Goal: Task Accomplishment & Management: Use online tool/utility

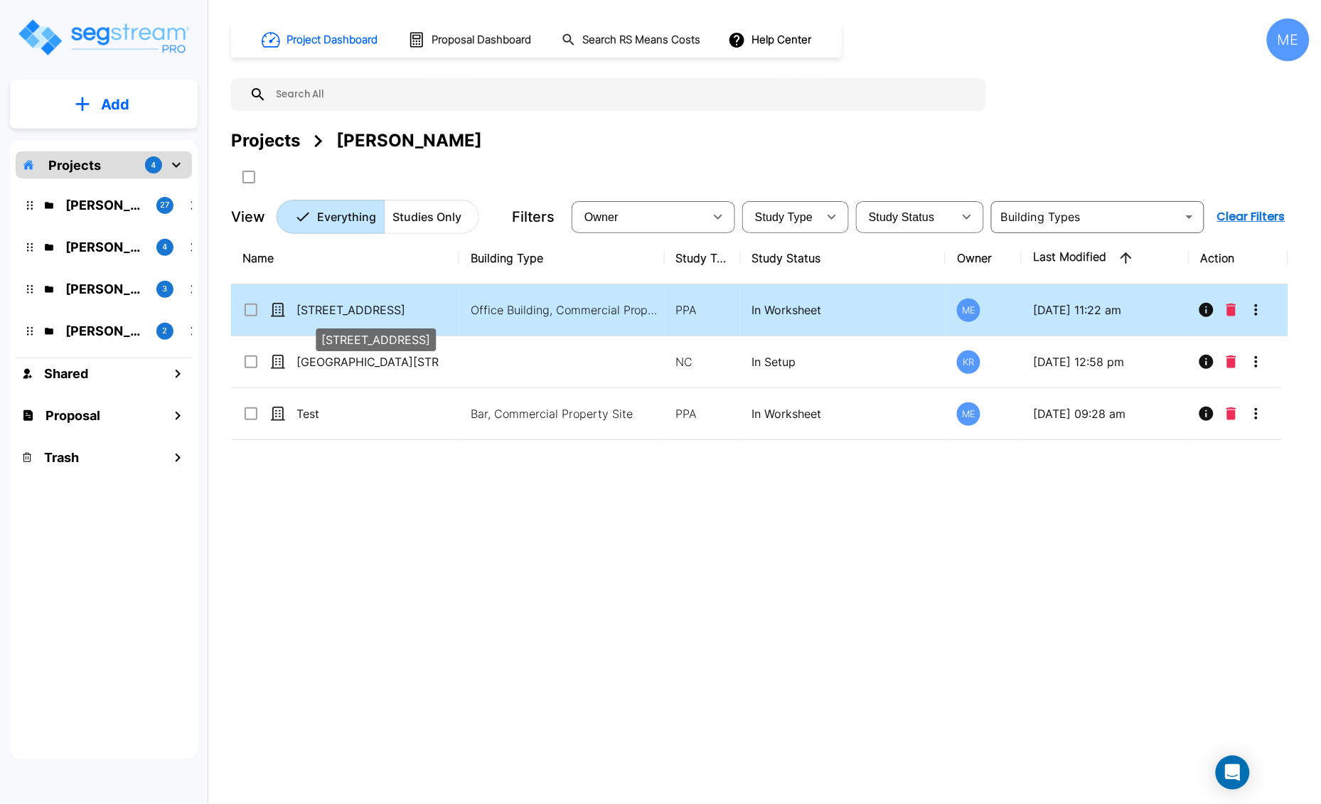
click at [349, 311] on p "[STREET_ADDRESS]" at bounding box center [367, 309] width 142 height 17
checkbox input "true"
click at [349, 311] on p "[STREET_ADDRESS]" at bounding box center [367, 309] width 142 height 17
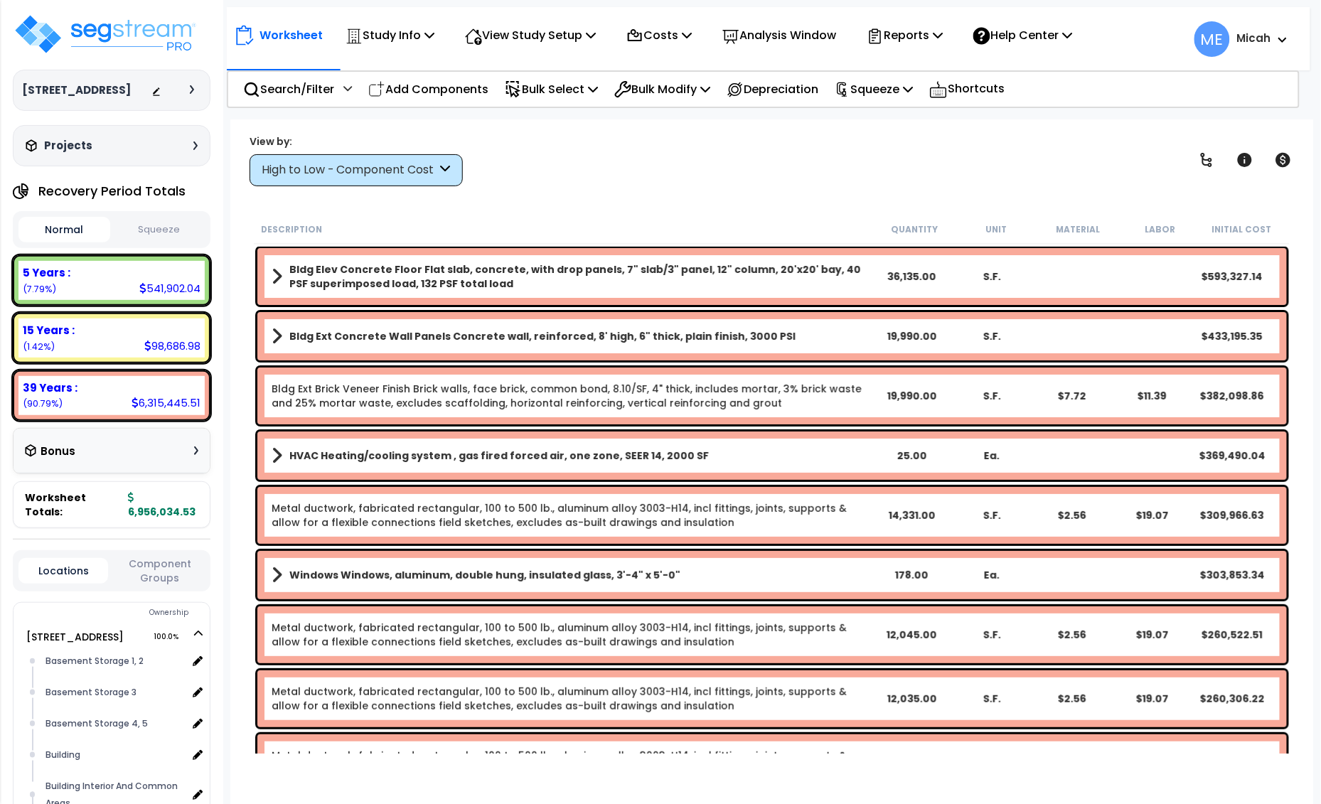
click at [446, 165] on icon at bounding box center [446, 170] width 10 height 16
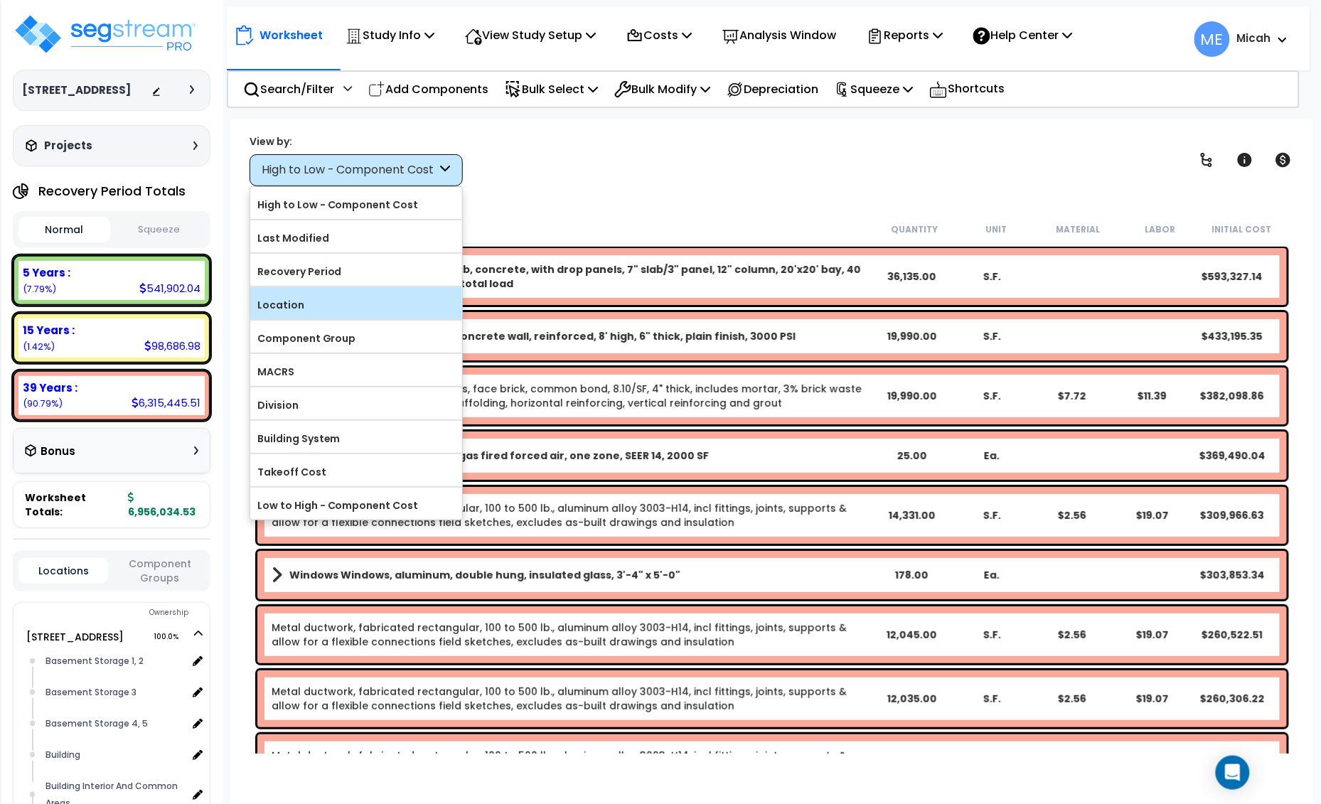
click at [368, 297] on label "Location" at bounding box center [356, 304] width 212 height 21
click at [0, 0] on input "Location" at bounding box center [0, 0] width 0 height 0
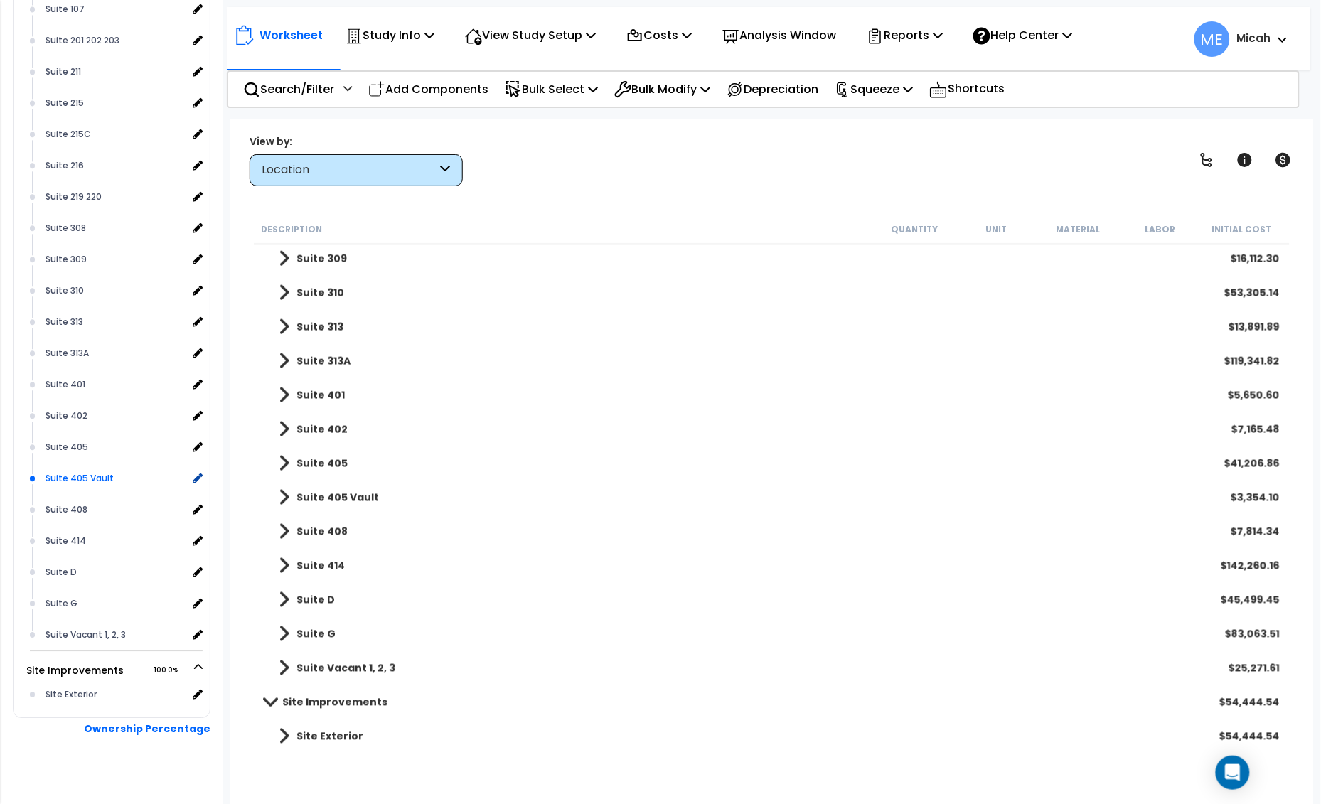
scroll to position [982, 0]
click at [198, 687] on icon at bounding box center [196, 693] width 13 height 13
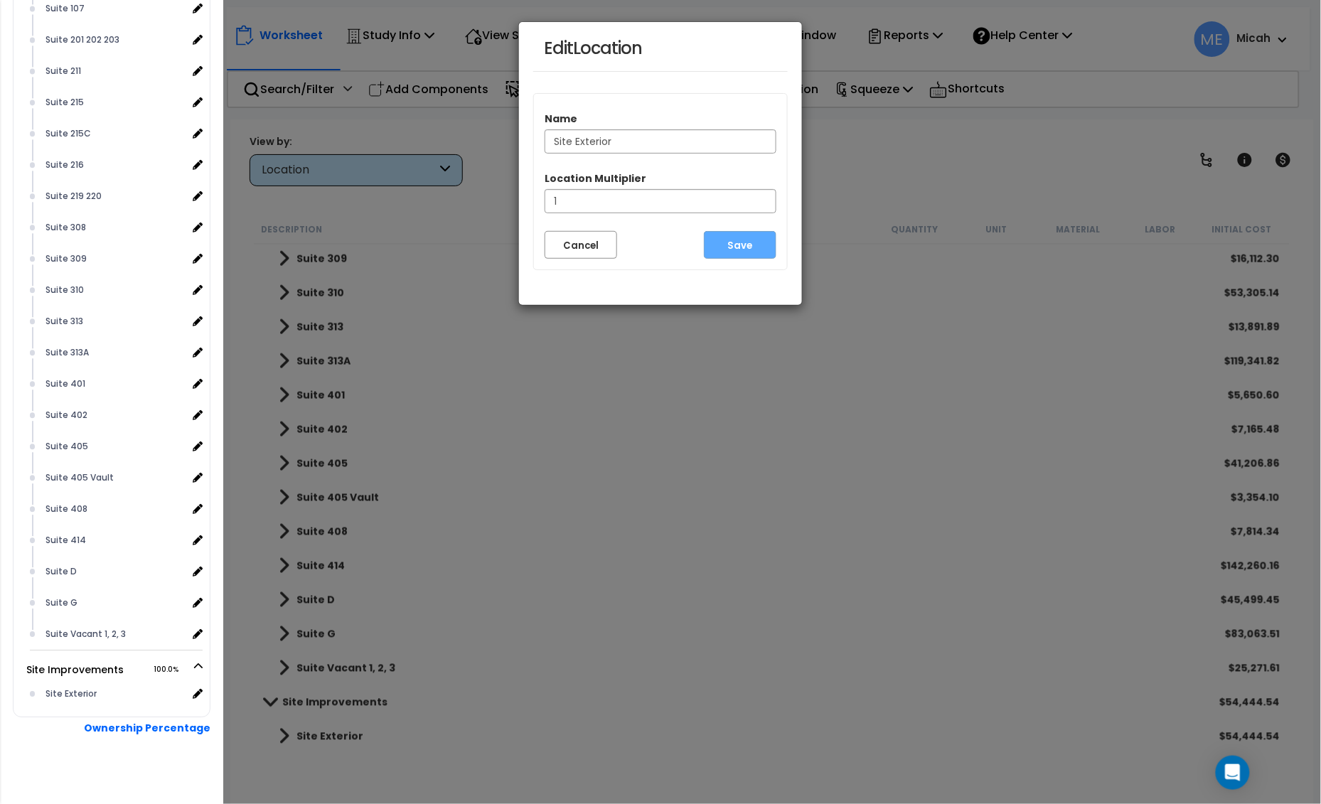
click at [640, 149] on input "Site Exterior" at bounding box center [660, 141] width 232 height 24
type input "Site Exterior 1"
click at [754, 243] on button "Save" at bounding box center [740, 245] width 73 height 28
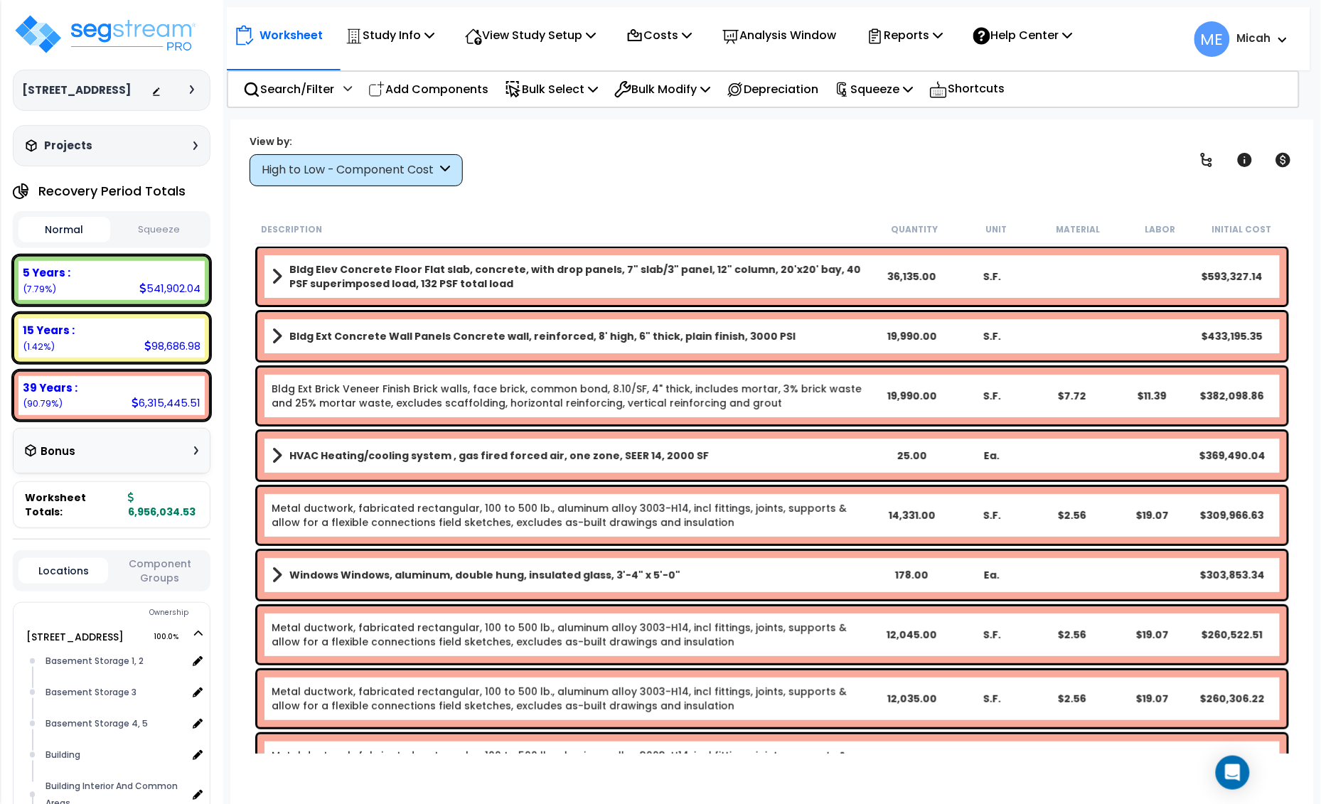
click at [450, 168] on div "High to Low - Component Cost" at bounding box center [355, 170] width 213 height 32
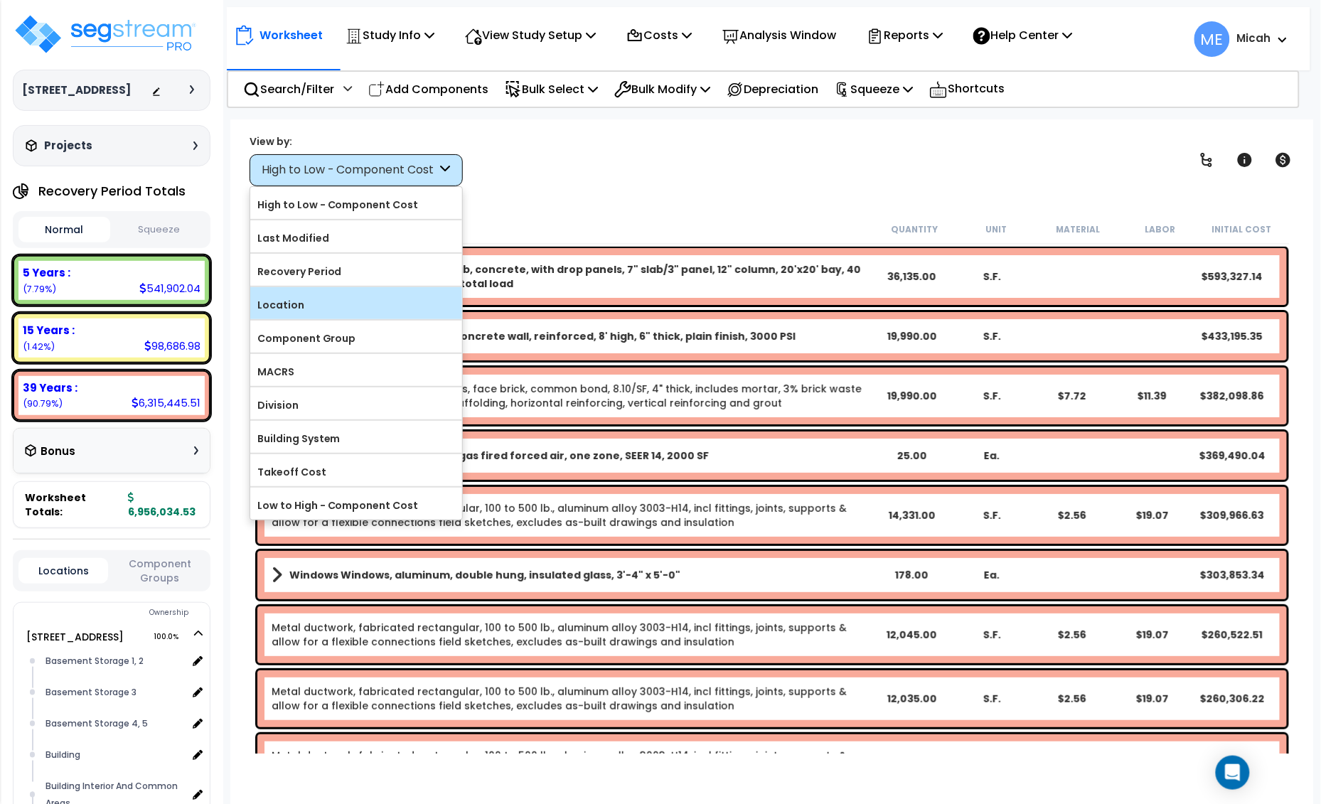
click at [347, 304] on label "Location" at bounding box center [356, 304] width 212 height 21
click at [0, 0] on input "Location" at bounding box center [0, 0] width 0 height 0
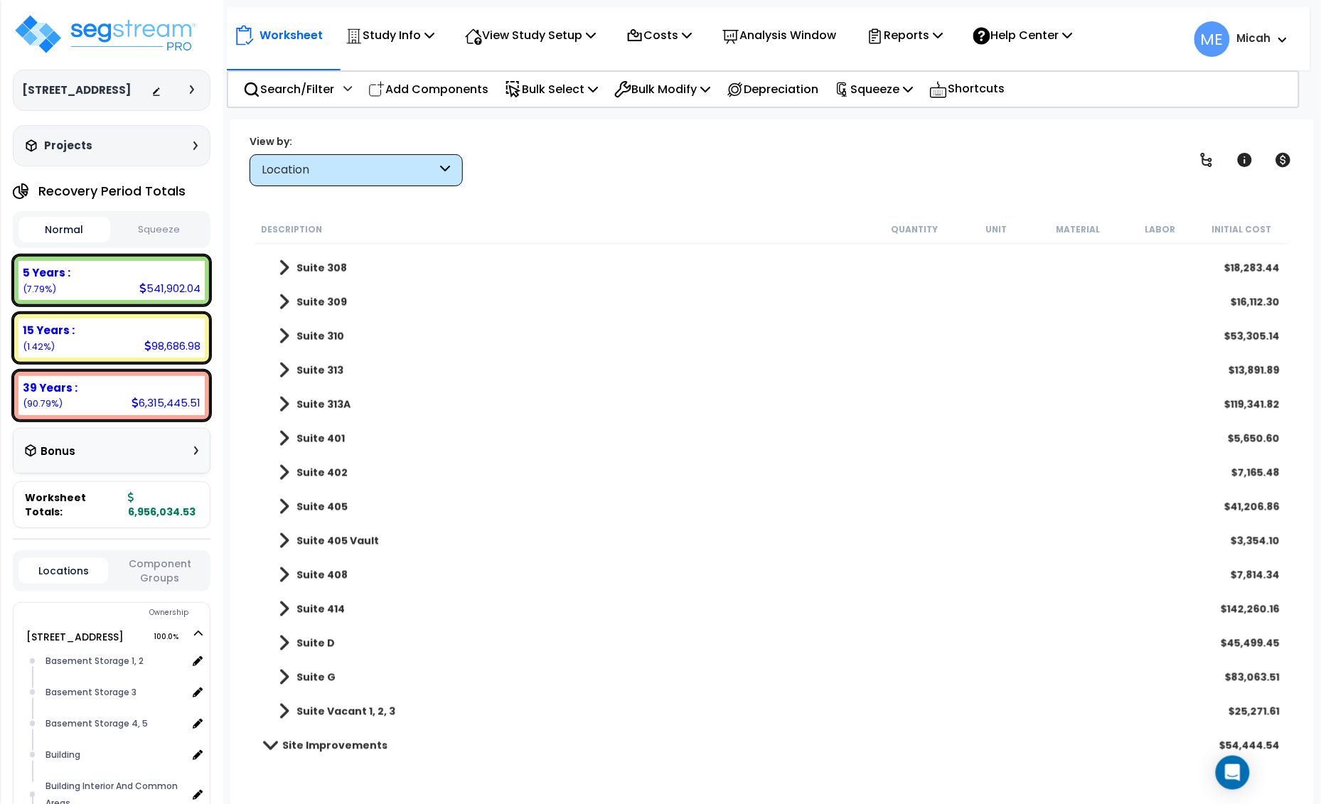
scroll to position [651, 0]
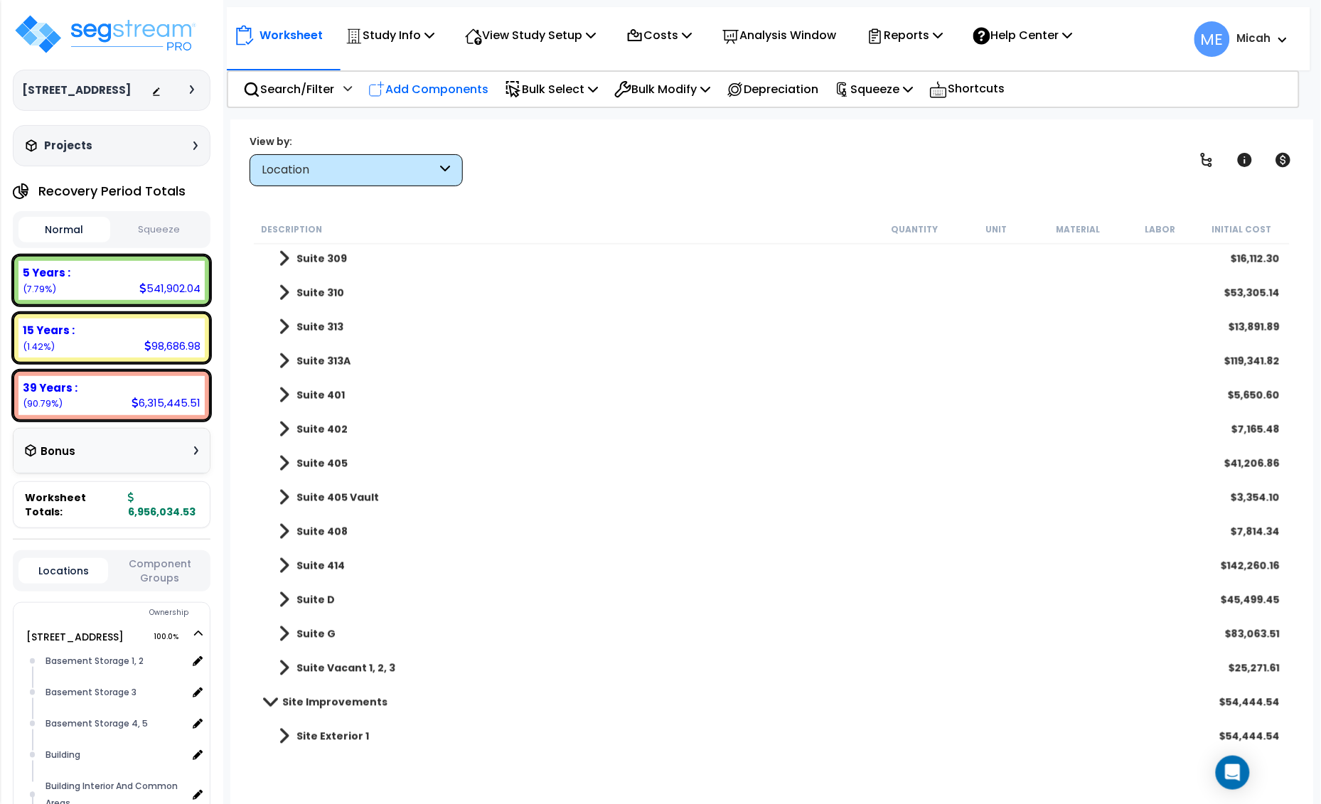
click at [422, 87] on p "Add Components" at bounding box center [428, 89] width 120 height 19
select select
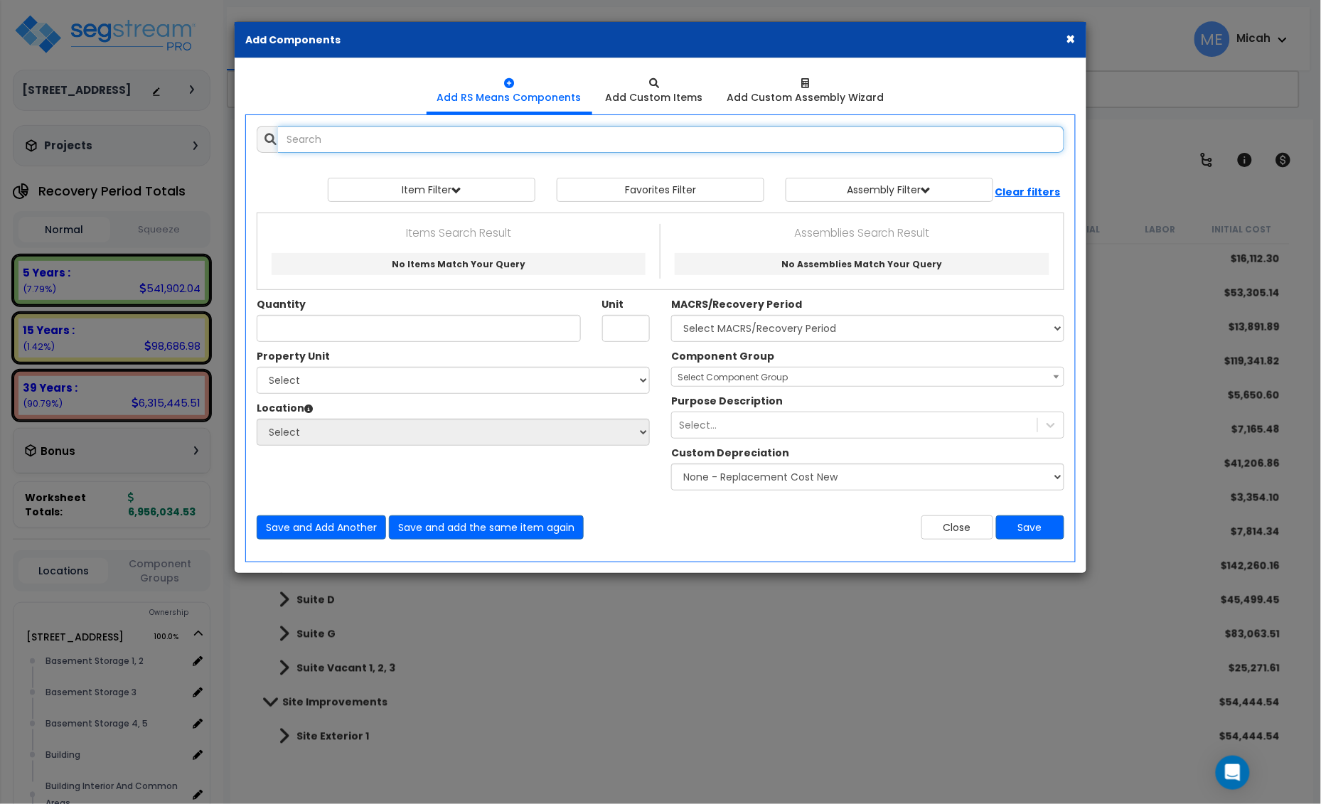
select select
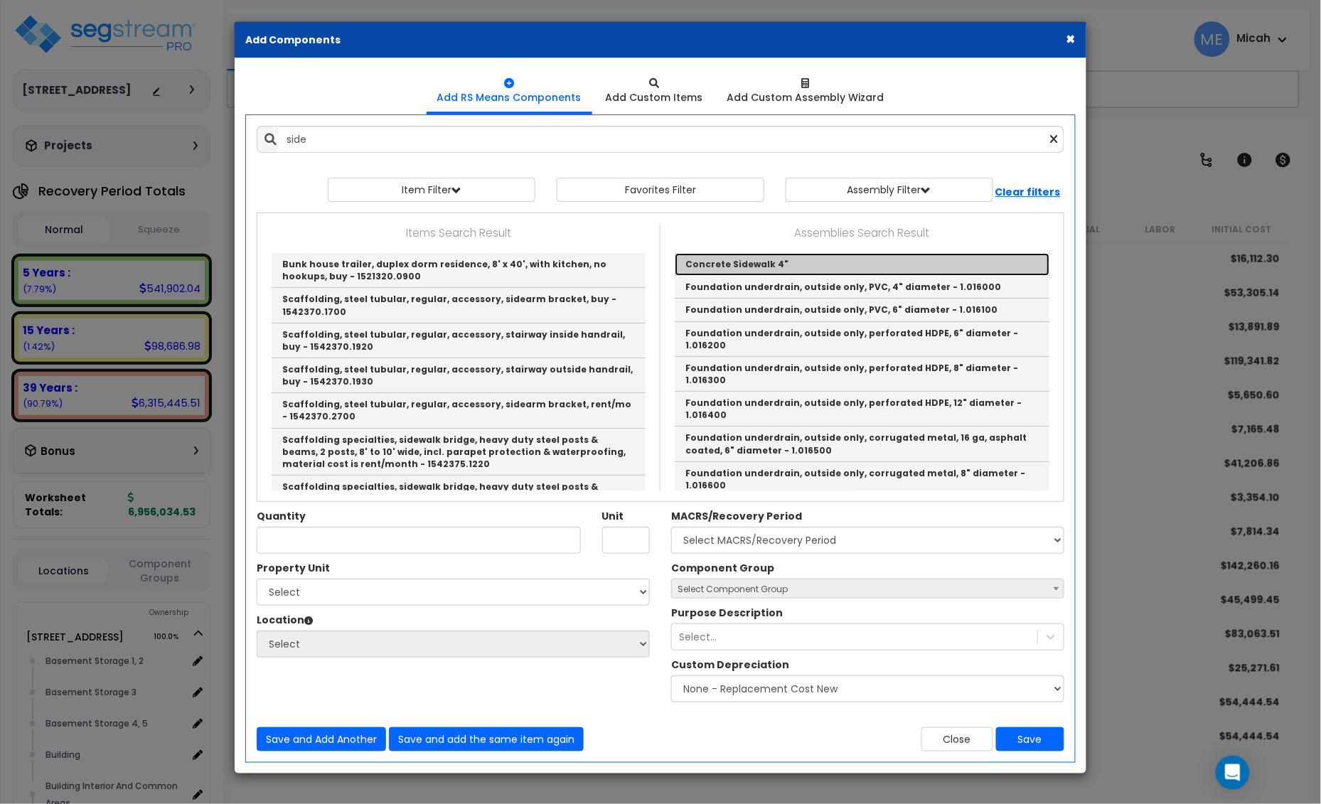
click at [757, 261] on link "Concrete Sidewalk 4"" at bounding box center [862, 264] width 375 height 23
type input "Concrete Sidewalk 4""
checkbox input "true"
type input "EA"
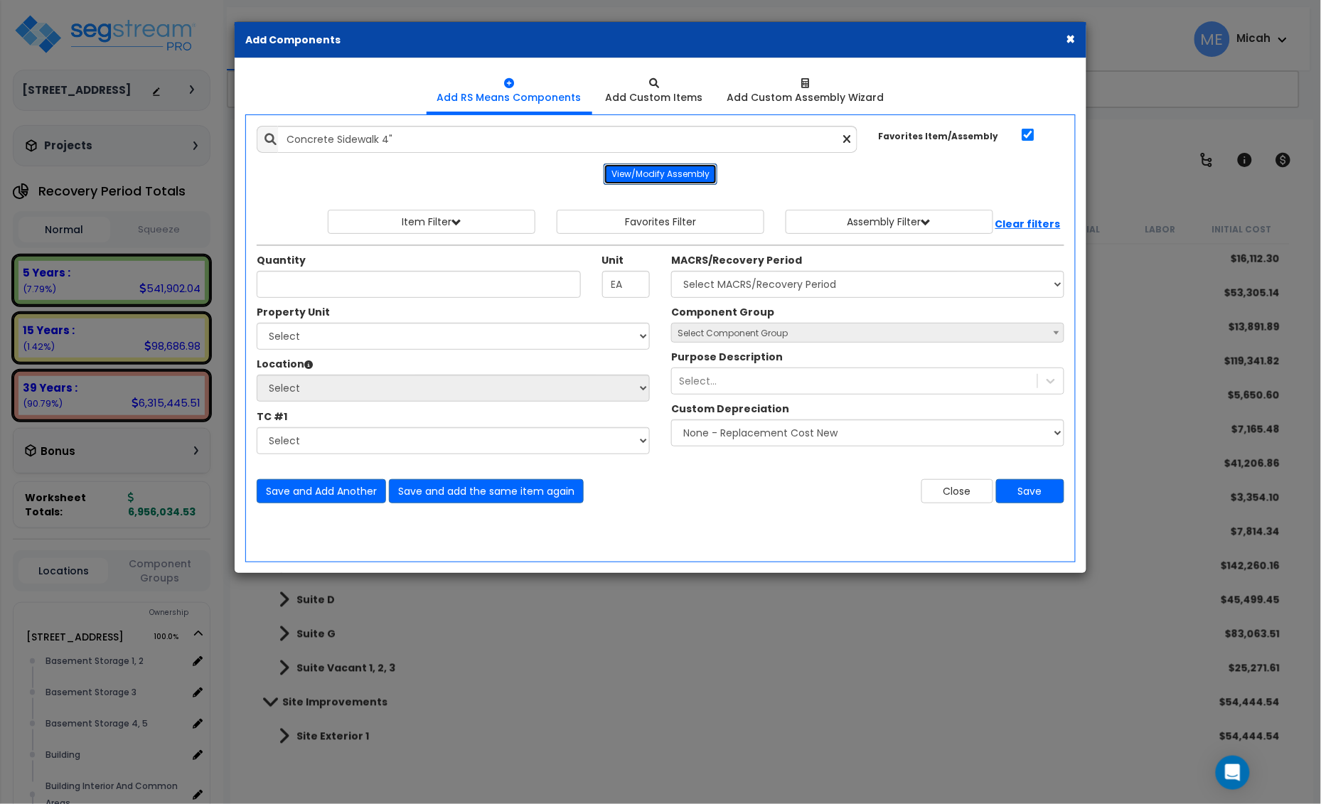
click at [697, 174] on button "View/Modify Assembly" at bounding box center [660, 173] width 114 height 21
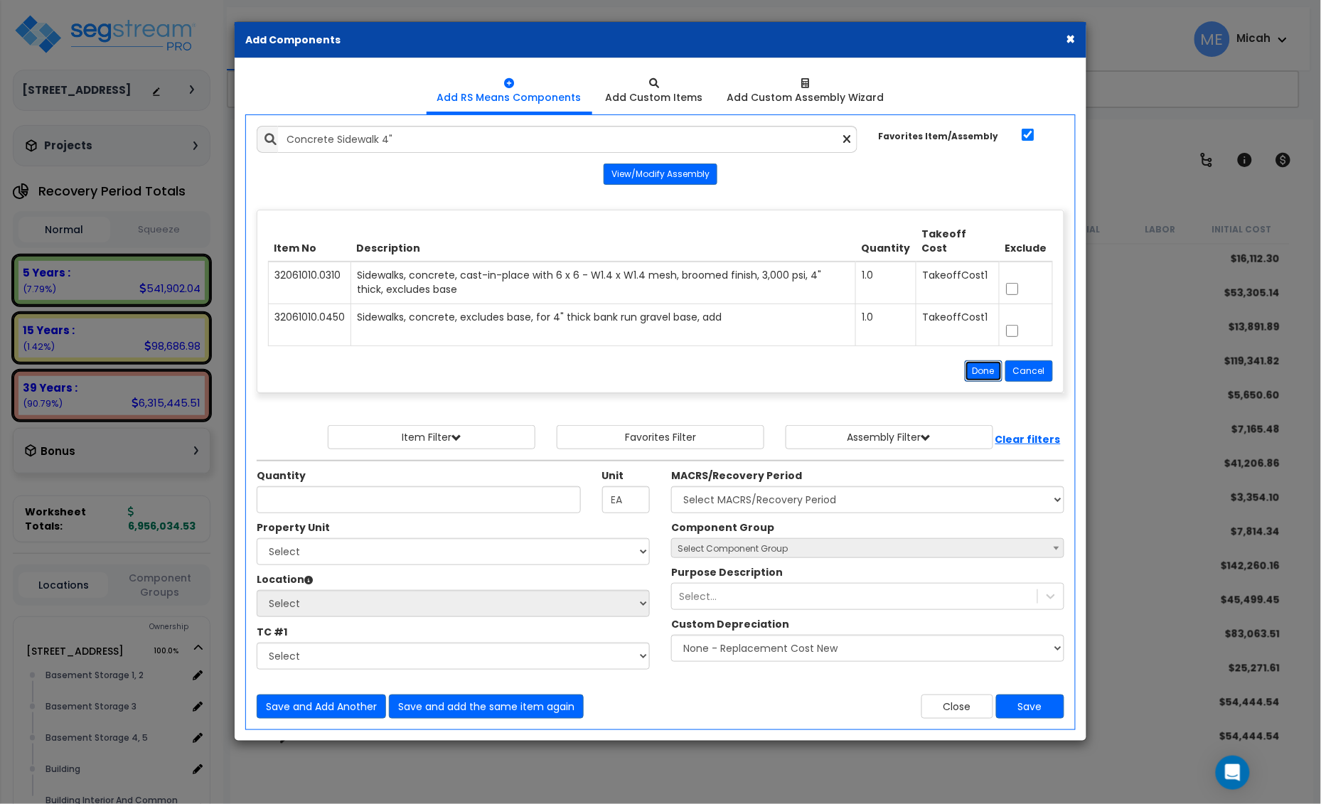
click at [979, 368] on button "Done" at bounding box center [984, 370] width 38 height 21
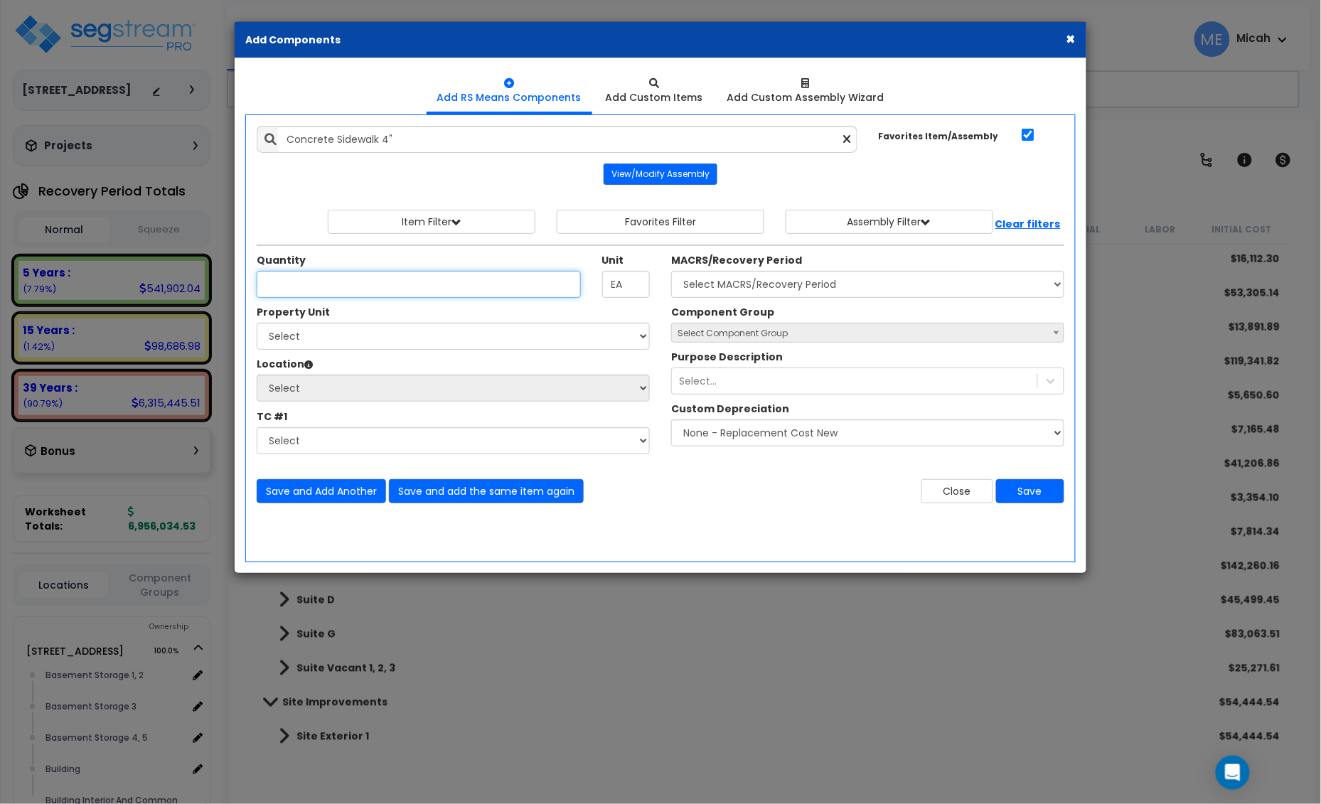
click at [336, 285] on input "Quantity" at bounding box center [419, 284] width 324 height 27
type input "2,549.4"
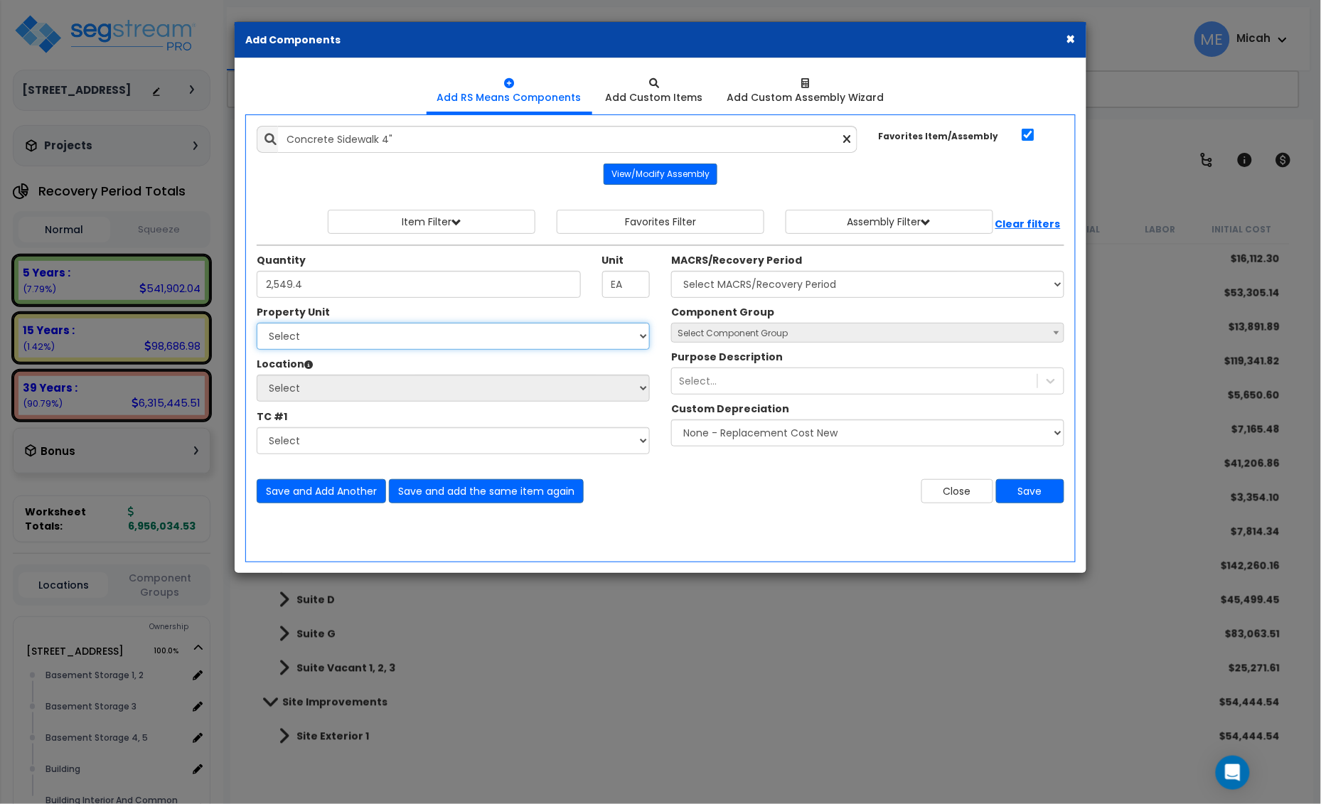
click at [343, 338] on select "Select 25 Penncraft Ave Site Improvements" at bounding box center [453, 336] width 393 height 27
select select "170924"
click at [257, 323] on select "Select 25 Penncraft Ave Site Improvements" at bounding box center [453, 336] width 393 height 27
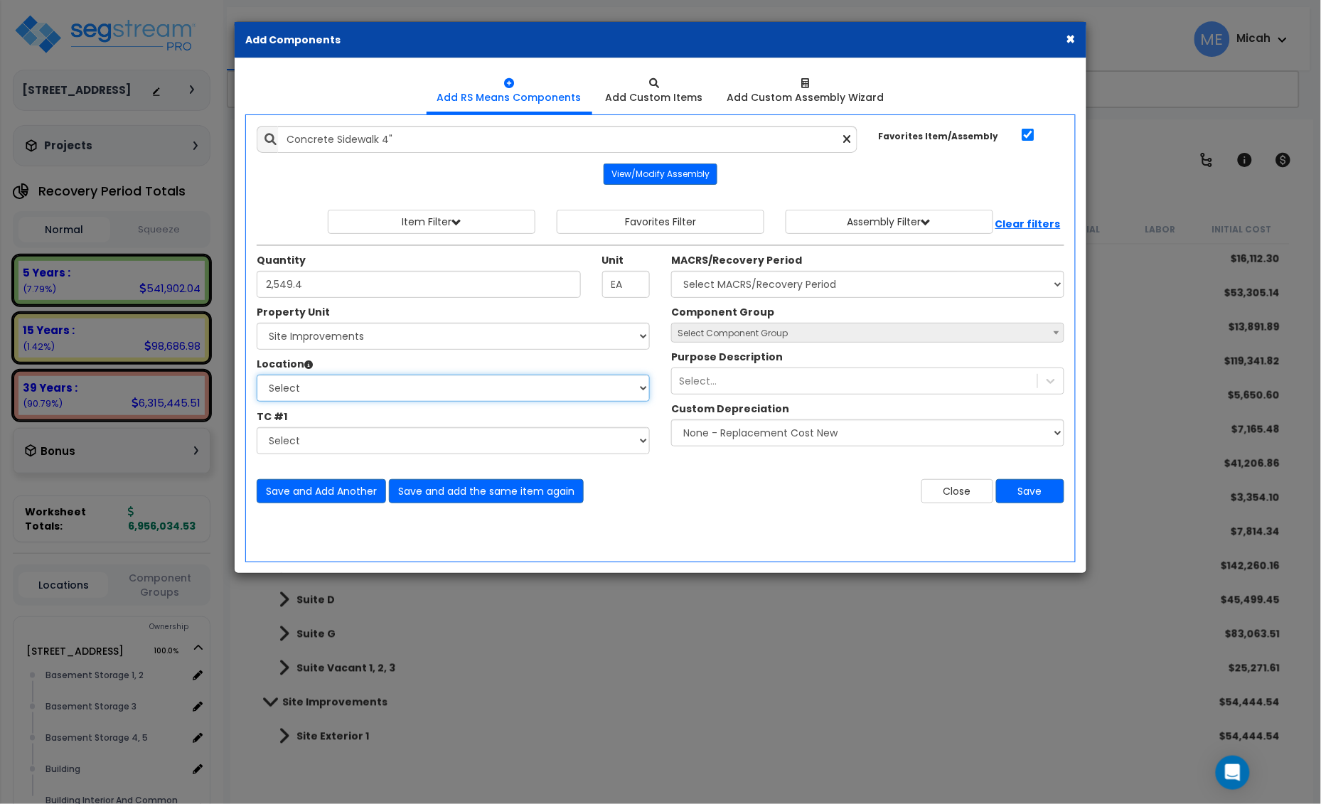
click at [374, 392] on select "Select Site Exterior Site Exterior 1 Add Additional Location" at bounding box center [453, 388] width 393 height 27
select select "Others"
click at [257, 375] on select "Select Site Exterior Site Exterior 1 Add Additional Location" at bounding box center [453, 388] width 393 height 27
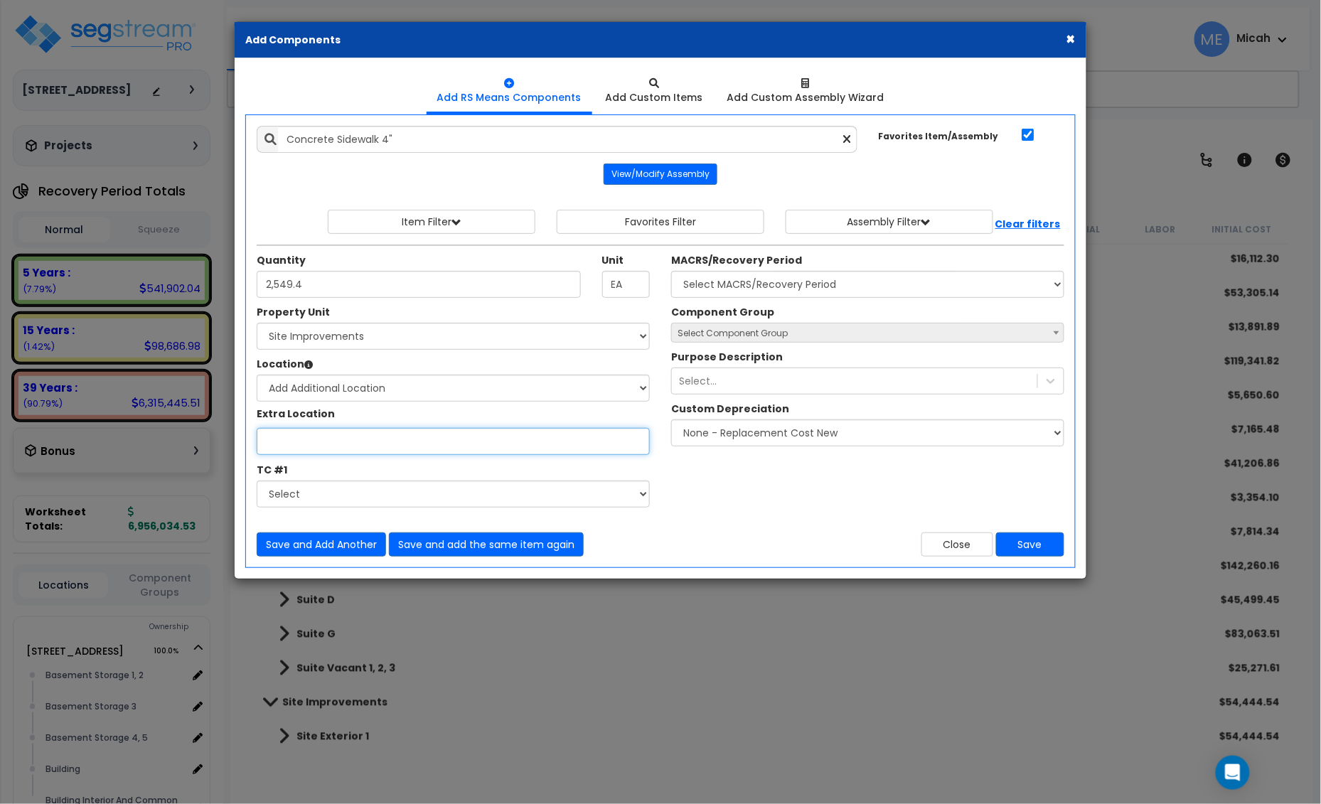
click at [363, 449] on input "Study Unit" at bounding box center [453, 441] width 393 height 27
type input "Site 2"
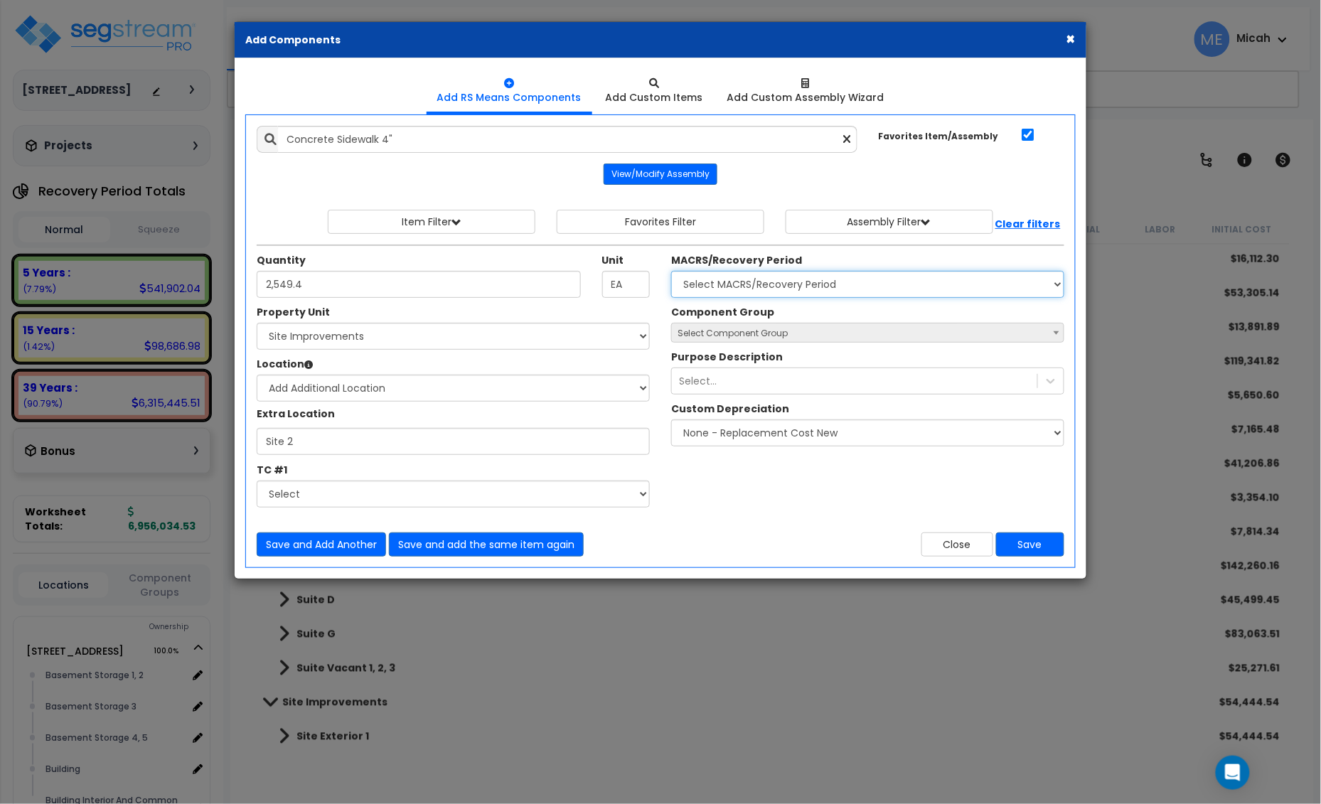
click at [790, 285] on select "Select MACRS/Recovery Period 5 Years - 57.0 - Distributive Trades & Services 5 …" at bounding box center [867, 284] width 393 height 27
select select "3666"
click at [671, 272] on select "Select MACRS/Recovery Period 5 Years - 57.0 - Distributive Trades & Services 5 …" at bounding box center [867, 284] width 393 height 27
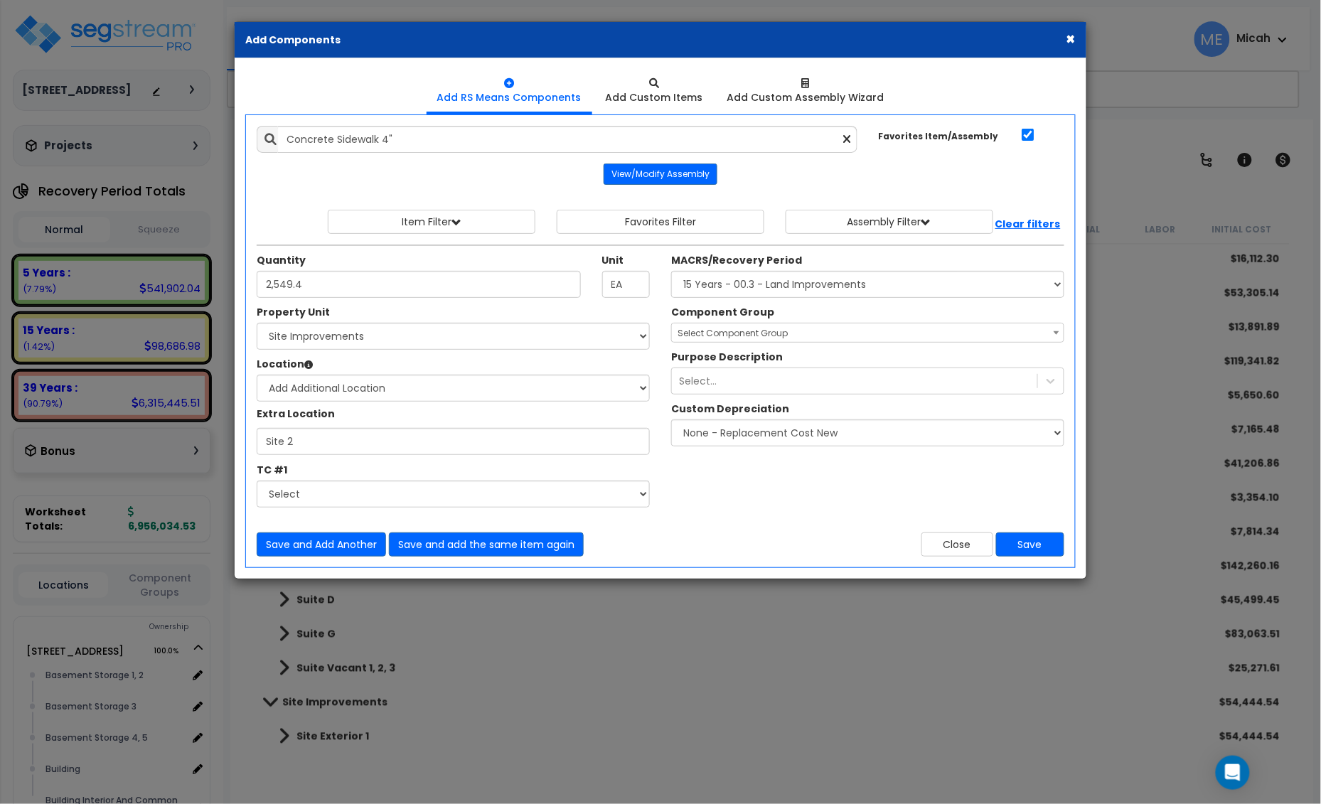
click at [730, 331] on span "Select Component Group" at bounding box center [732, 333] width 110 height 12
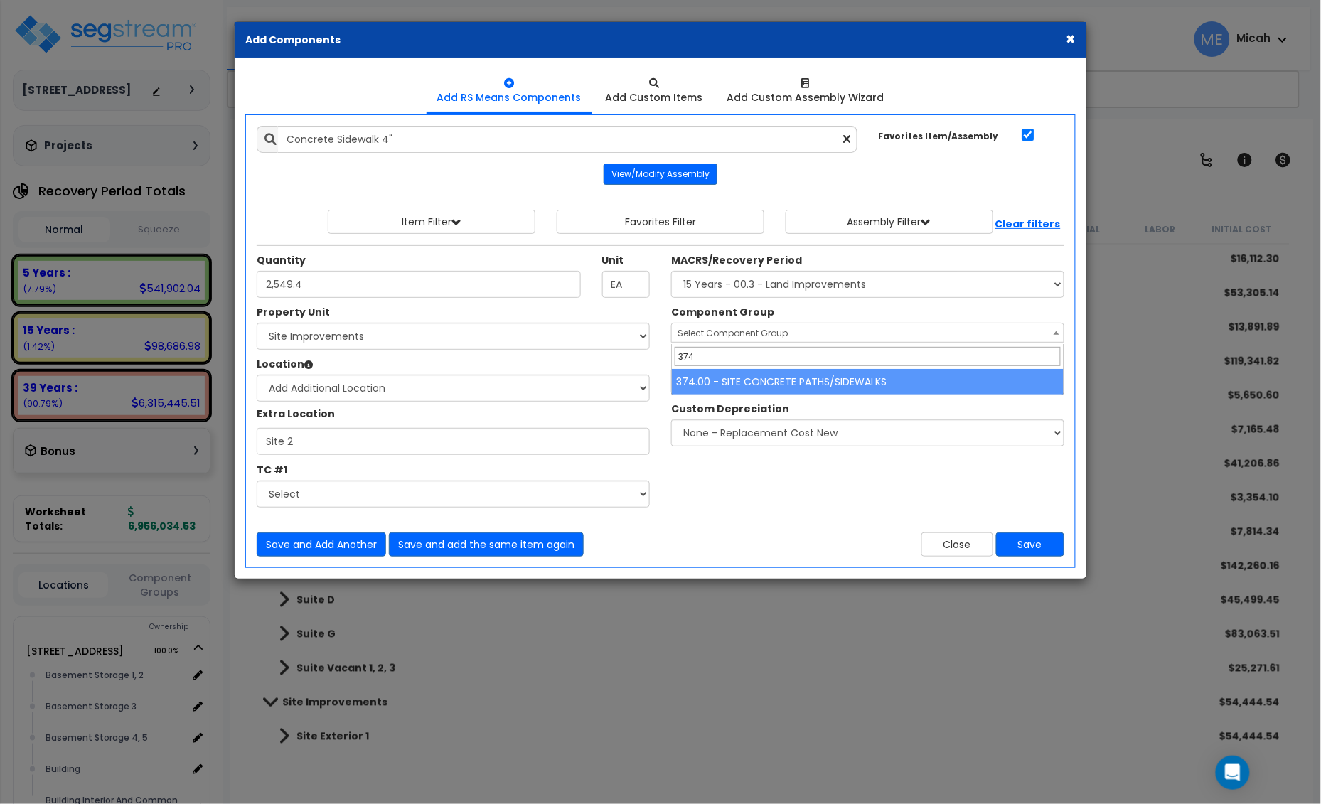
type input "374"
select select "57161"
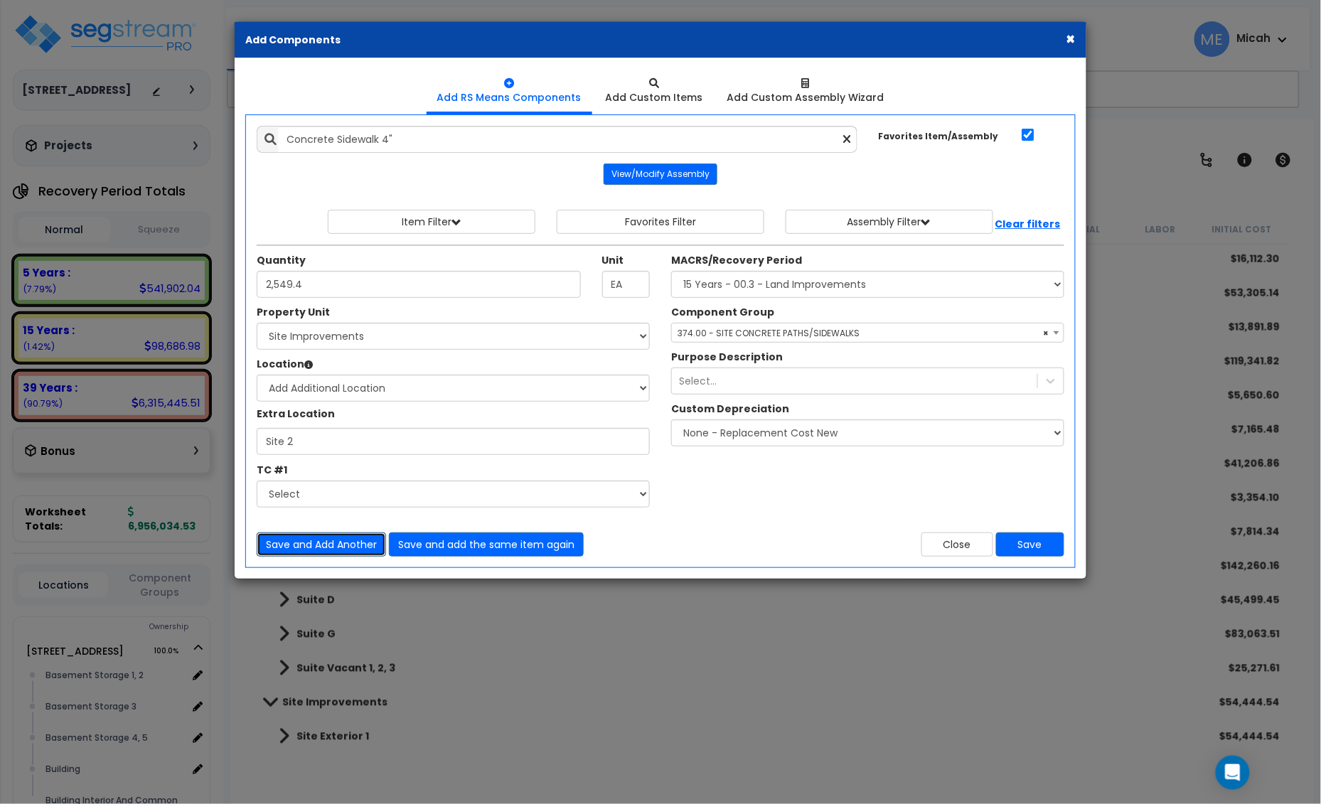
click at [296, 546] on button "Save and Add Another" at bounding box center [321, 544] width 129 height 24
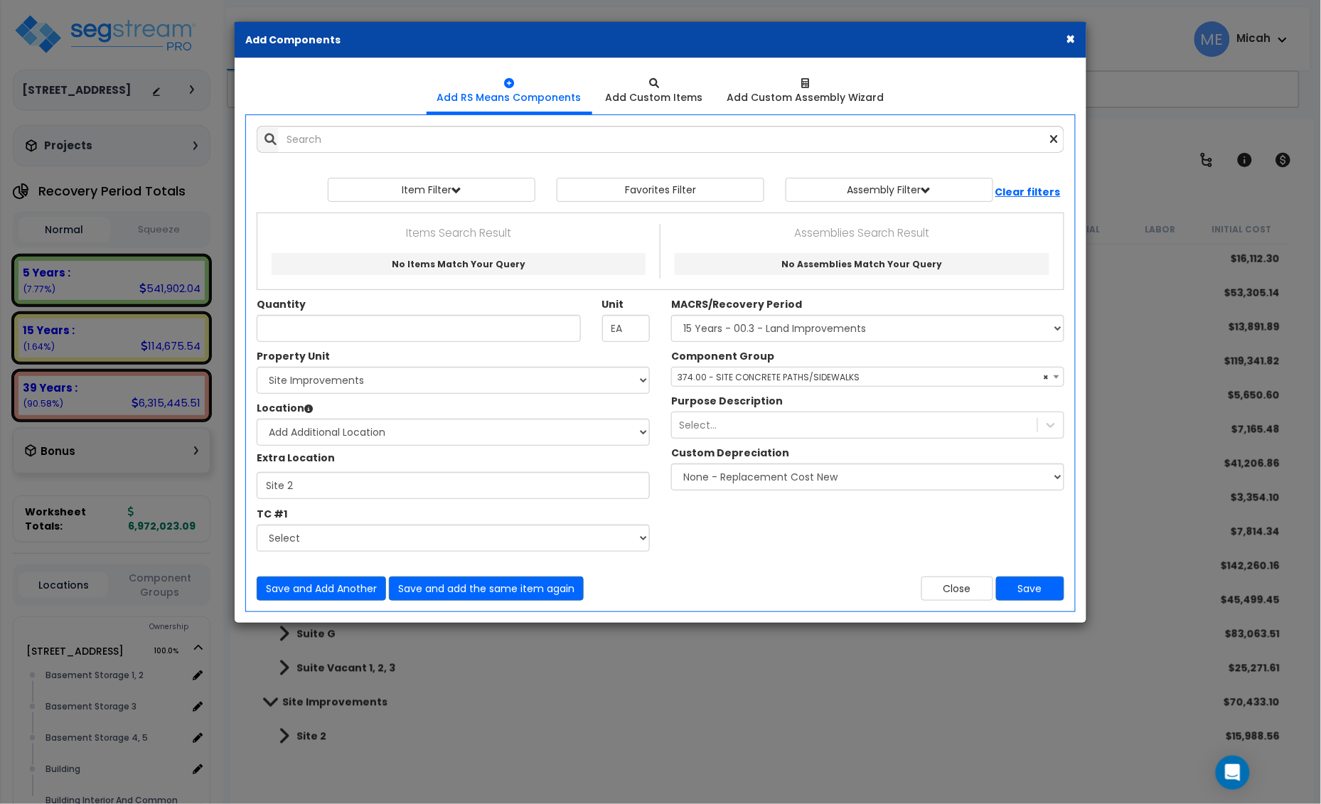
click at [340, 154] on div "Add Items Add Assemblies Both 10433941 1.0" at bounding box center [660, 363] width 829 height 496
click at [340, 146] on input "text" at bounding box center [671, 139] width 786 height 27
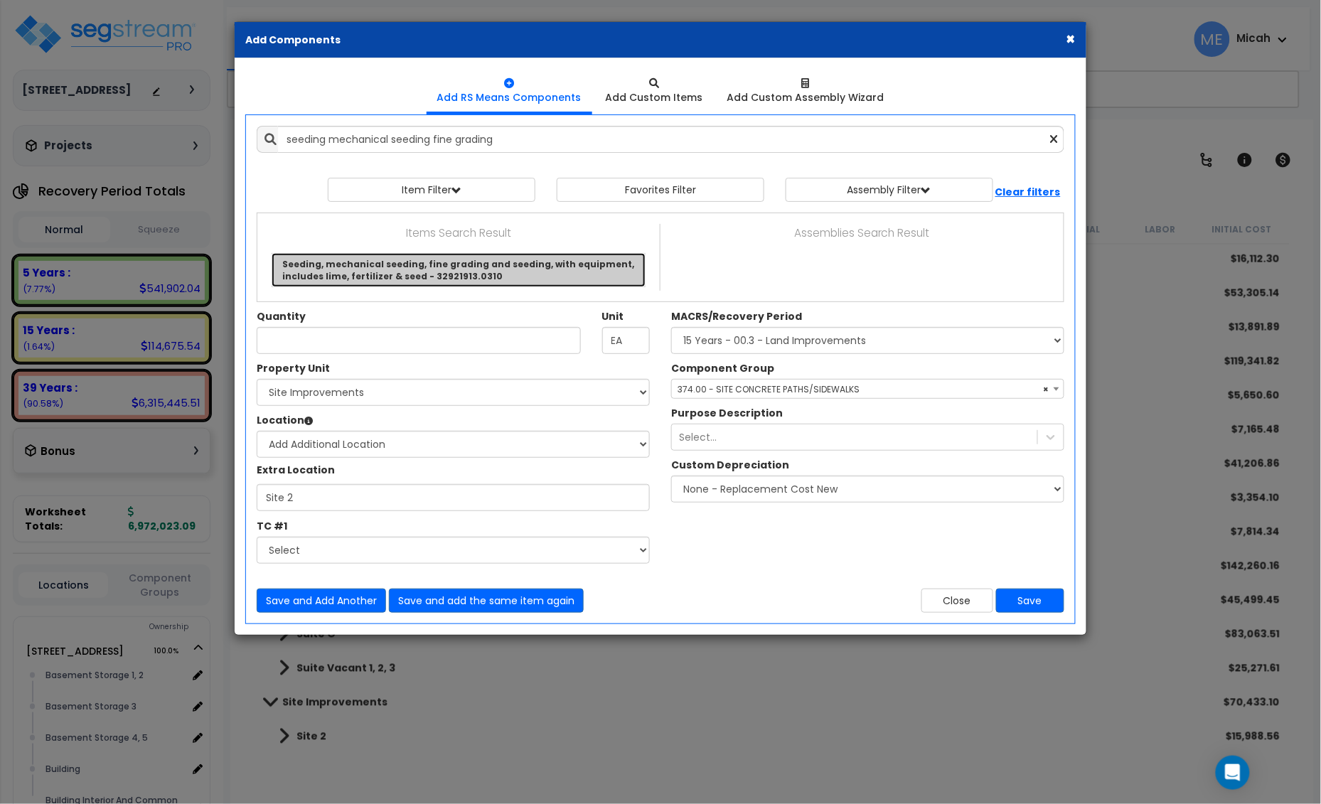
click at [492, 274] on link "Seeding, mechanical seeding, fine grading and seeding, with equipment, includes…" at bounding box center [459, 270] width 374 height 34
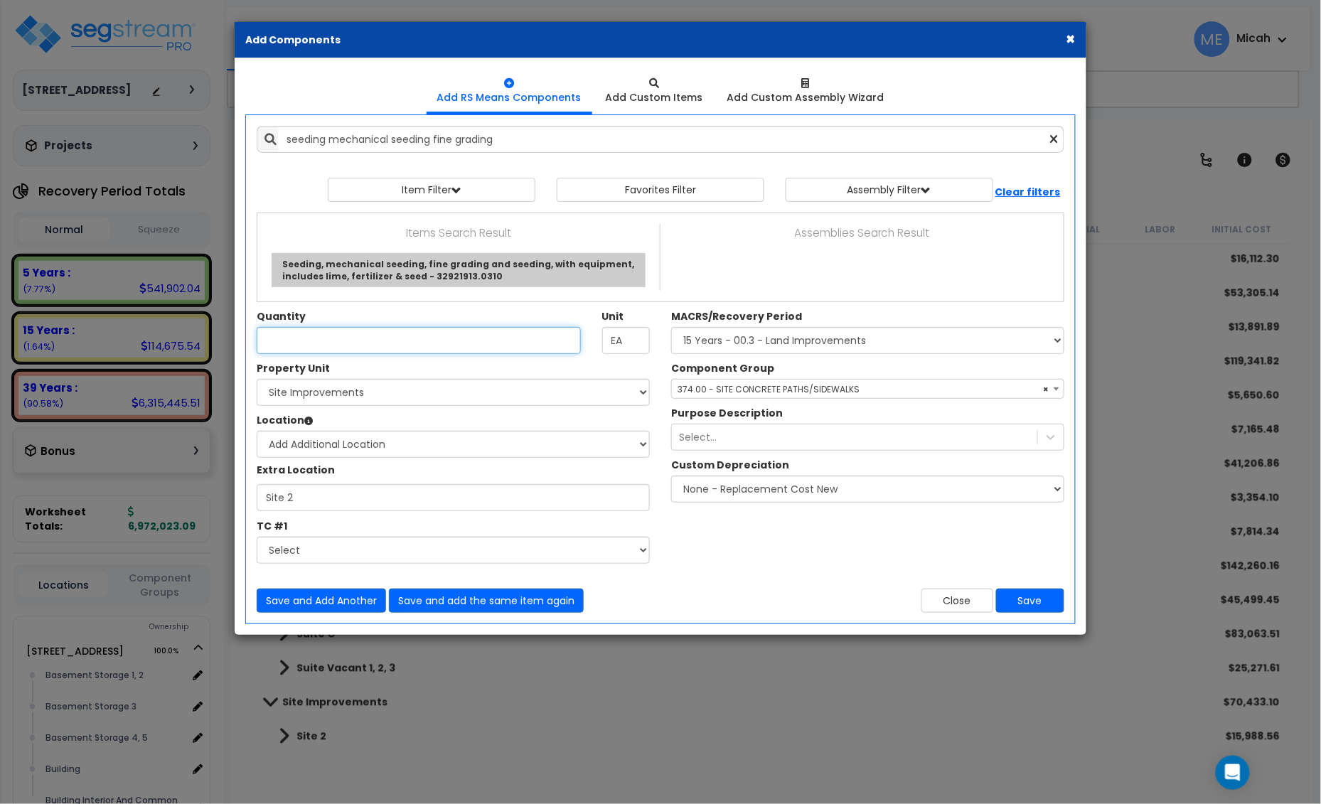
type input "Seeding, mechanical seeding, fine grading and seeding, with equipment, includes…"
checkbox input "false"
type input "S.Y."
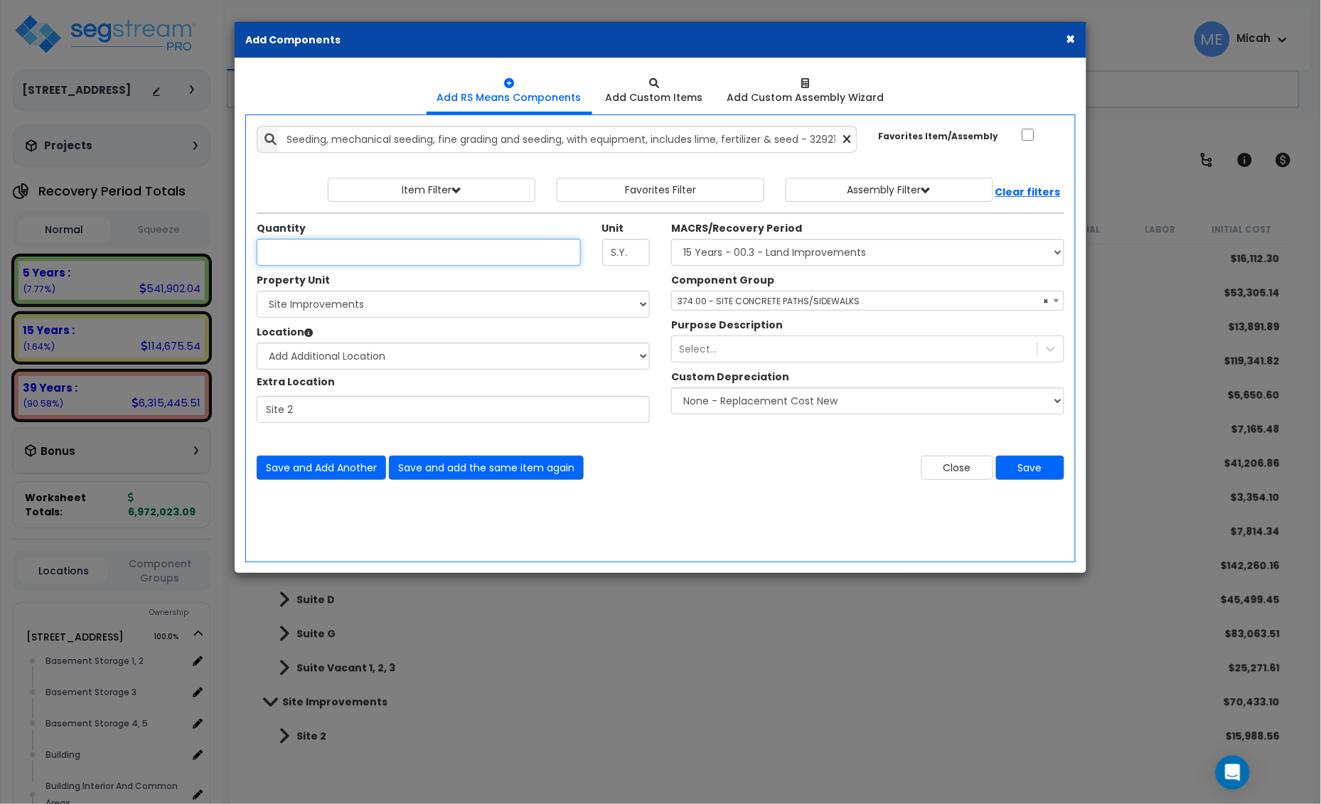
click at [289, 263] on input "Quantity" at bounding box center [419, 252] width 324 height 27
type input "589.9"
click at [314, 301] on select "Select 25 Penncraft Ave Site Improvements" at bounding box center [453, 304] width 393 height 27
click at [257, 291] on select "Select 25 Penncraft Ave Site Improvements" at bounding box center [453, 304] width 393 height 27
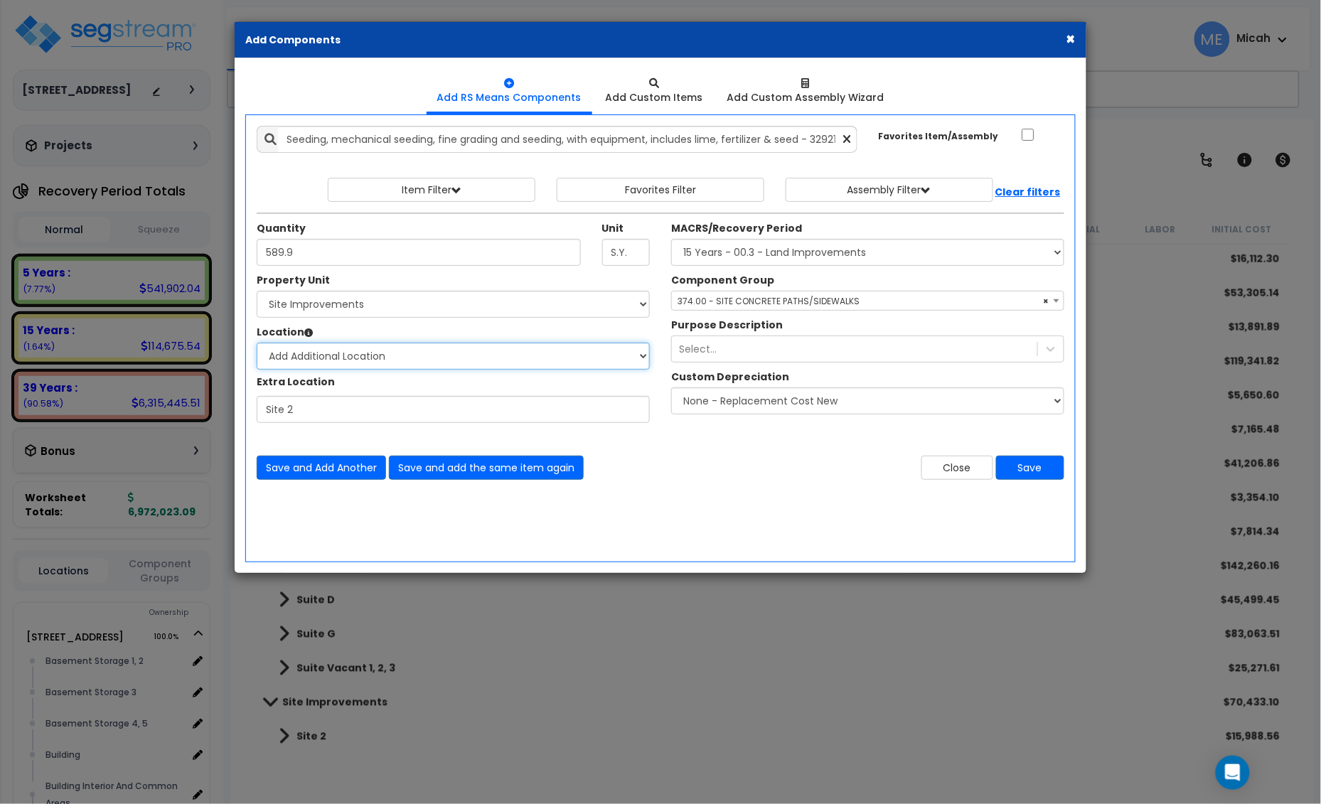
click at [321, 360] on select "Select Site Exterior Site Exterior 1 Add Additional Location" at bounding box center [453, 356] width 393 height 27
click at [257, 343] on select "Select Site Exterior Site Exterior 1 Add Additional Location" at bounding box center [453, 356] width 393 height 27
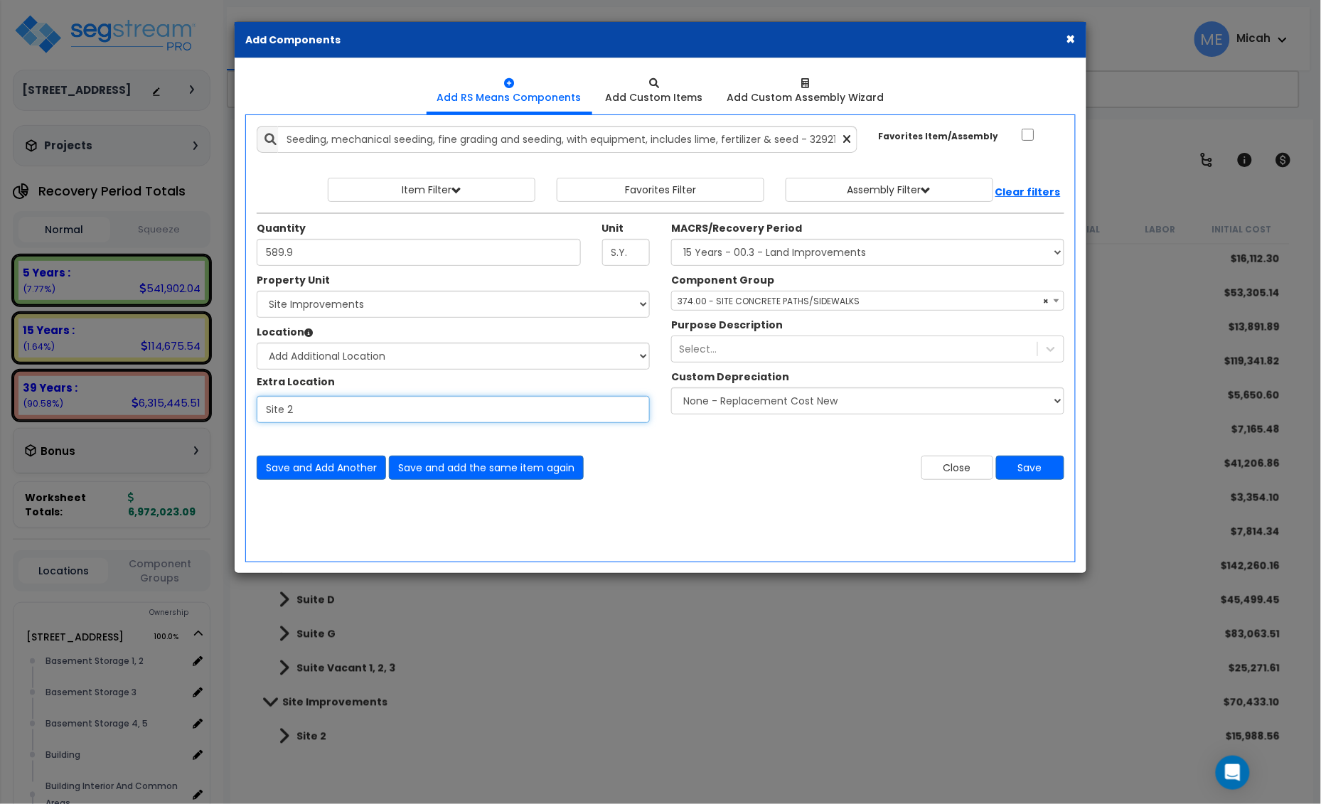
click at [314, 412] on input "Site 2" at bounding box center [453, 409] width 393 height 27
type input "Site 3"
click at [822, 303] on span "× 374.00 - SITE CONCRETE PATHS/SIDEWALKS" at bounding box center [868, 301] width 392 height 20
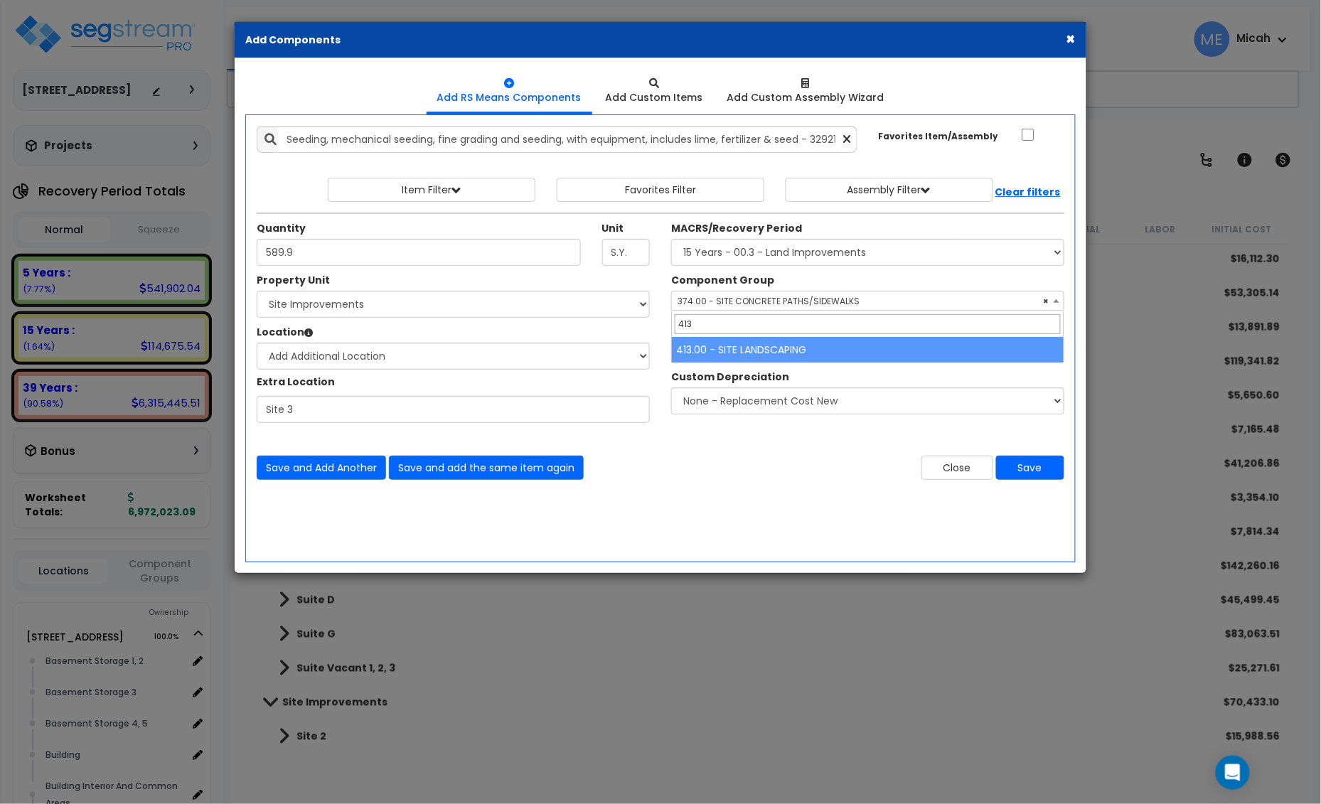
type input "413"
select select "57200"
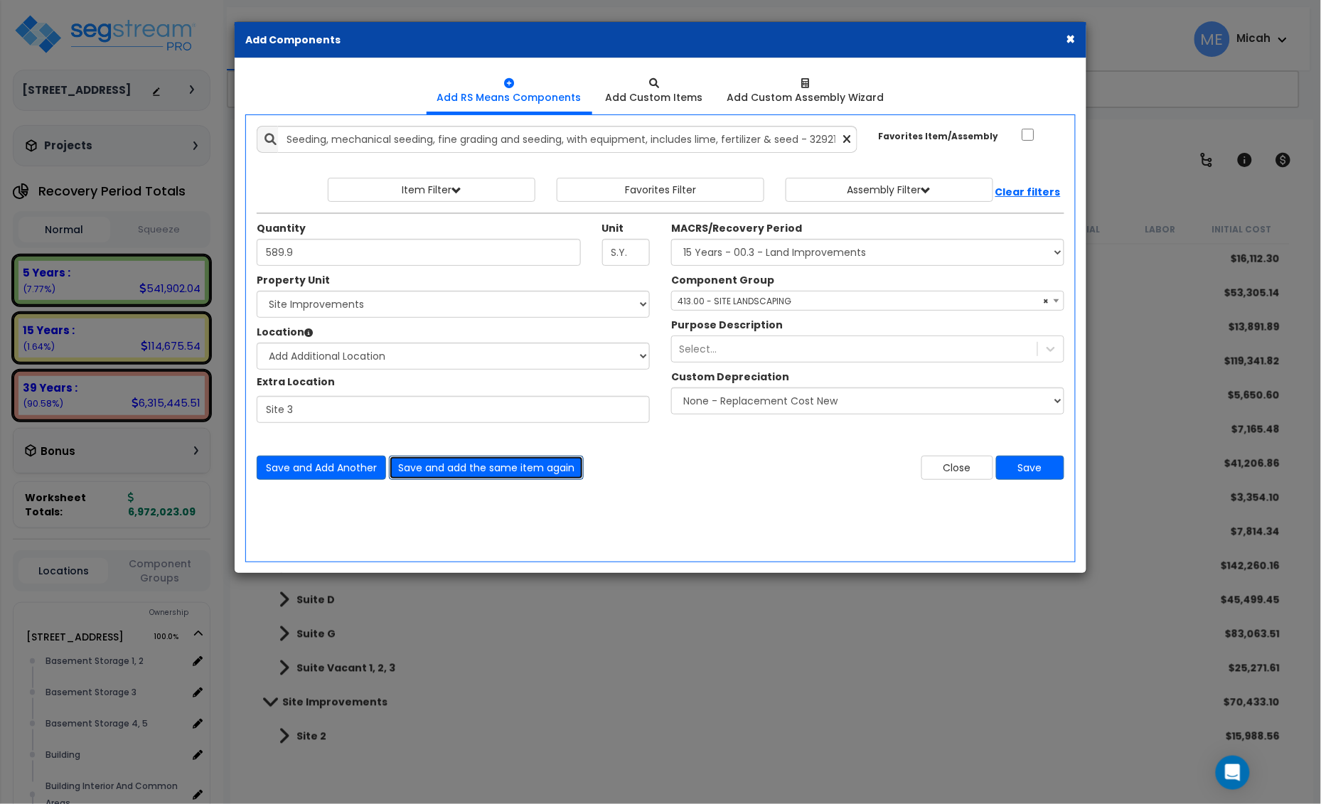
click at [453, 469] on button "Save and add the same item again" at bounding box center [486, 468] width 195 height 24
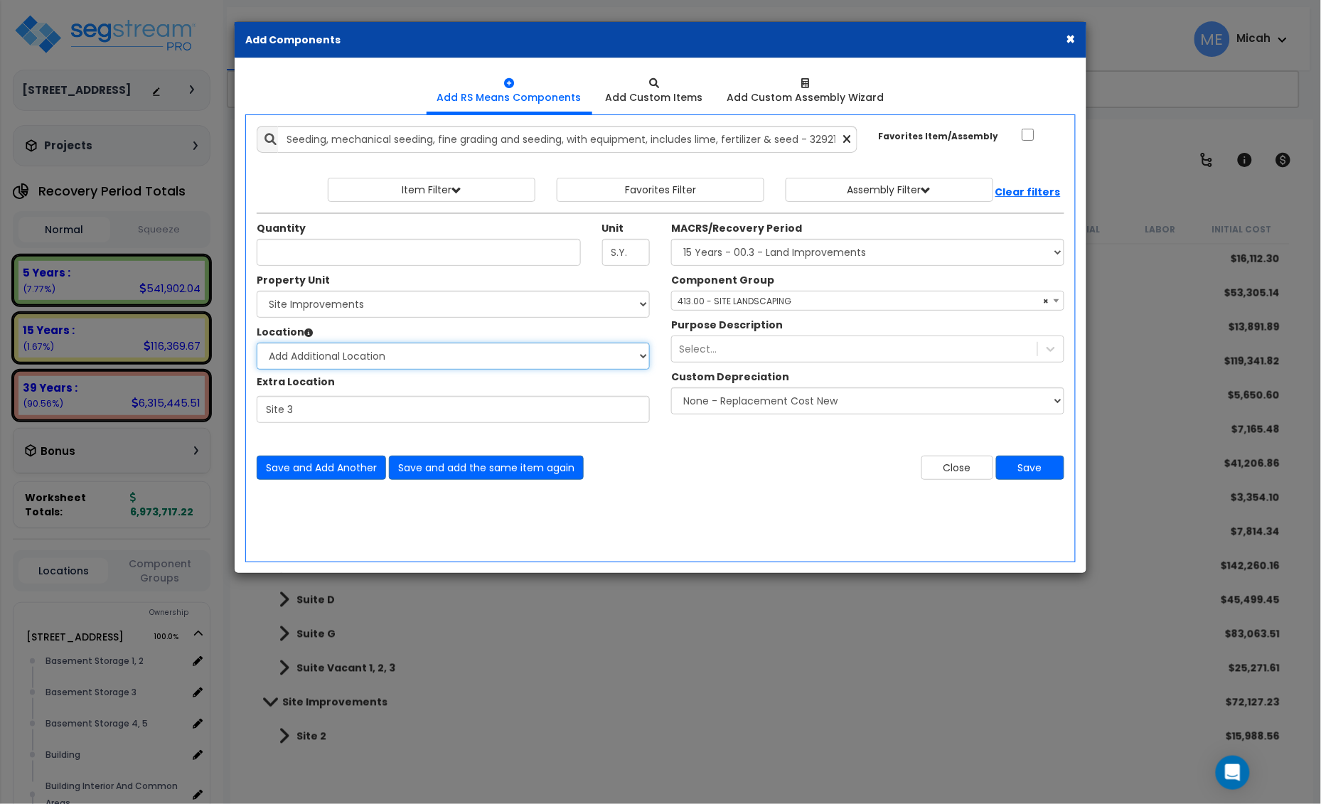
click at [328, 358] on select "Select Site Exterior Site Exterior 1 Add Additional Location" at bounding box center [453, 356] width 393 height 27
click at [257, 343] on select "Select Site Exterior Site Exterior 1 Add Additional Location" at bounding box center [453, 356] width 393 height 27
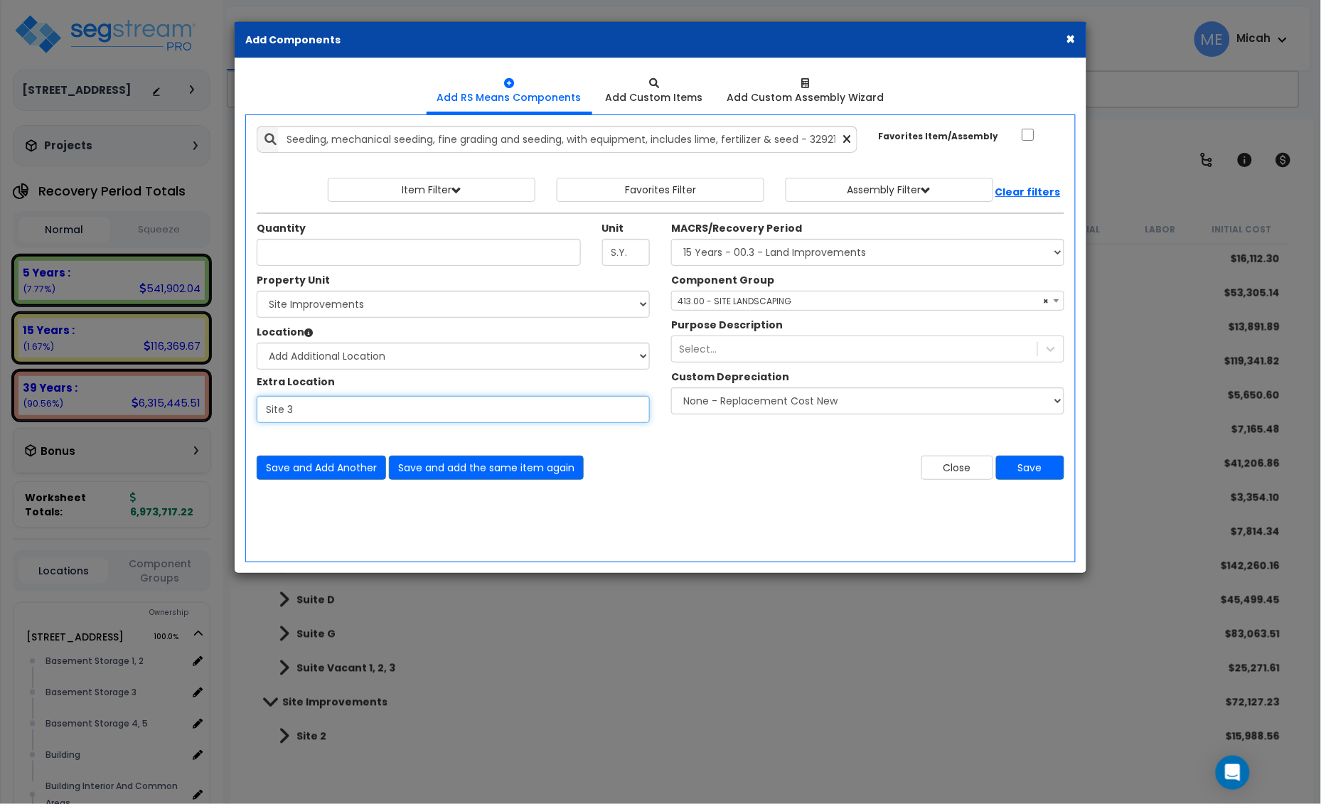
click at [300, 411] on input "Site 3" at bounding box center [453, 409] width 393 height 27
type input "Site 4"
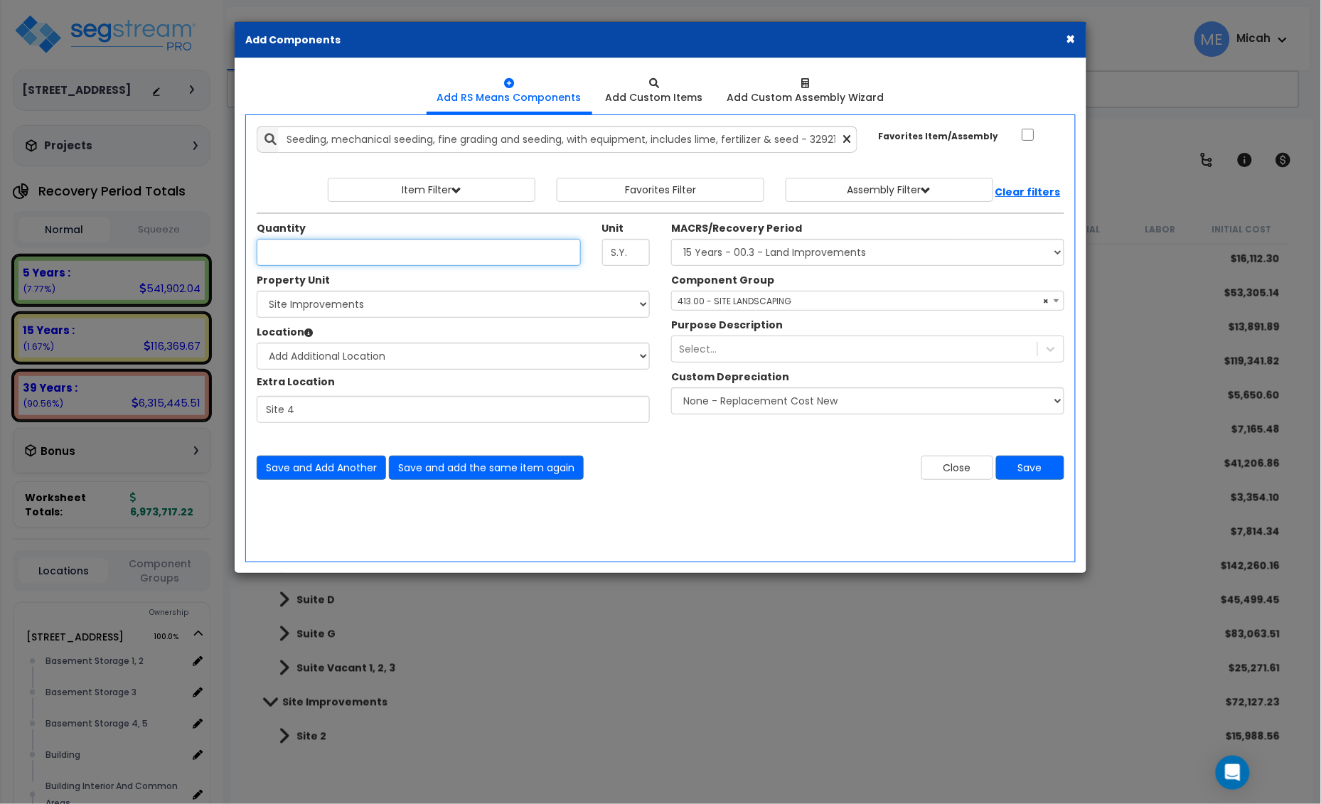
click at [320, 245] on input "Quantity" at bounding box center [419, 252] width 324 height 27
type input "1,624.7"
click at [1014, 473] on button "Save" at bounding box center [1030, 468] width 68 height 24
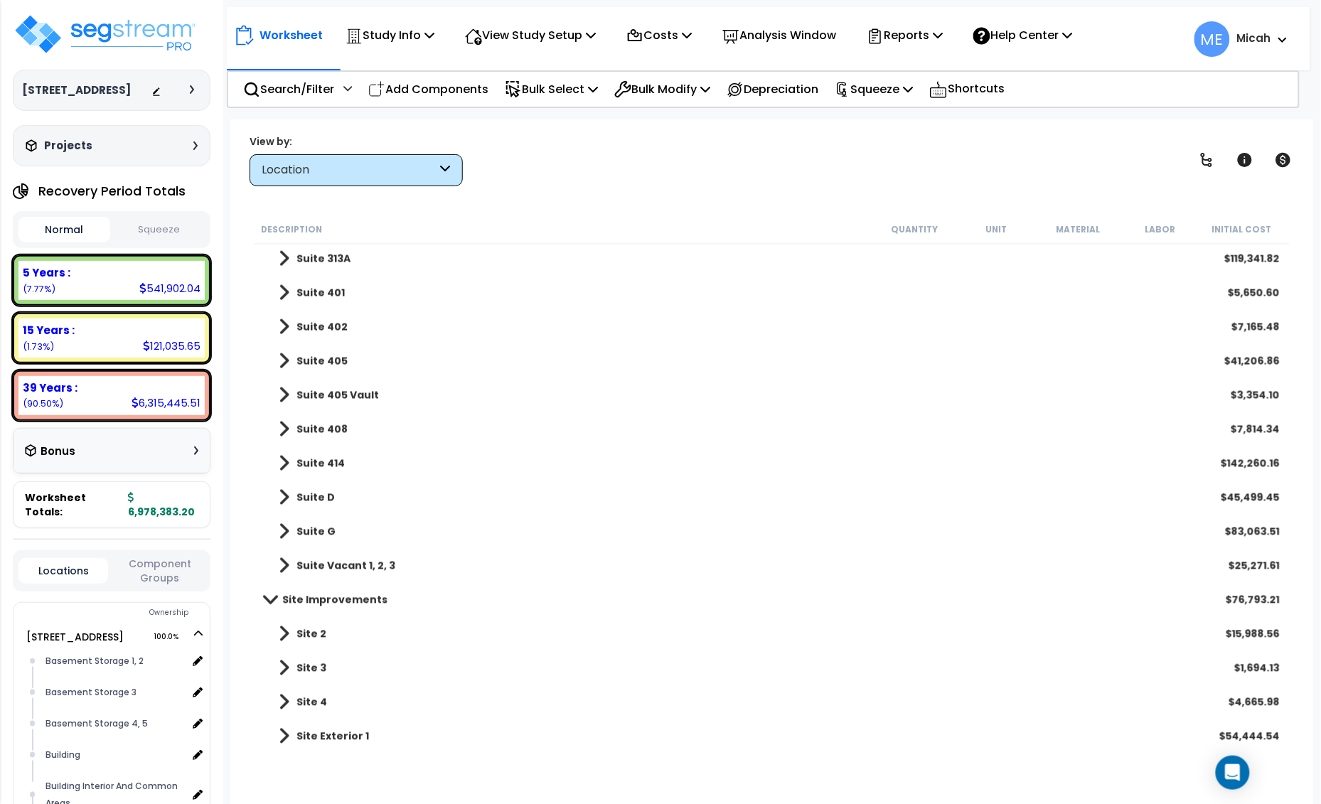
scroll to position [62, 0]
click at [286, 665] on span at bounding box center [284, 668] width 11 height 20
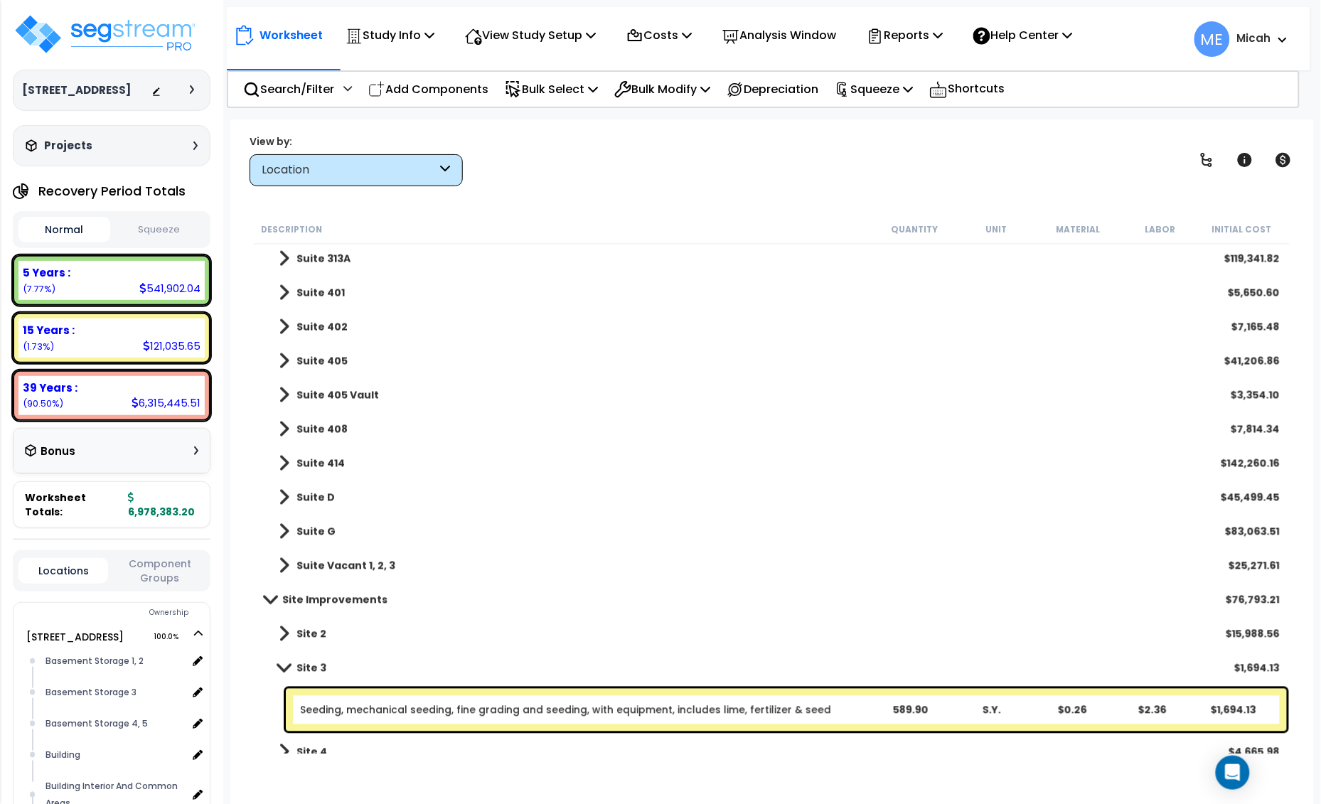
click at [274, 668] on span at bounding box center [284, 667] width 20 height 11
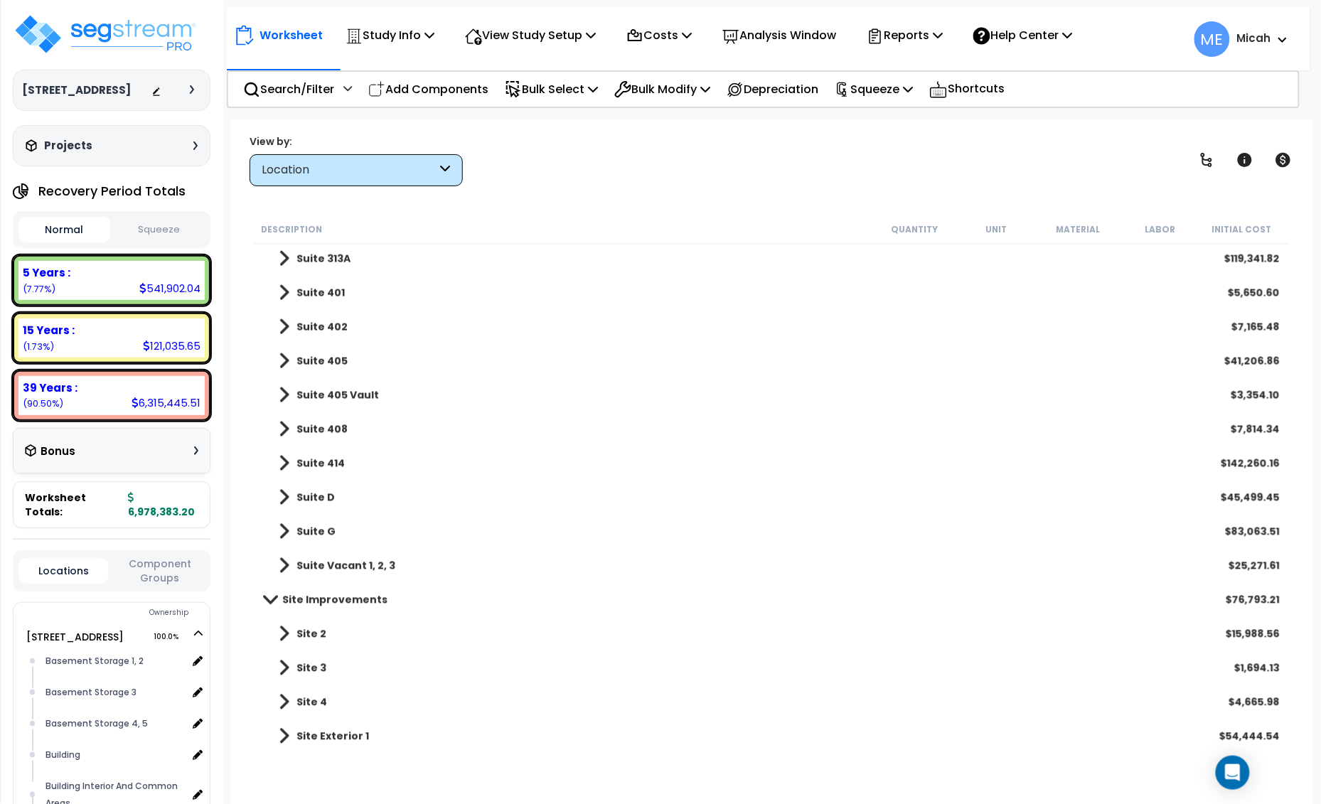
click at [286, 698] on span at bounding box center [284, 702] width 11 height 20
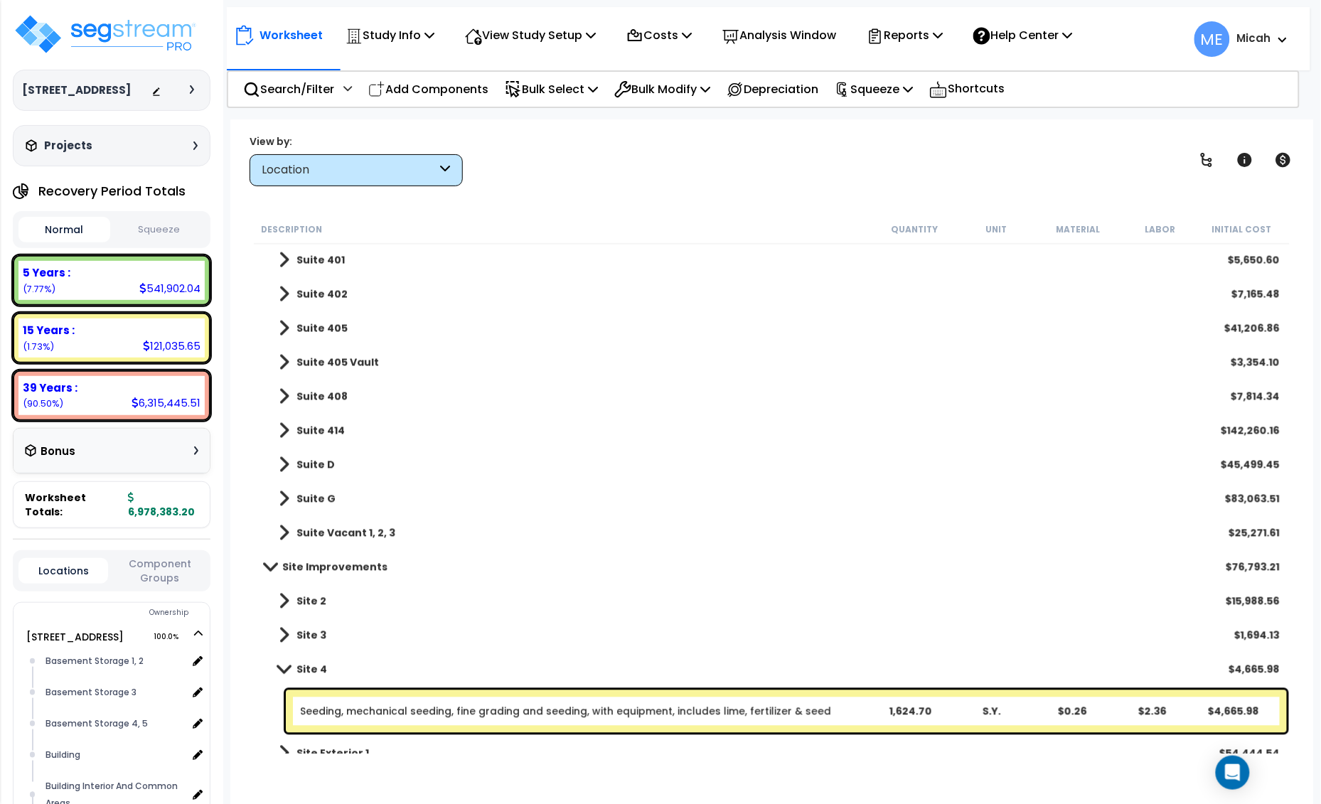
scroll to position [803, 0]
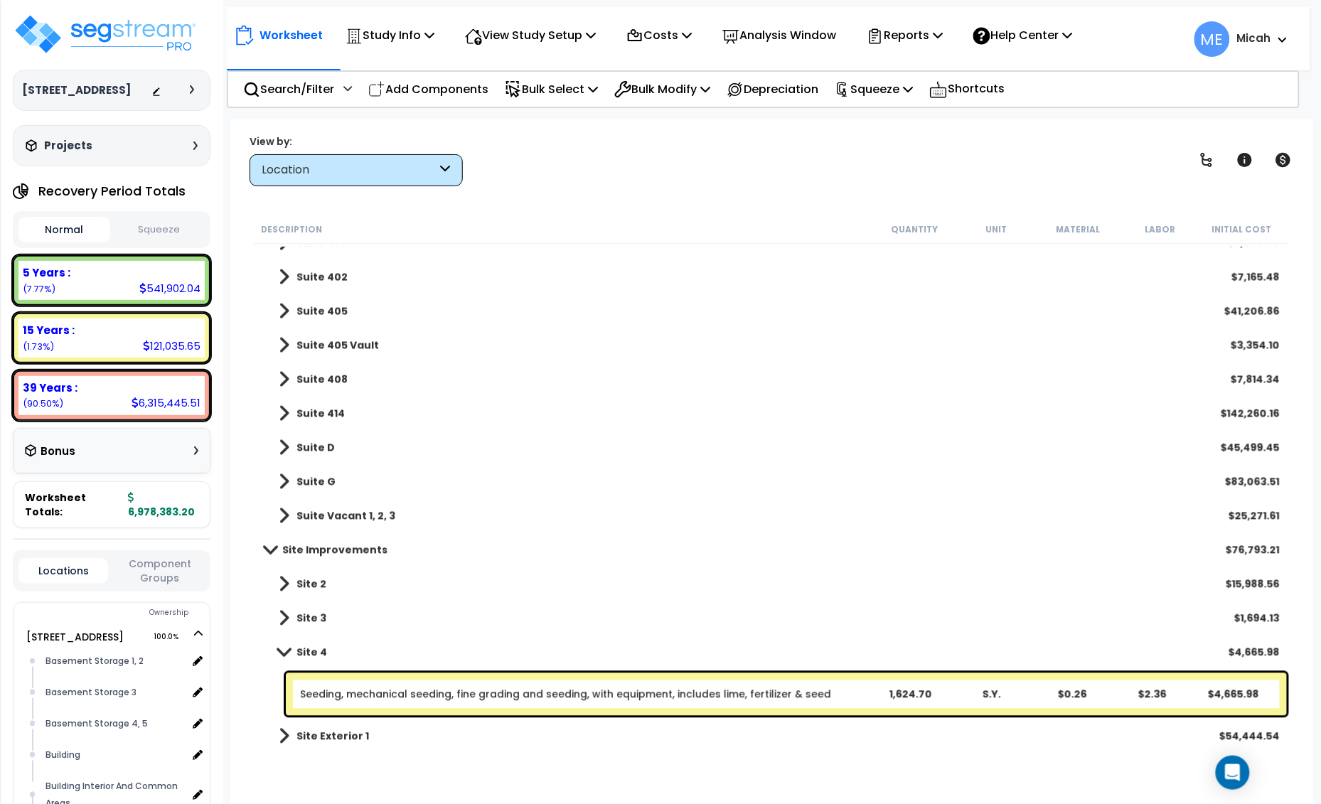
click at [282, 649] on span at bounding box center [284, 652] width 20 height 11
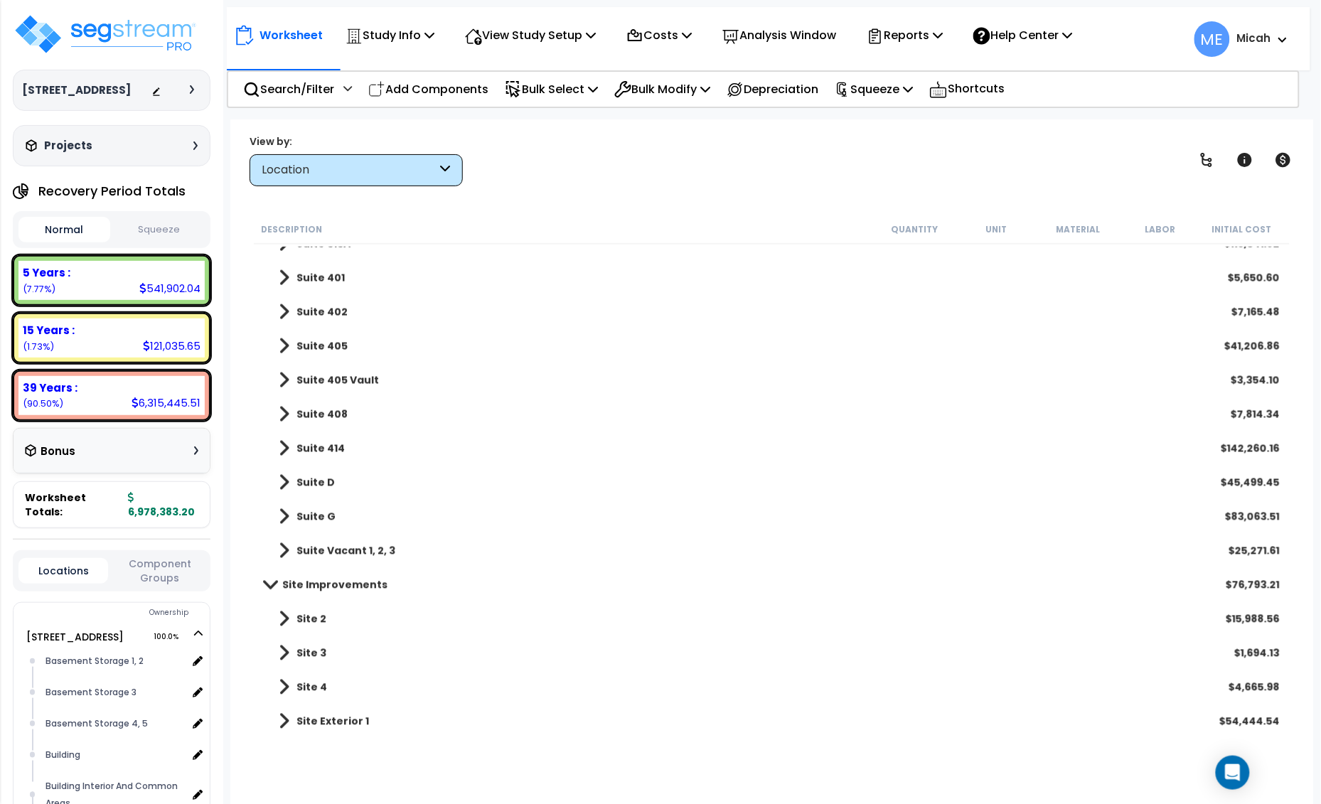
click at [279, 719] on span at bounding box center [284, 722] width 11 height 20
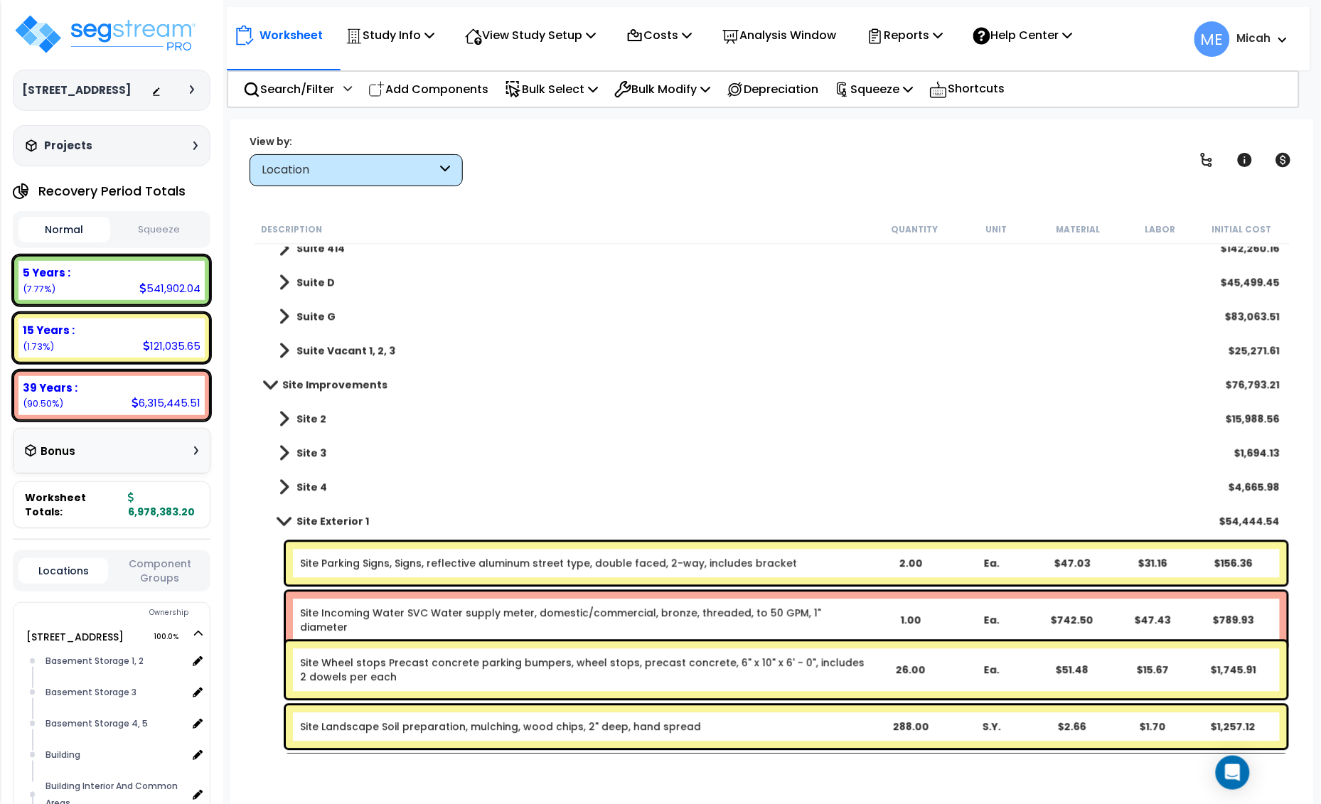
scroll to position [946, 0]
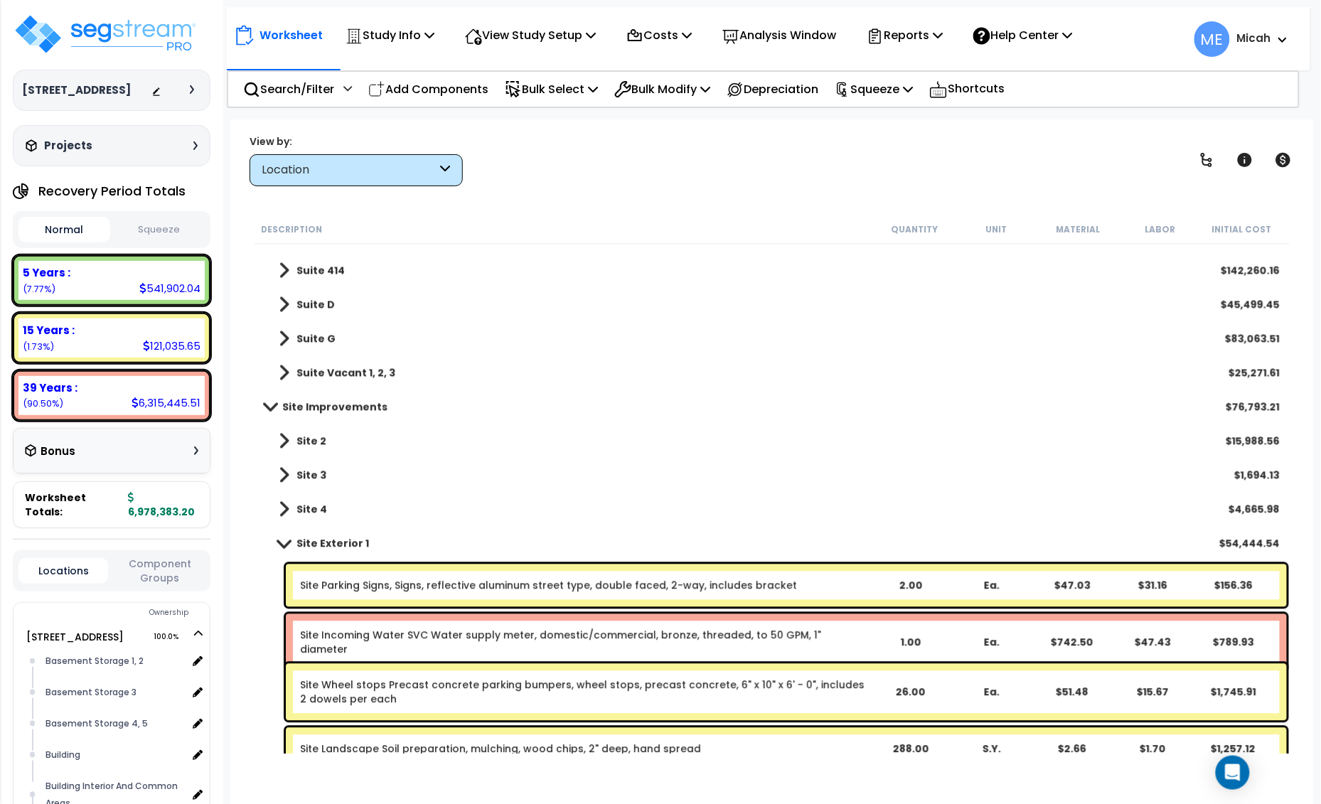
drag, startPoint x: 439, startPoint y: 93, endPoint x: 595, endPoint y: 289, distance: 250.9
click at [439, 93] on p "Add Components" at bounding box center [428, 89] width 120 height 19
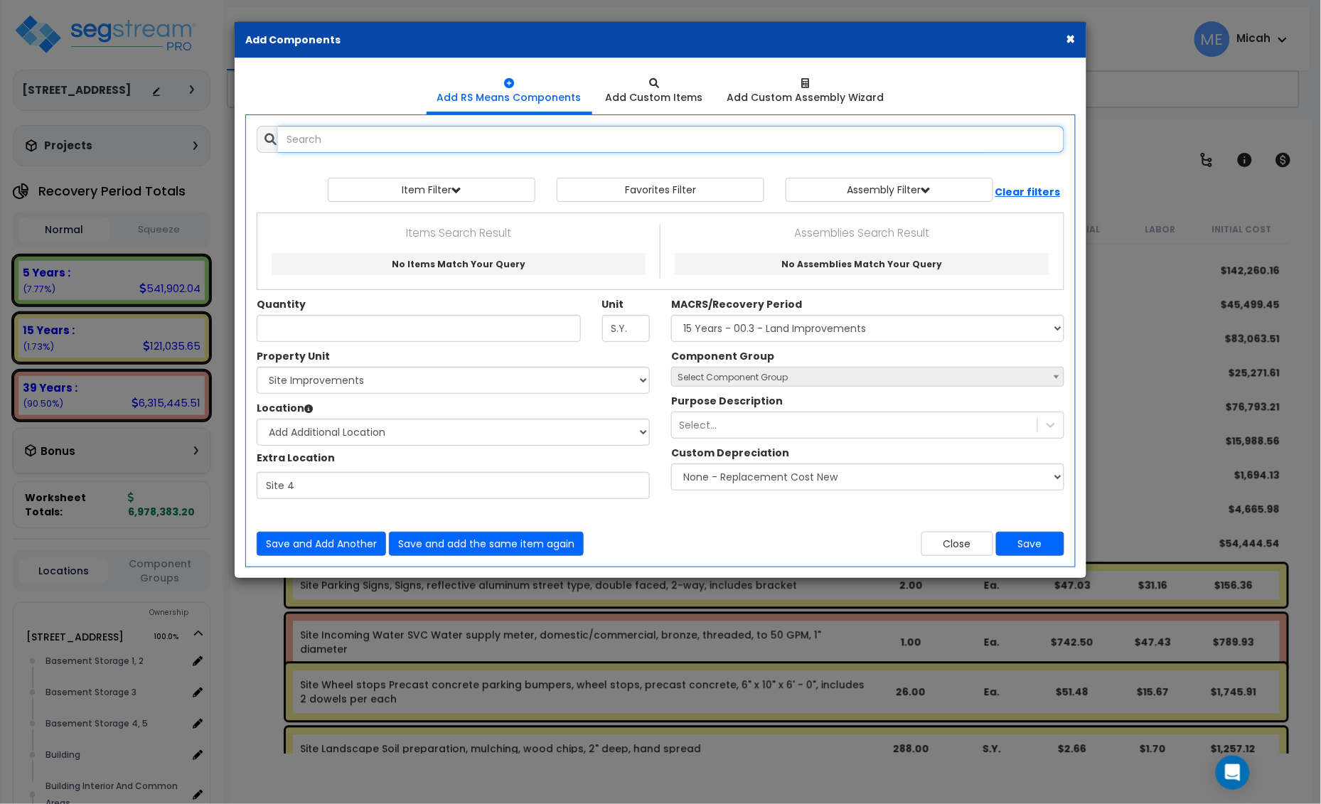
select select
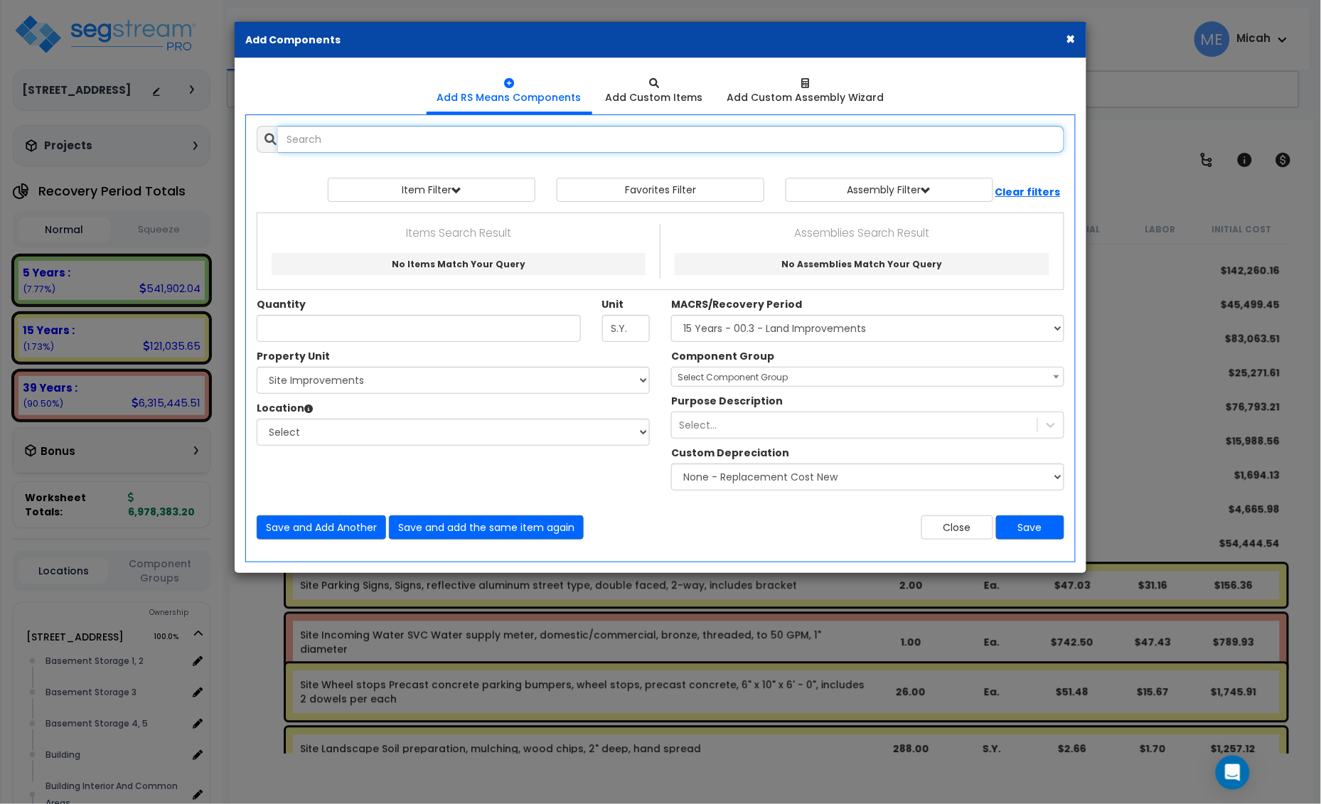
select select
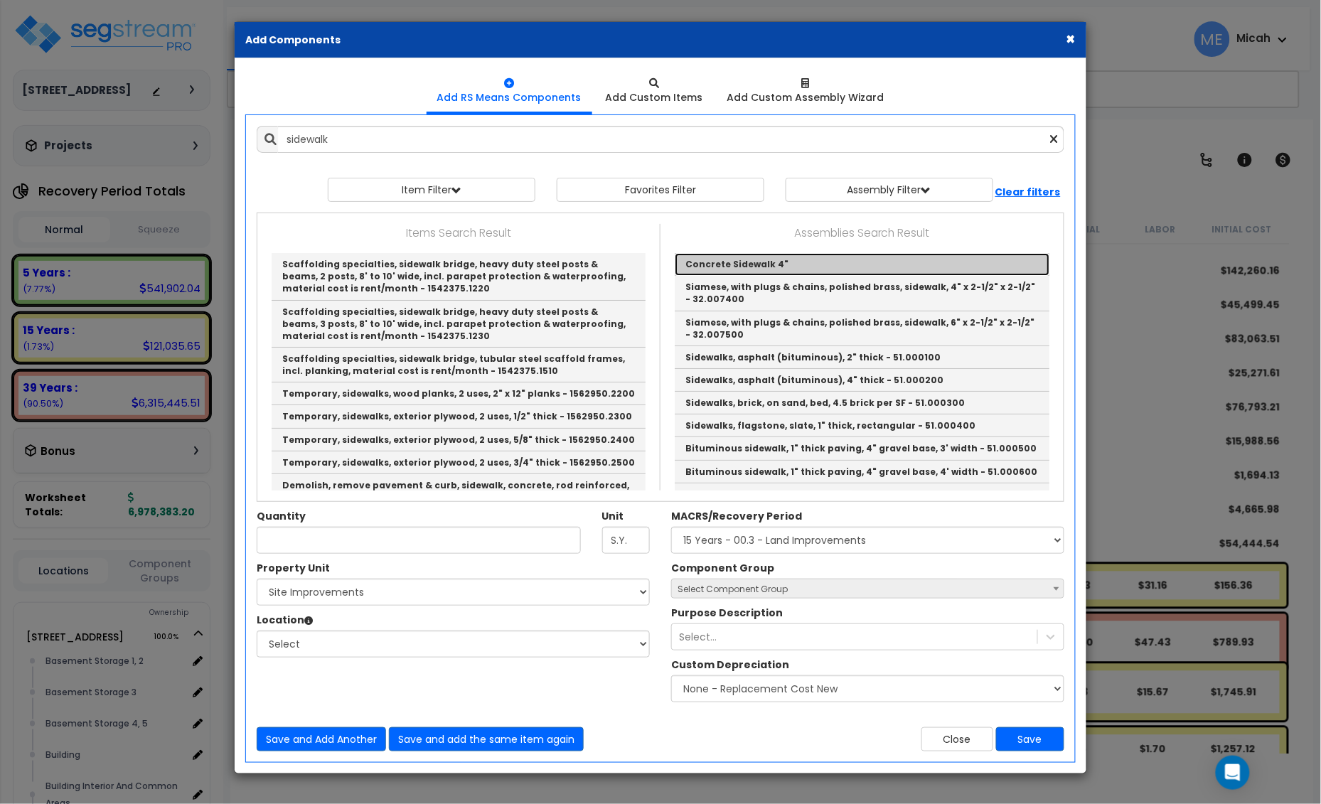
click at [748, 260] on link "Concrete Sidewalk 4"" at bounding box center [862, 264] width 375 height 23
type input "Concrete Sidewalk 4""
checkbox input "true"
type input "EA"
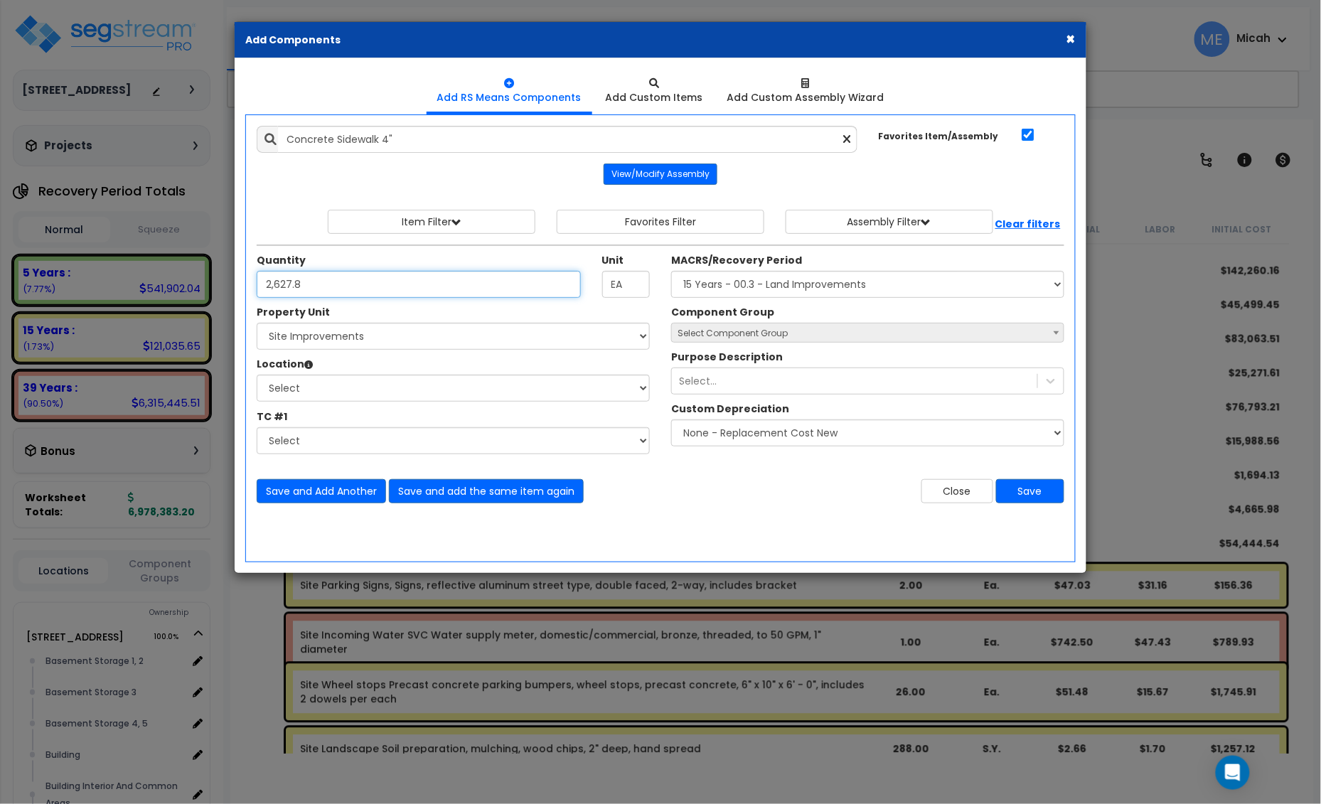
type input "2,627.8"
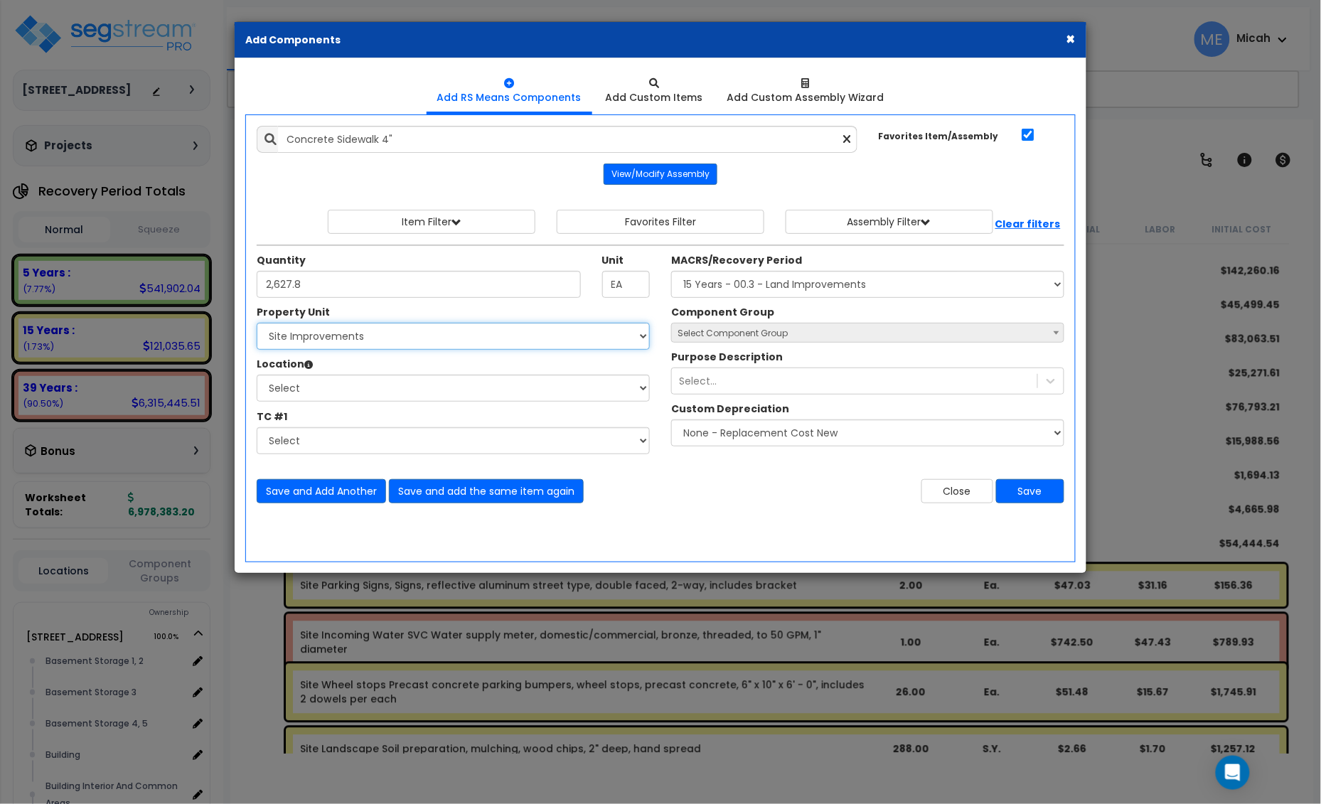
click at [589, 336] on select "Select 25 Penncraft Ave Site Improvements" at bounding box center [453, 336] width 393 height 27
select select "170924"
click at [257, 323] on select "Select 25 Penncraft Ave Site Improvements" at bounding box center [453, 336] width 393 height 27
click at [348, 386] on select "Select Site 2 Site 3 Site 4 Site Exterior Site Exterior 1 Add Additional Locati…" at bounding box center [453, 388] width 393 height 27
select select "31990"
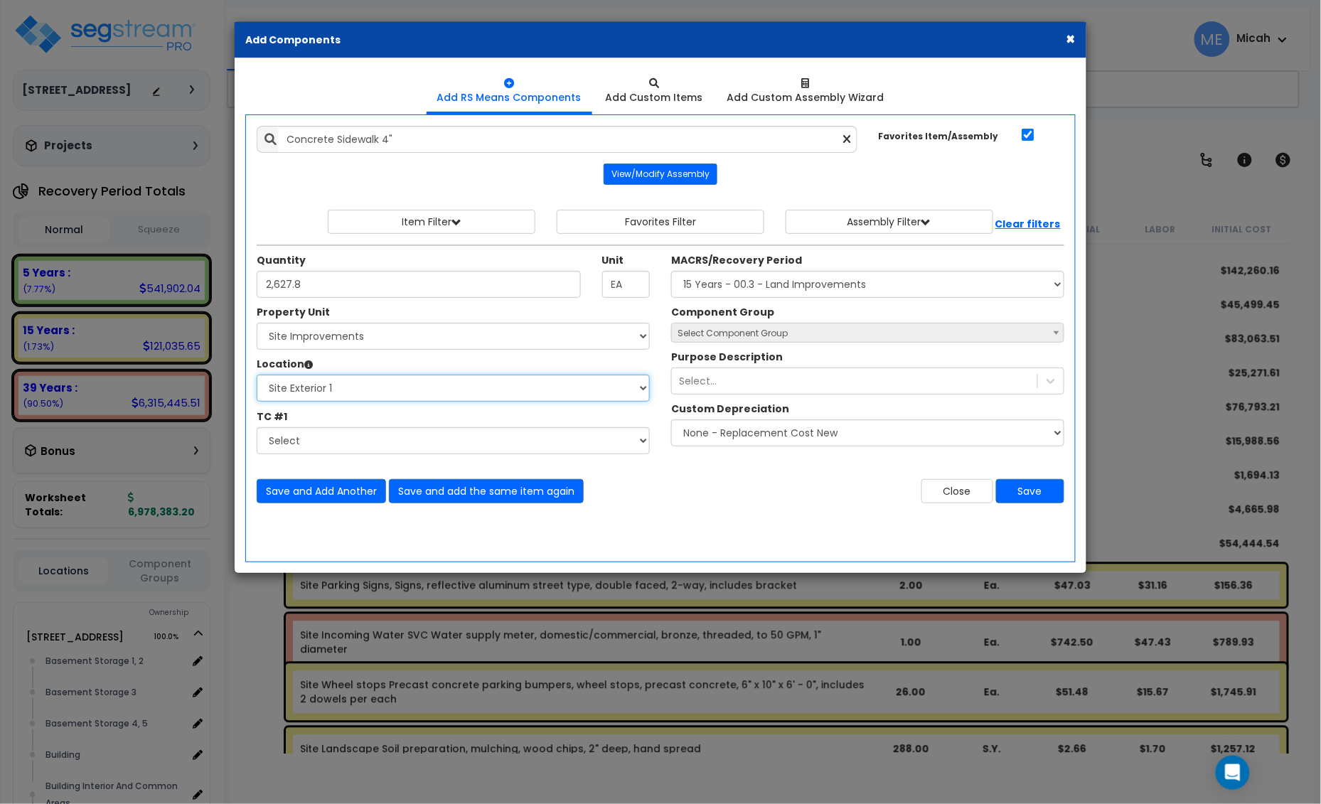
click at [257, 375] on select "Select Site 2 Site 3 Site 4 Site Exterior Site Exterior 1 Add Additional Locati…" at bounding box center [453, 388] width 393 height 27
click at [854, 281] on select "Select MACRS/Recovery Period 5 Years - 57.0 - Distributive Trades & Services 5 …" at bounding box center [867, 284] width 393 height 27
select select "3666"
click at [671, 272] on select "Select MACRS/Recovery Period 5 Years - 57.0 - Distributive Trades & Services 5 …" at bounding box center [867, 284] width 393 height 27
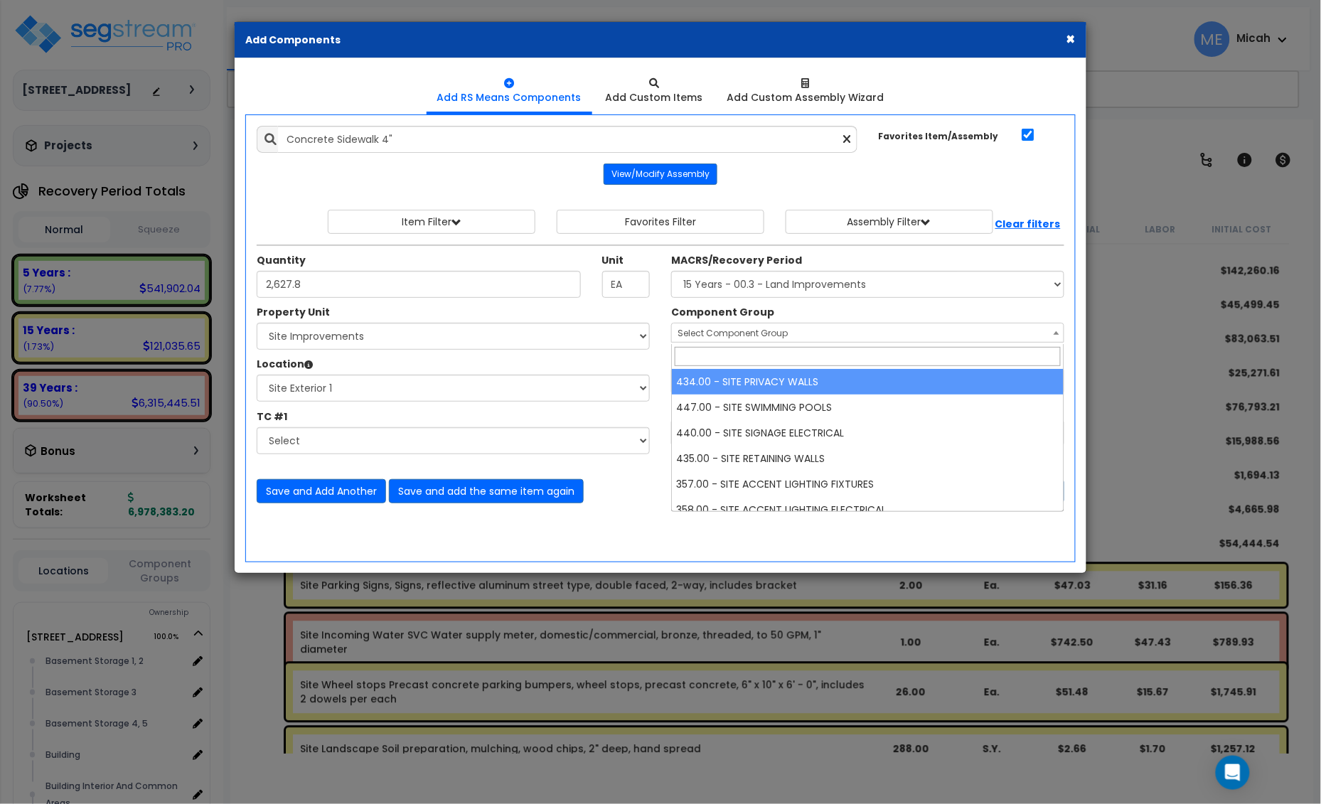
click at [719, 336] on span "Select Component Group" at bounding box center [732, 333] width 110 height 12
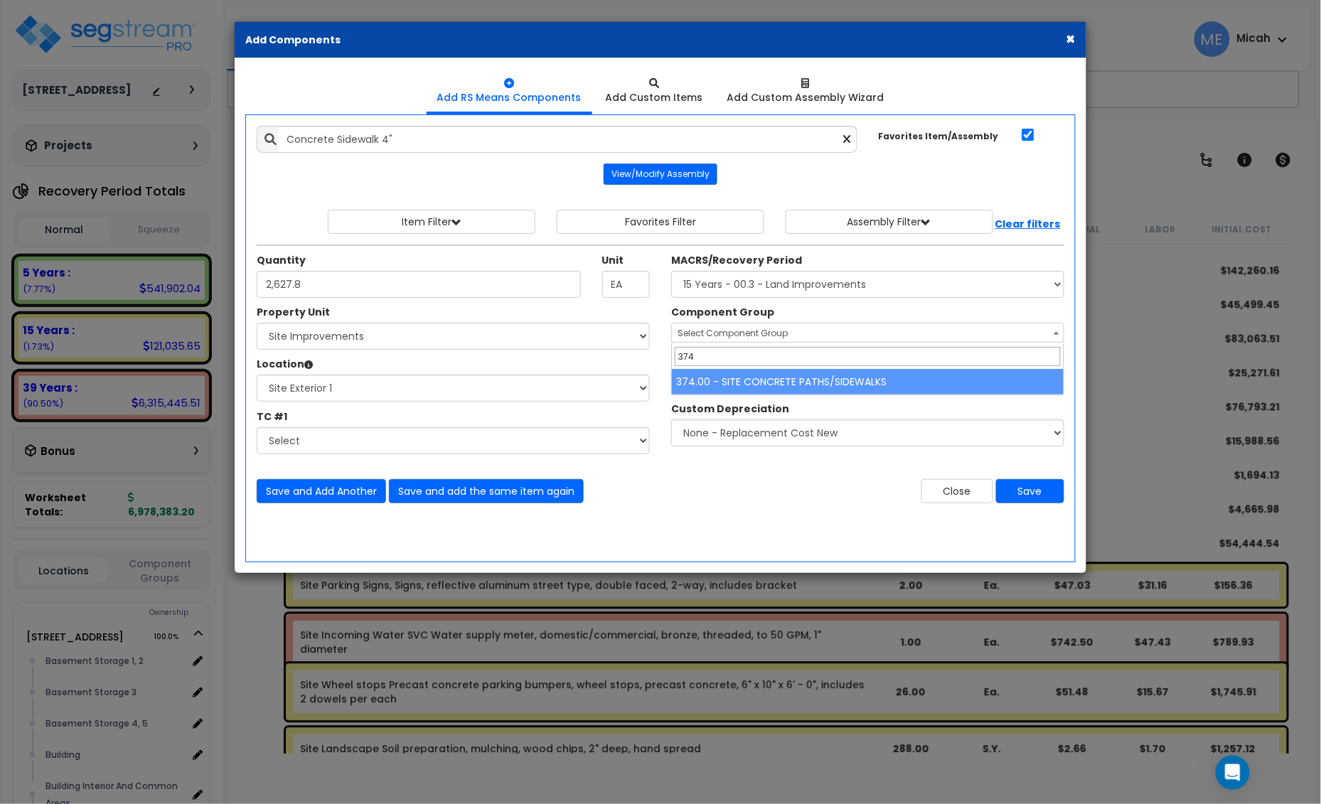
type input "374"
select select "57161"
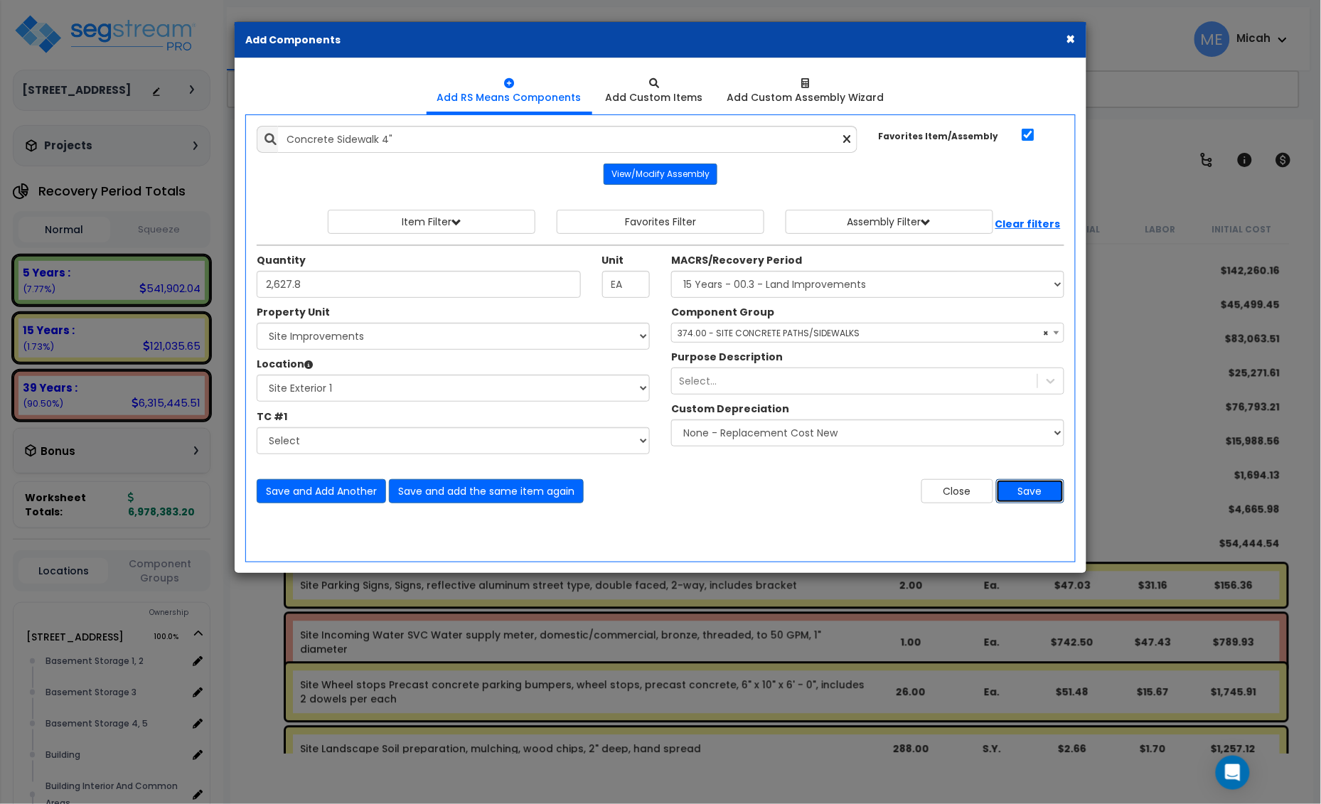
click at [1019, 500] on button "Save" at bounding box center [1030, 491] width 68 height 24
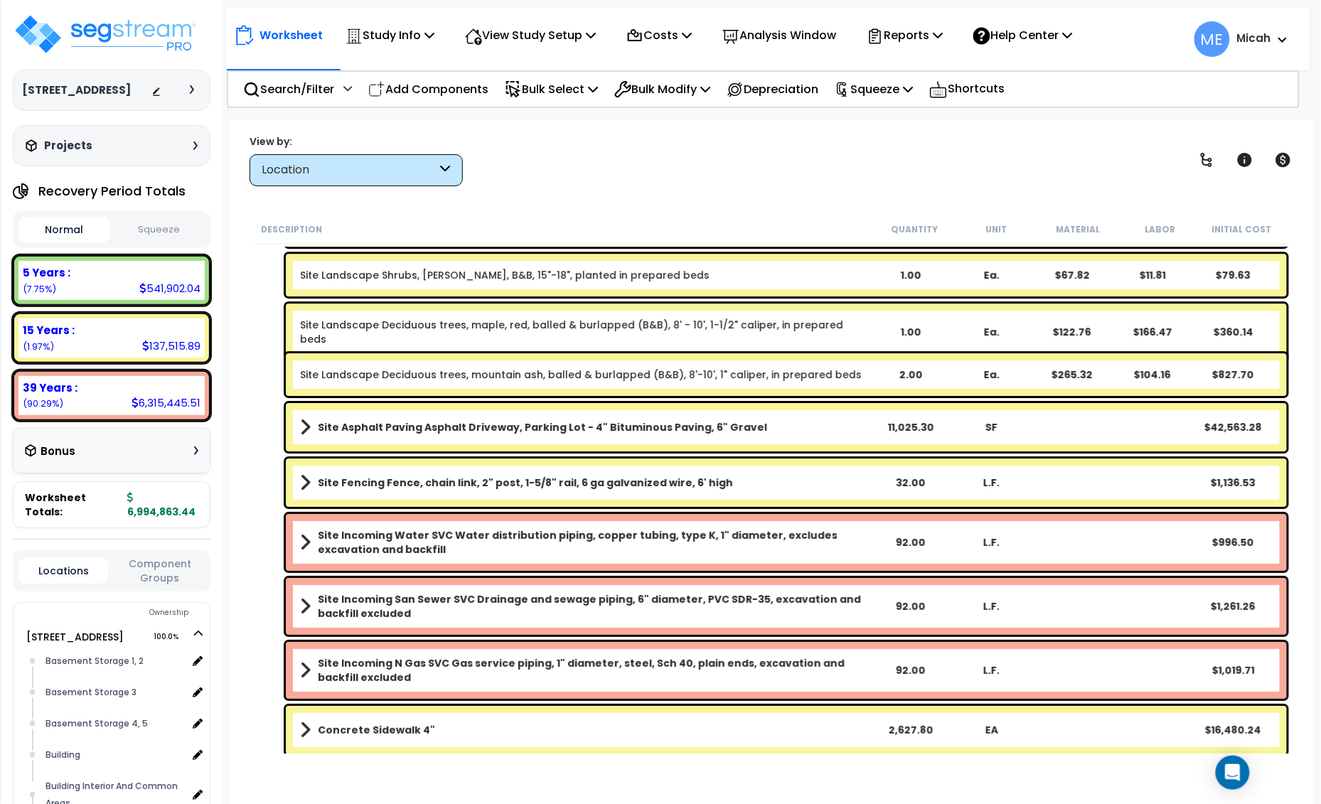
scroll to position [1623, 0]
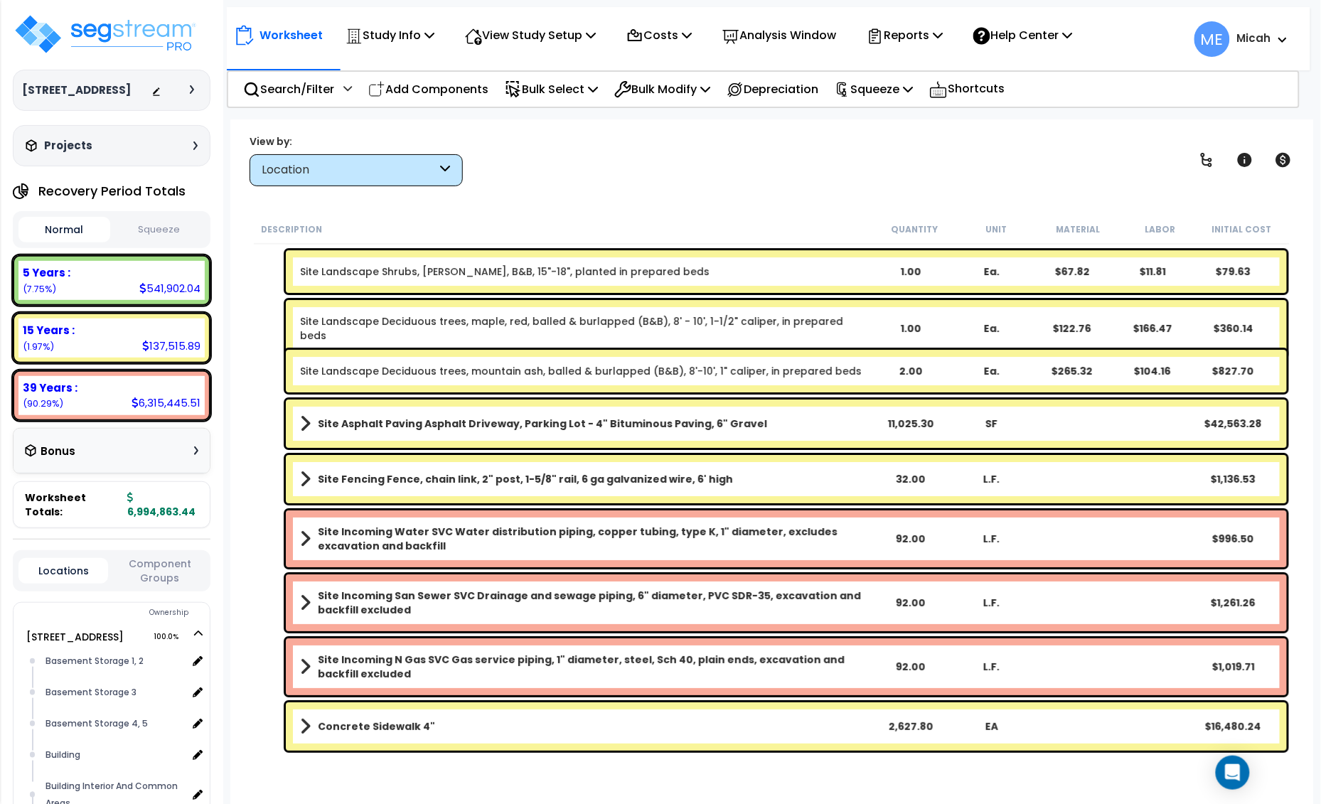
click at [295, 727] on div "Concrete Sidewalk 4" 2,627.80 EA $16,480.24" at bounding box center [786, 726] width 1001 height 48
click at [296, 724] on div "Concrete Sidewalk 4" 2,627.80 EA $16,480.24" at bounding box center [786, 726] width 1001 height 48
click at [300, 720] on span at bounding box center [305, 726] width 11 height 20
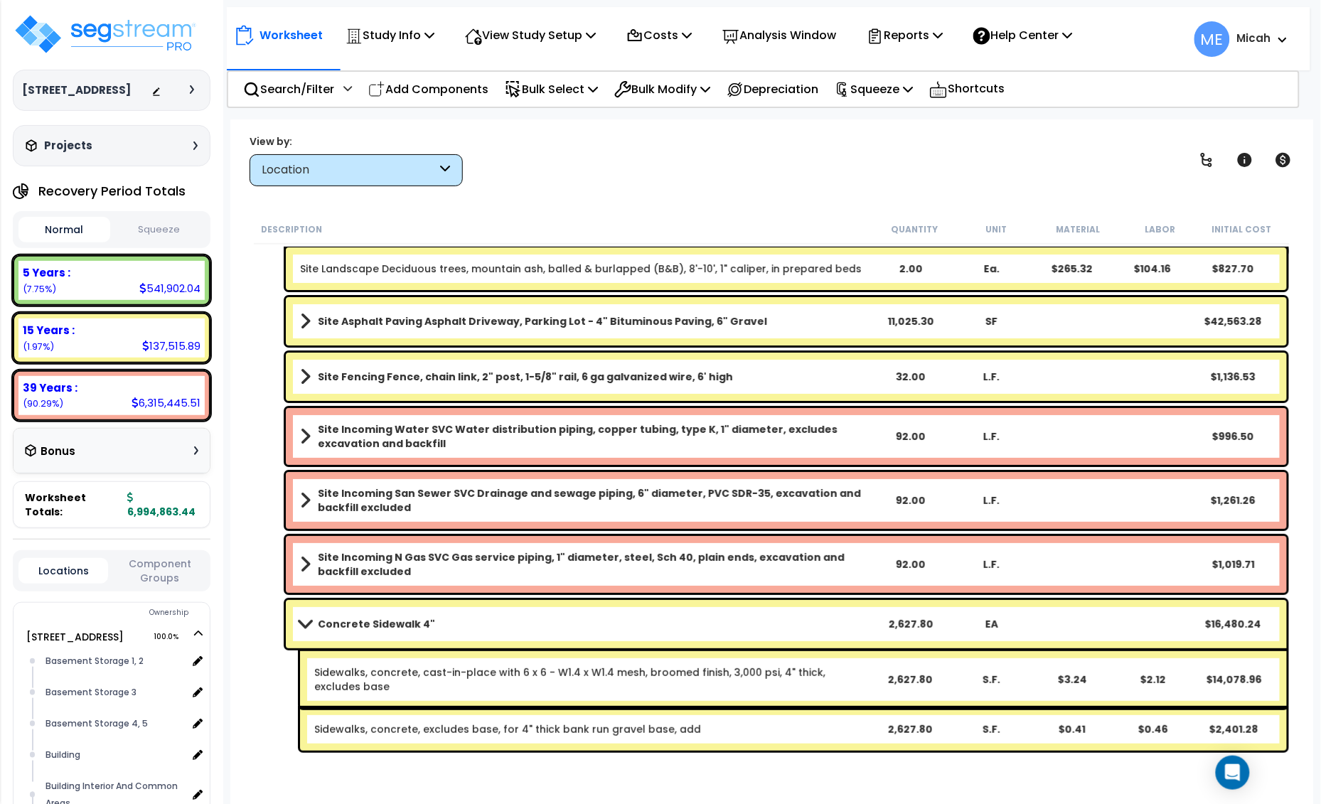
click at [995, 621] on div "EA" at bounding box center [990, 624] width 77 height 14
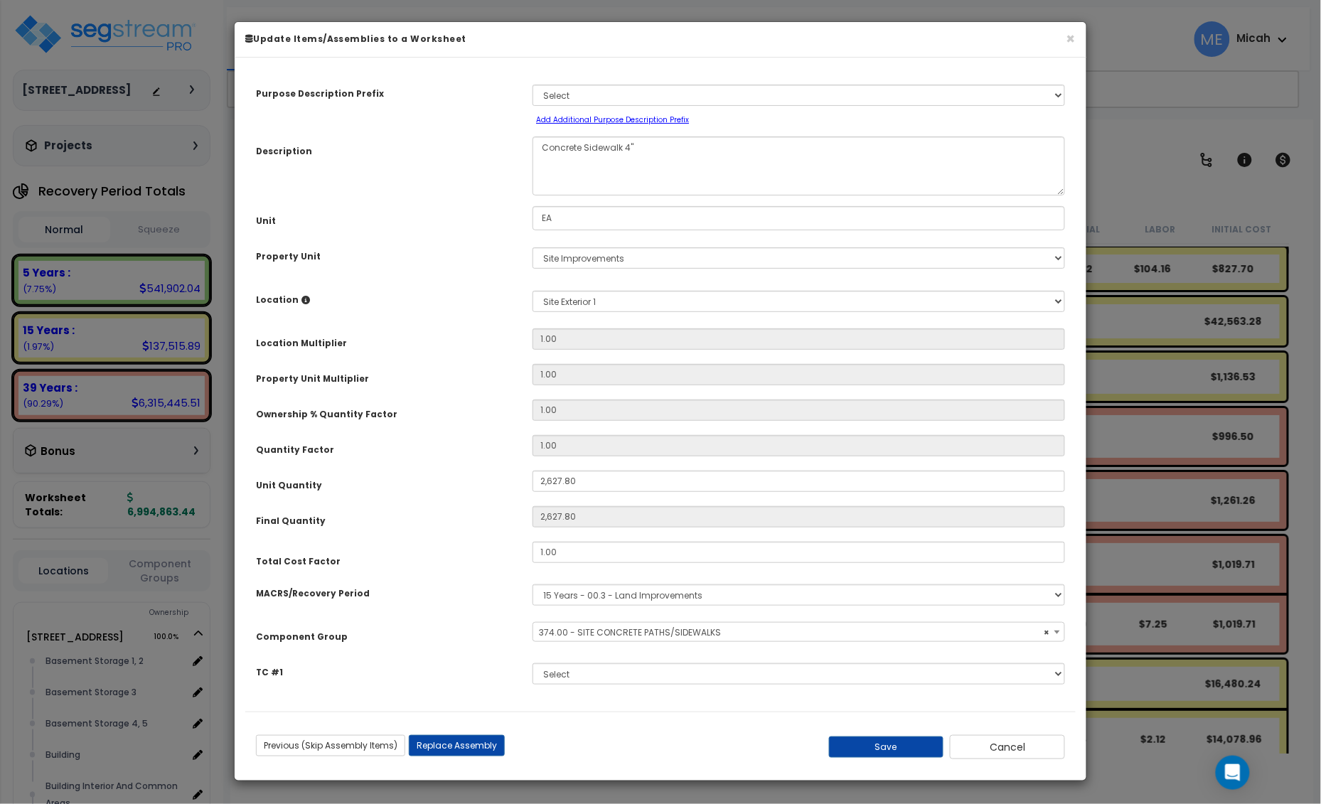
select select "57161"
click at [502, 221] on div "Unit EA" at bounding box center [660, 218] width 830 height 25
type input "S.F."
click at [891, 752] on button "Save" at bounding box center [886, 746] width 115 height 21
type input "2627.80"
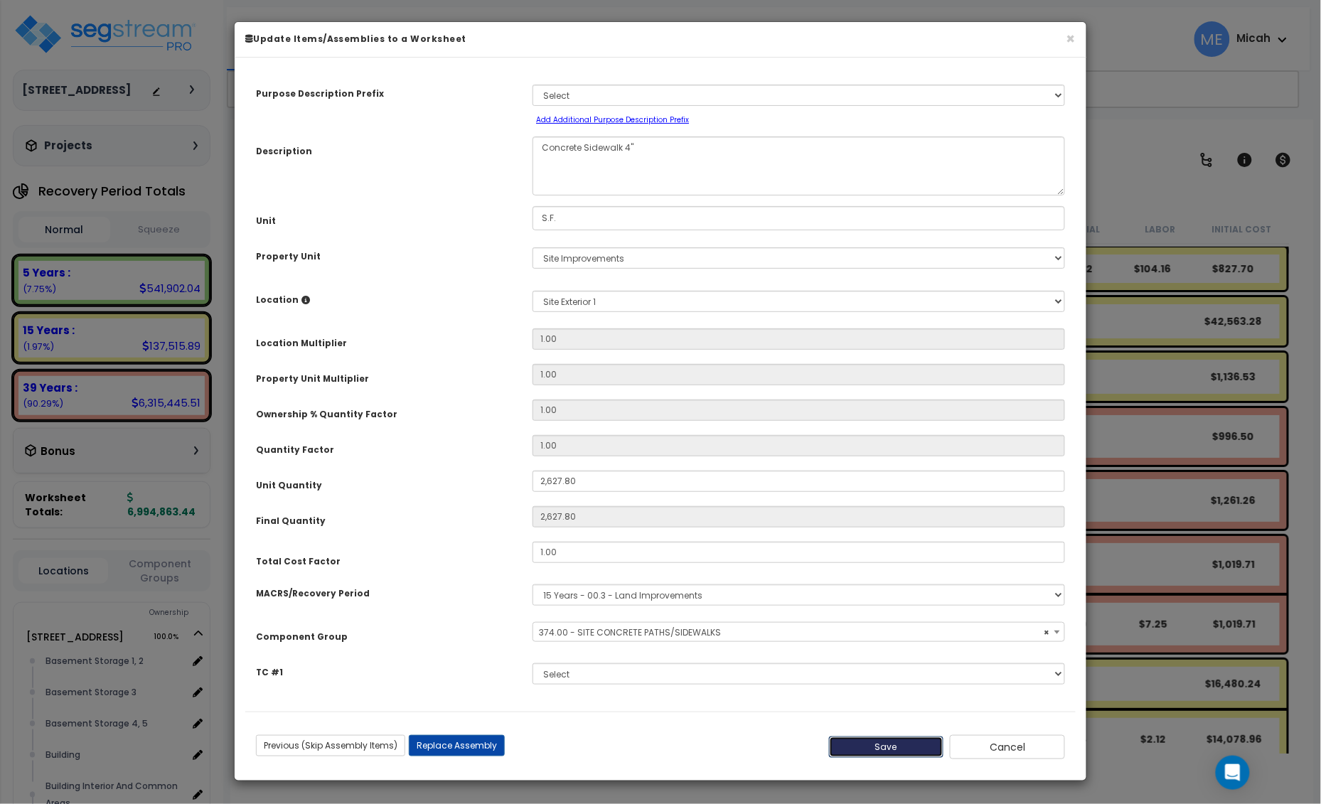
type input "2627.80"
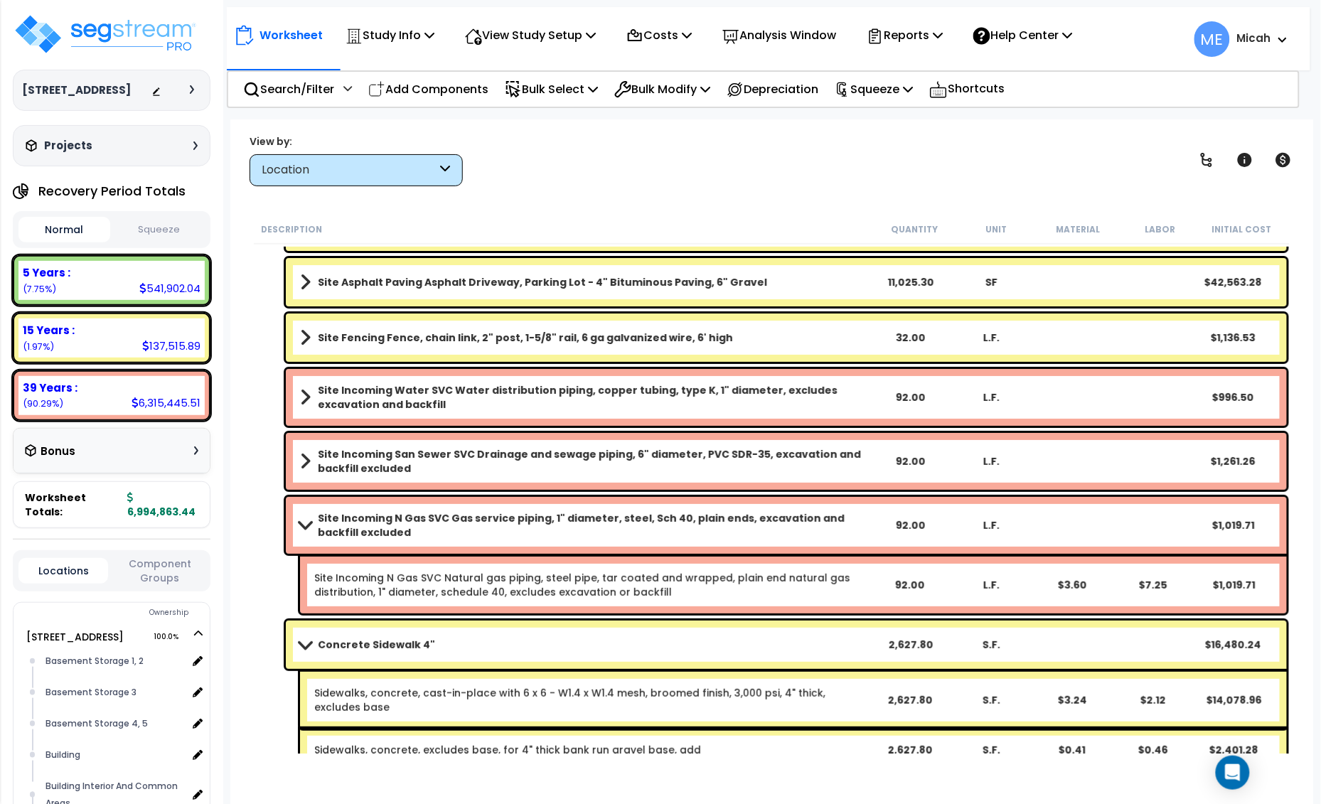
scroll to position [1785, 0]
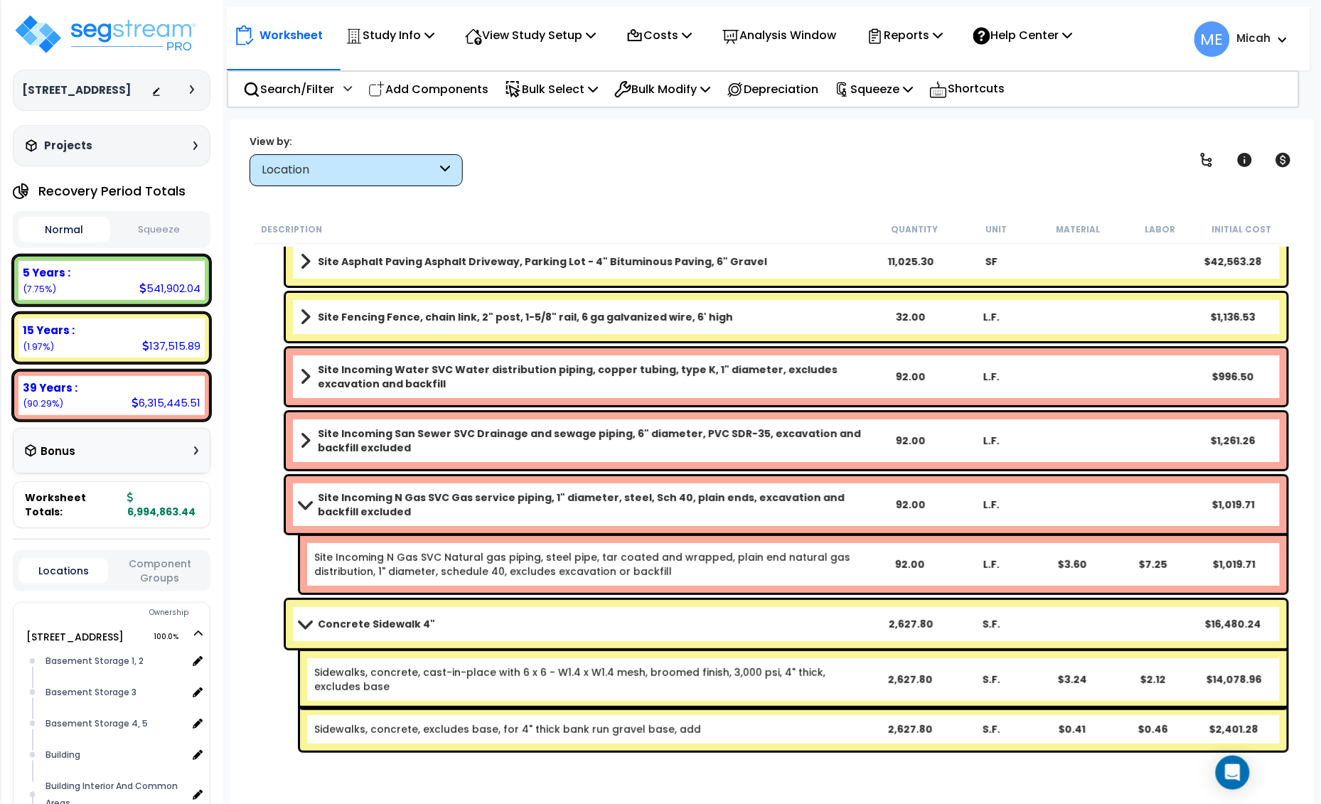
click at [297, 617] on div "Concrete Sidewalk 4" 2,627.80 S.F. $16,480.24" at bounding box center [786, 624] width 1001 height 48
click at [296, 498] on div "Site Incoming N Gas SVC Gas service piping, 1" diameter, steel, Sch 40, plain e…" at bounding box center [786, 504] width 1001 height 57
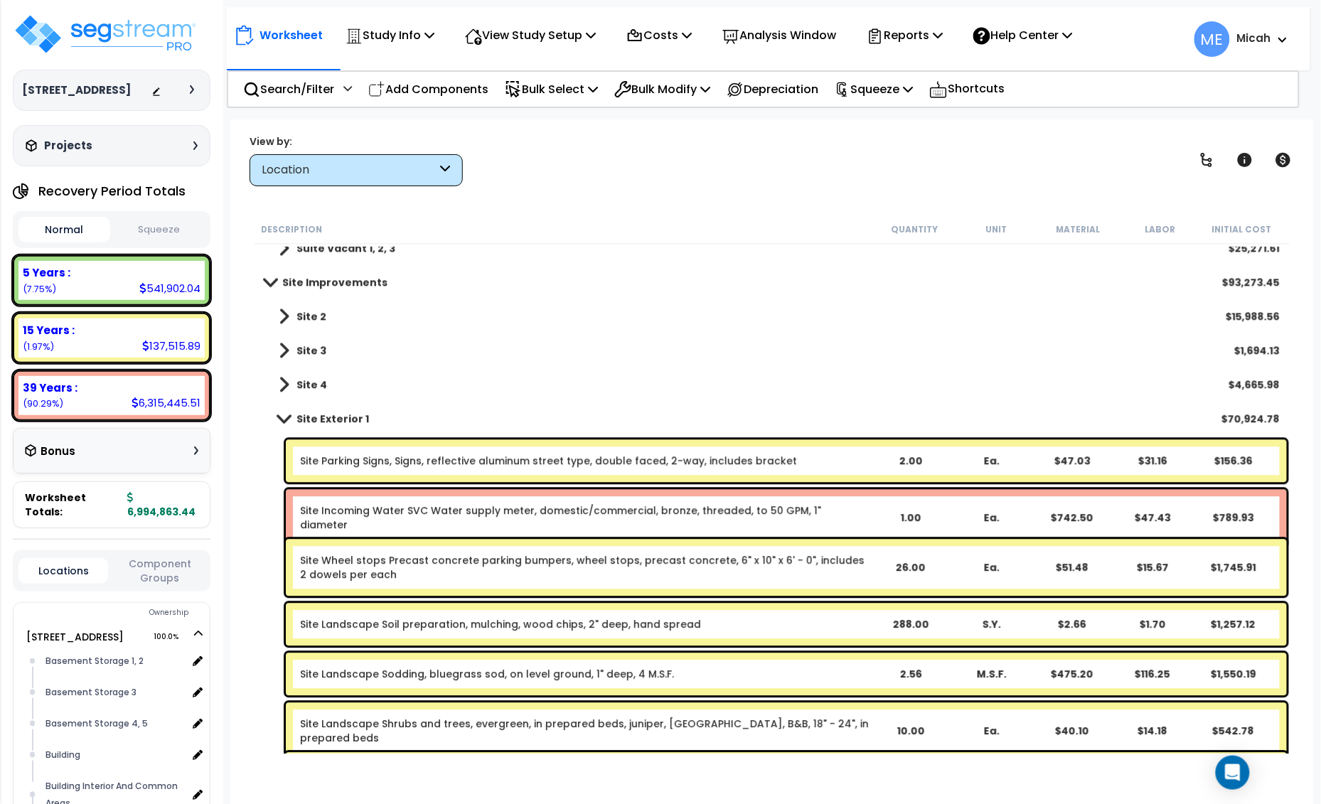
scroll to position [985, 0]
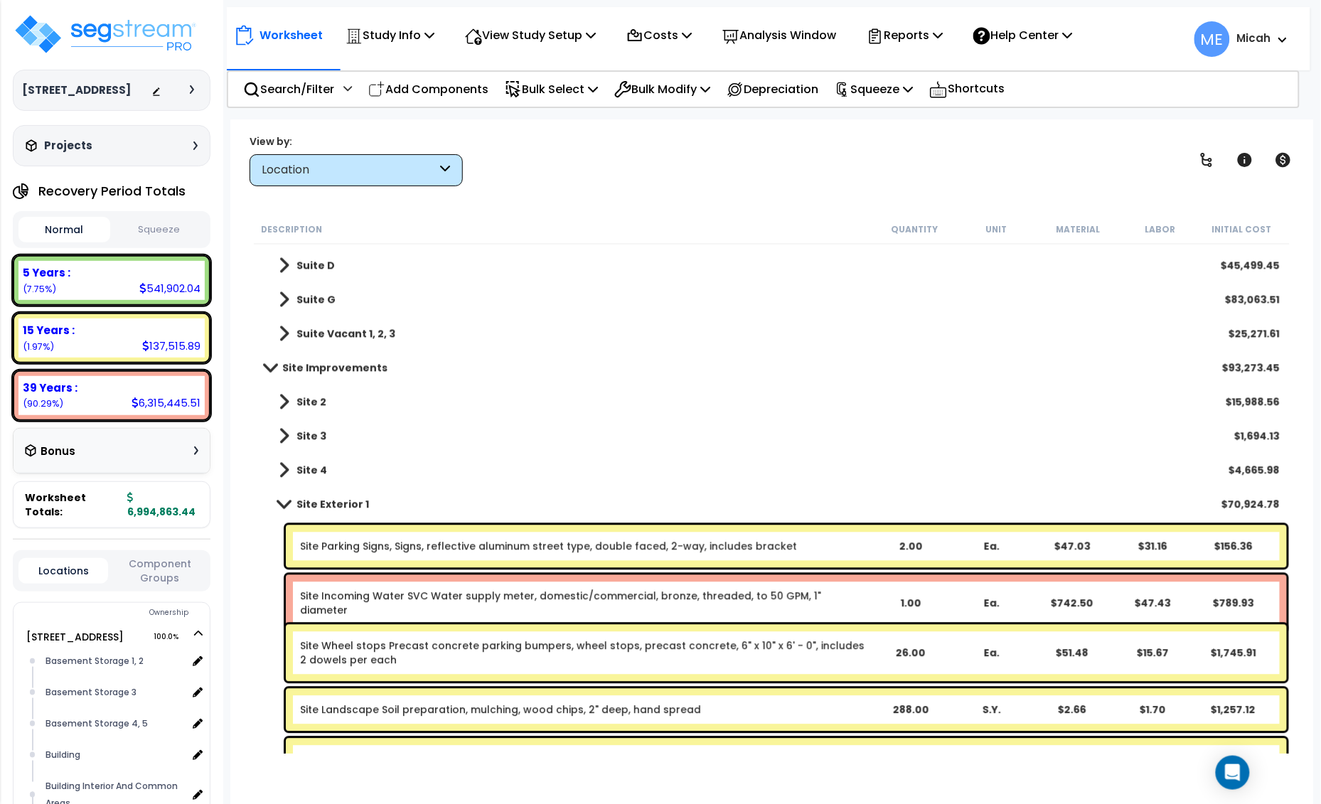
click at [276, 404] on link "Site 2" at bounding box center [295, 402] width 62 height 20
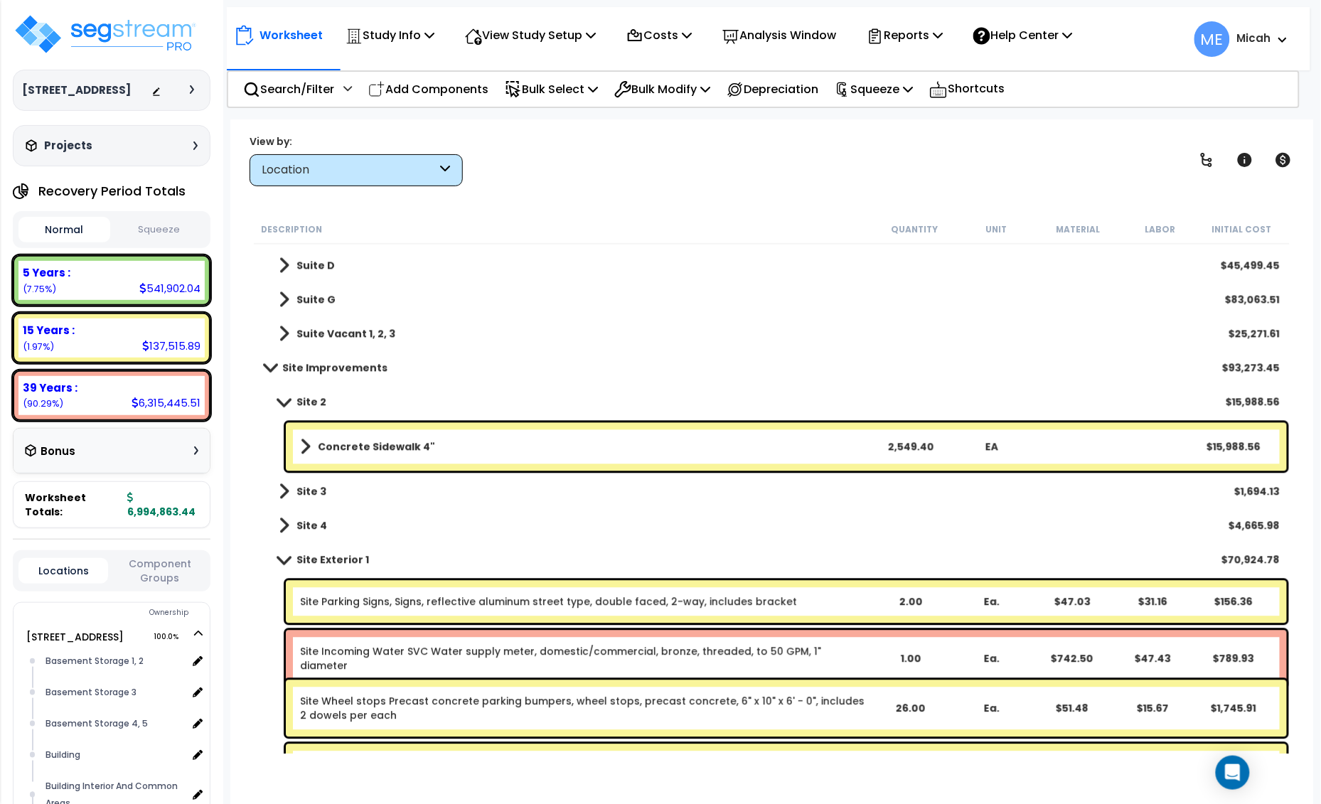
click at [371, 441] on b "Concrete Sidewalk 4"" at bounding box center [376, 447] width 117 height 14
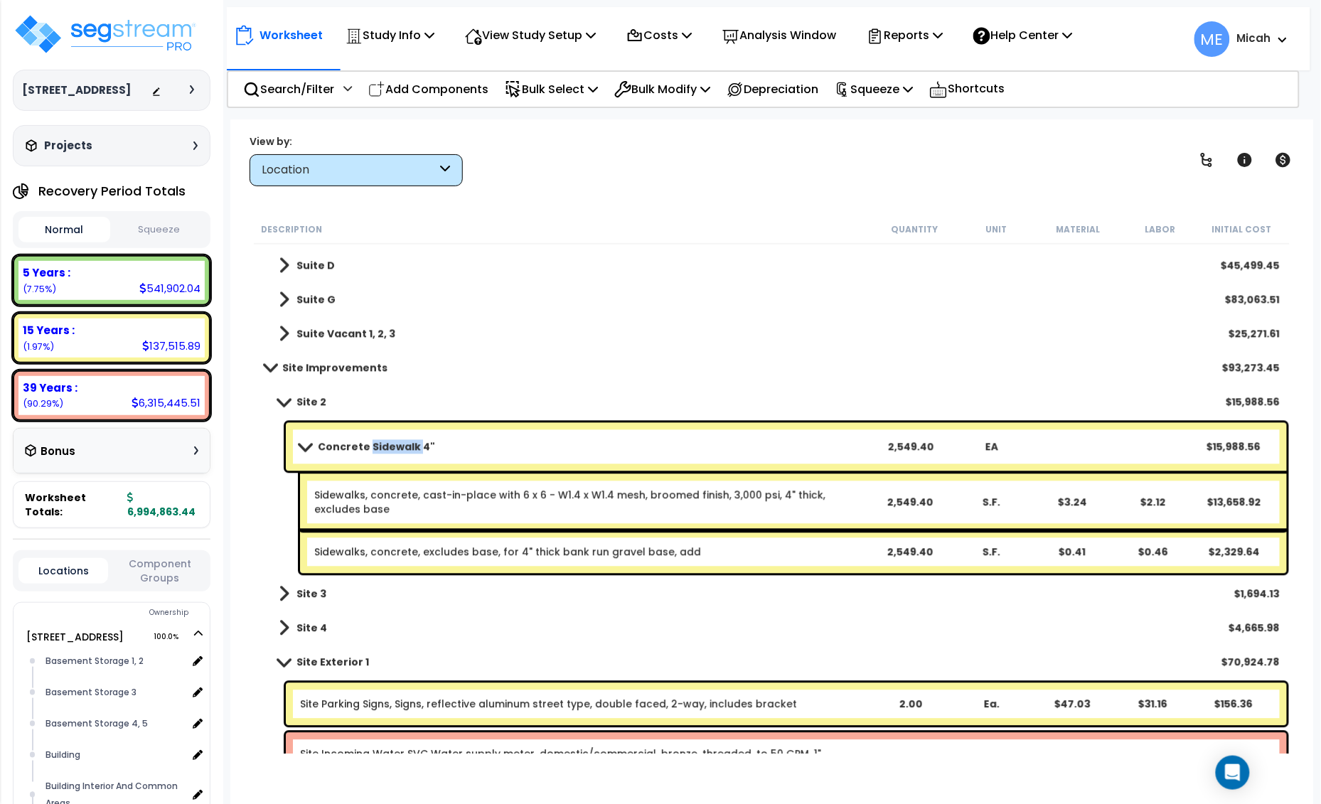
click at [371, 441] on b "Concrete Sidewalk 4"" at bounding box center [376, 447] width 117 height 14
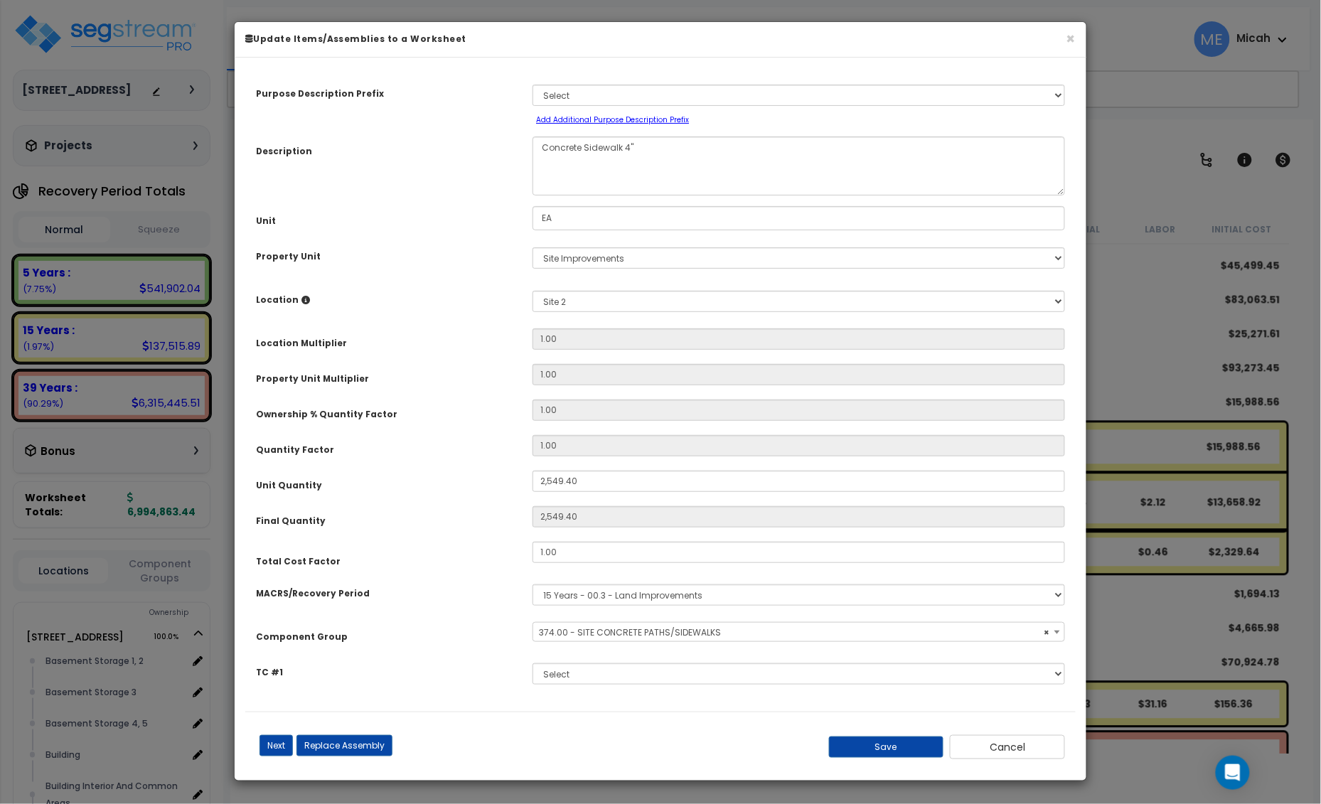
select select "57161"
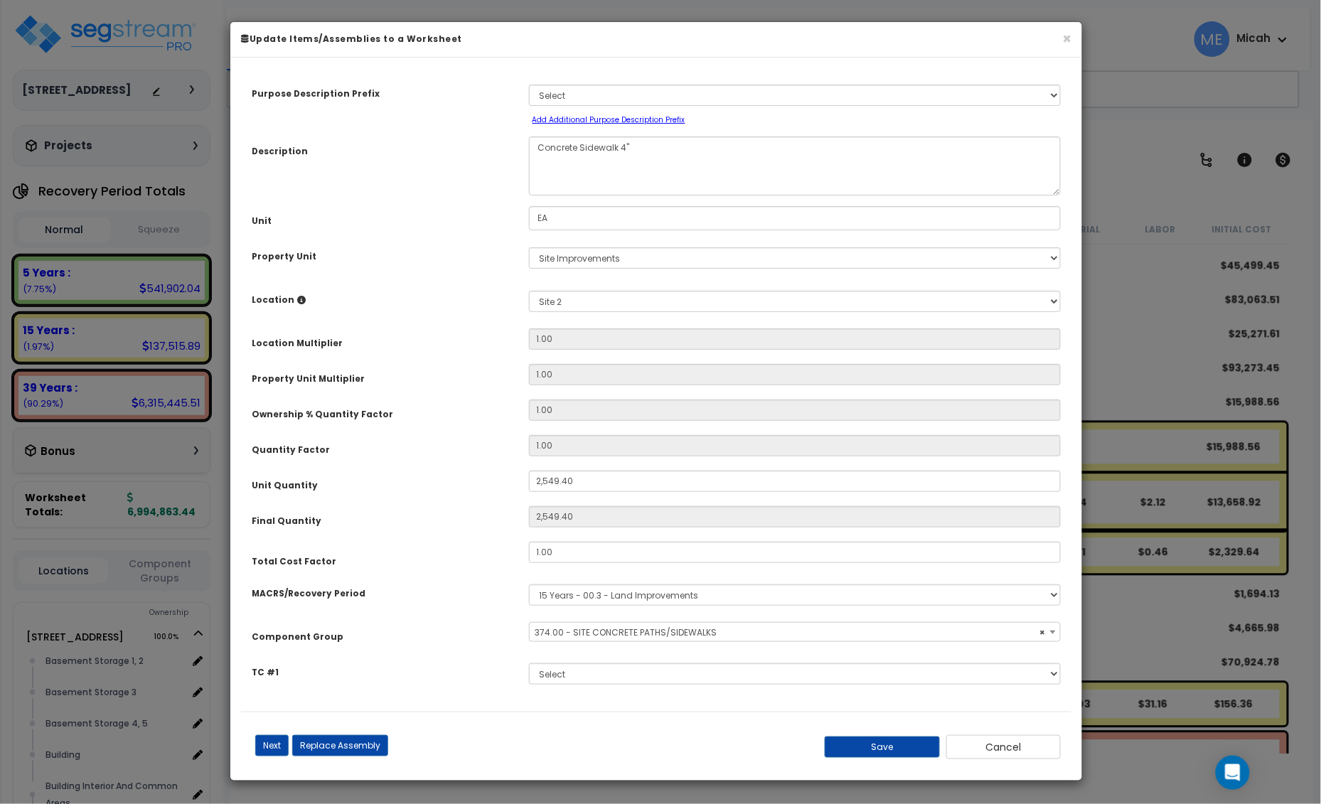
drag, startPoint x: 584, startPoint y: 232, endPoint x: 495, endPoint y: 226, distance: 89.7
click at [498, 226] on div "Purpose Description Prefix Select A/V System A/V System Equipment A/V System Eq…" at bounding box center [656, 389] width 830 height 643
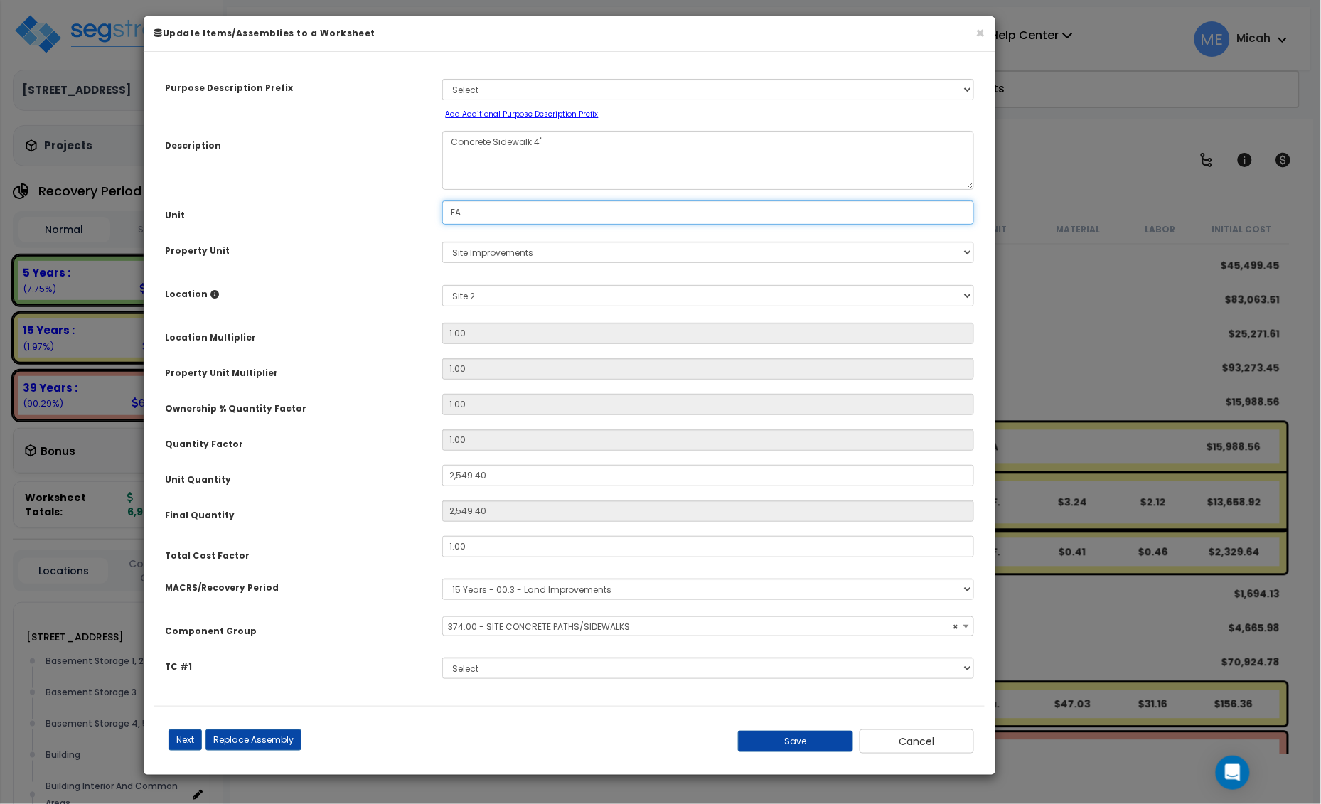
drag, startPoint x: 488, startPoint y: 211, endPoint x: 414, endPoint y: 215, distance: 74.8
click at [414, 215] on div "Unit EA" at bounding box center [569, 212] width 830 height 25
type input "S.F."
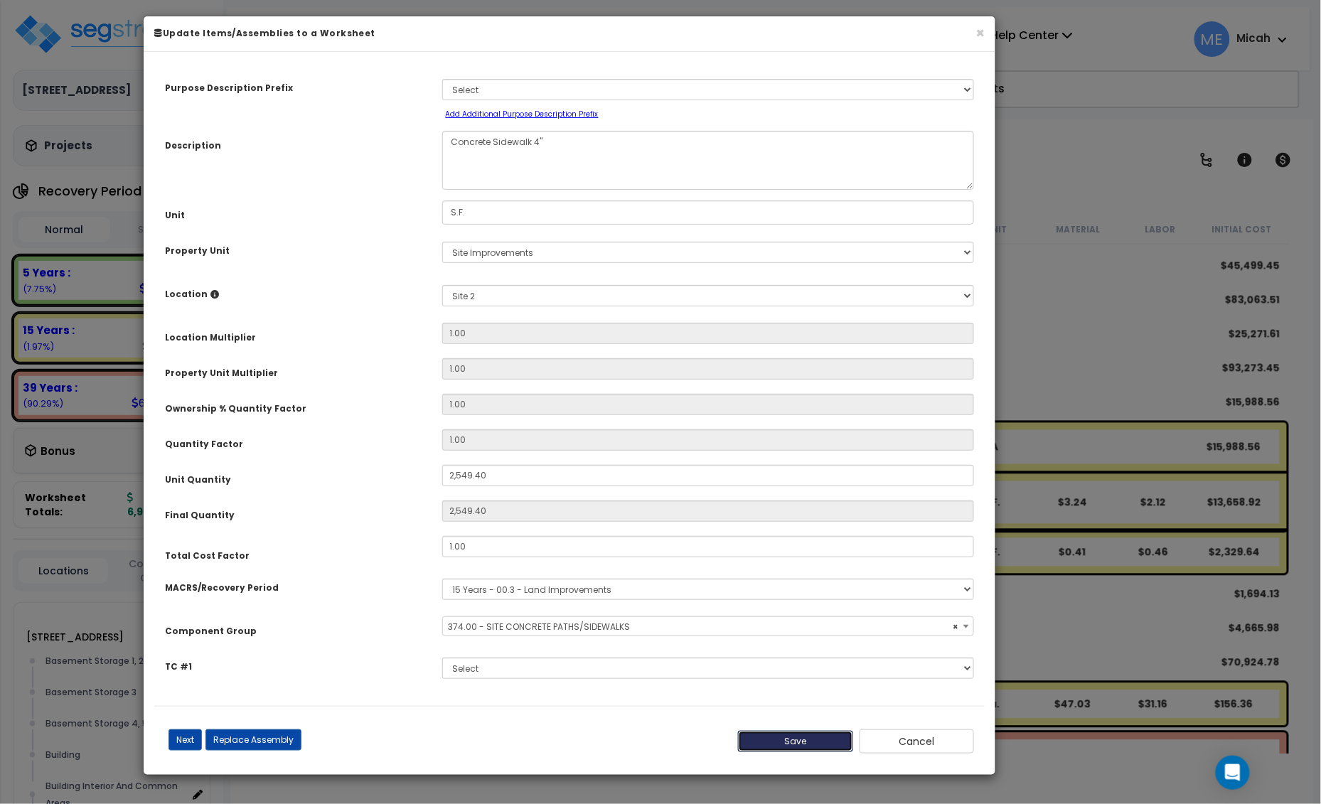
click at [805, 734] on button "Save" at bounding box center [795, 741] width 115 height 21
type input "2549.40"
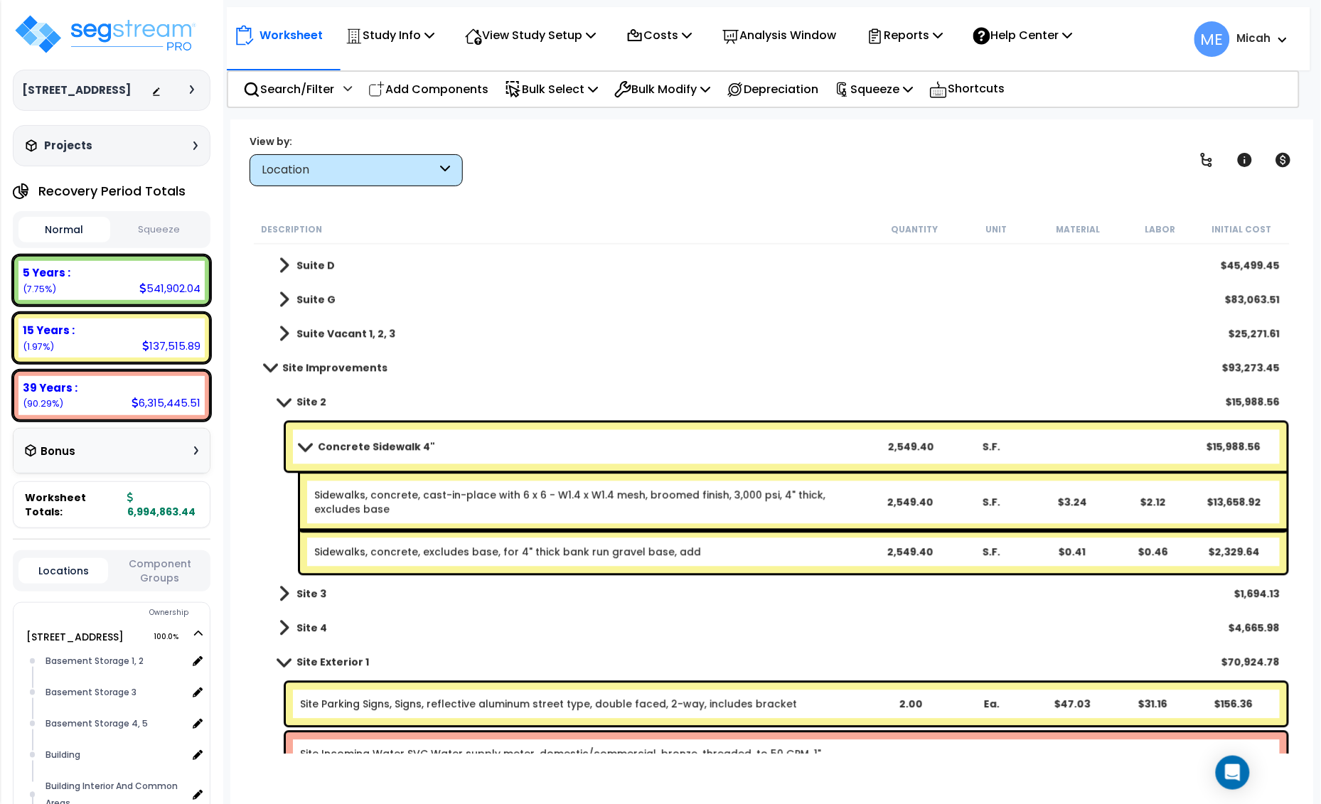
click at [283, 402] on span at bounding box center [284, 402] width 20 height 11
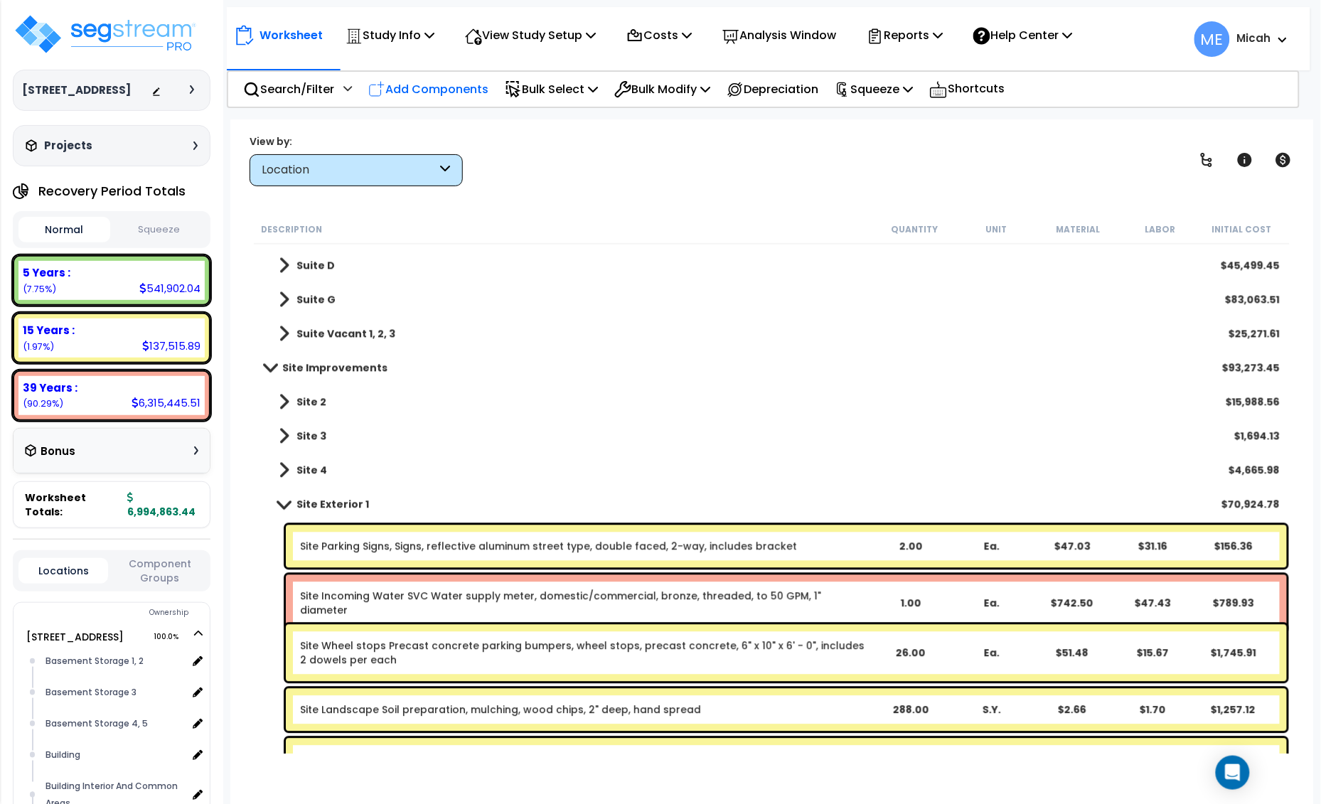
click at [460, 84] on p "Add Components" at bounding box center [428, 89] width 120 height 19
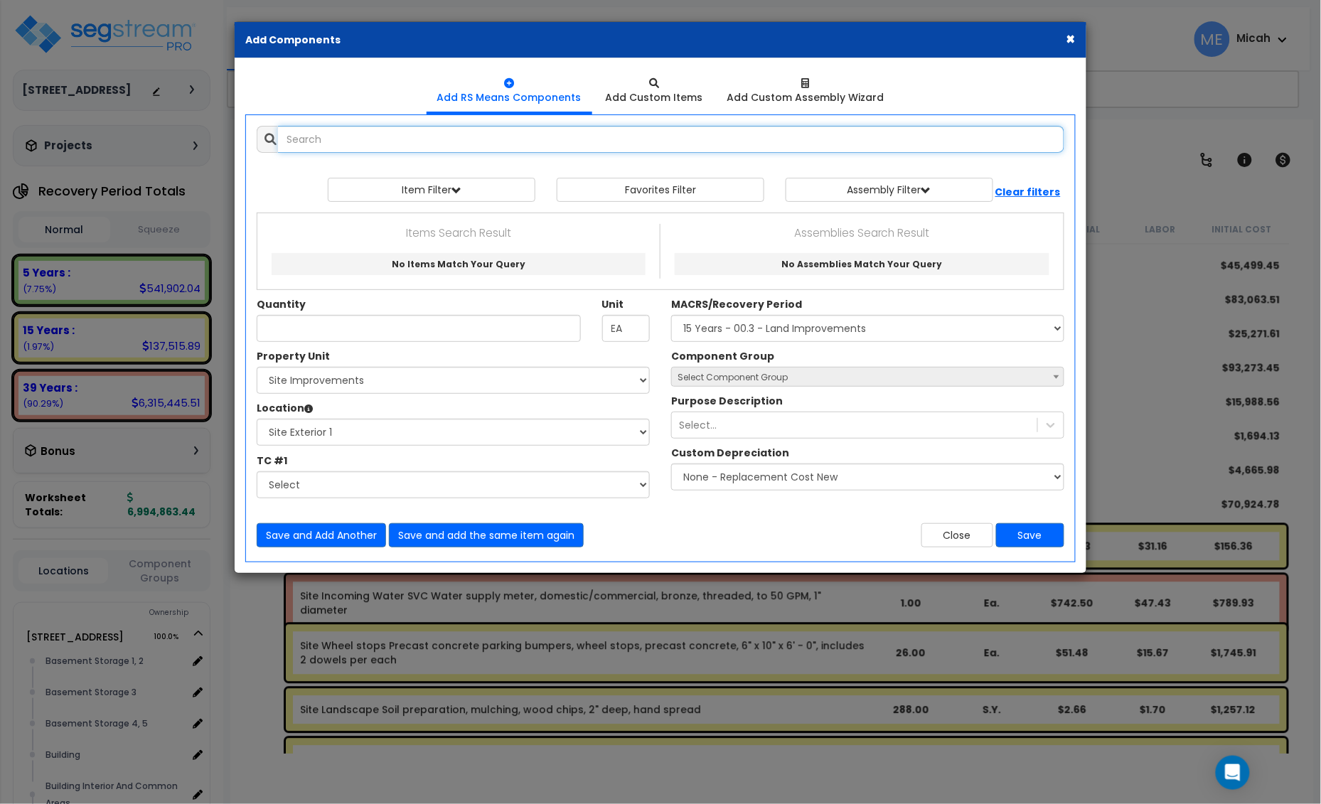
select select
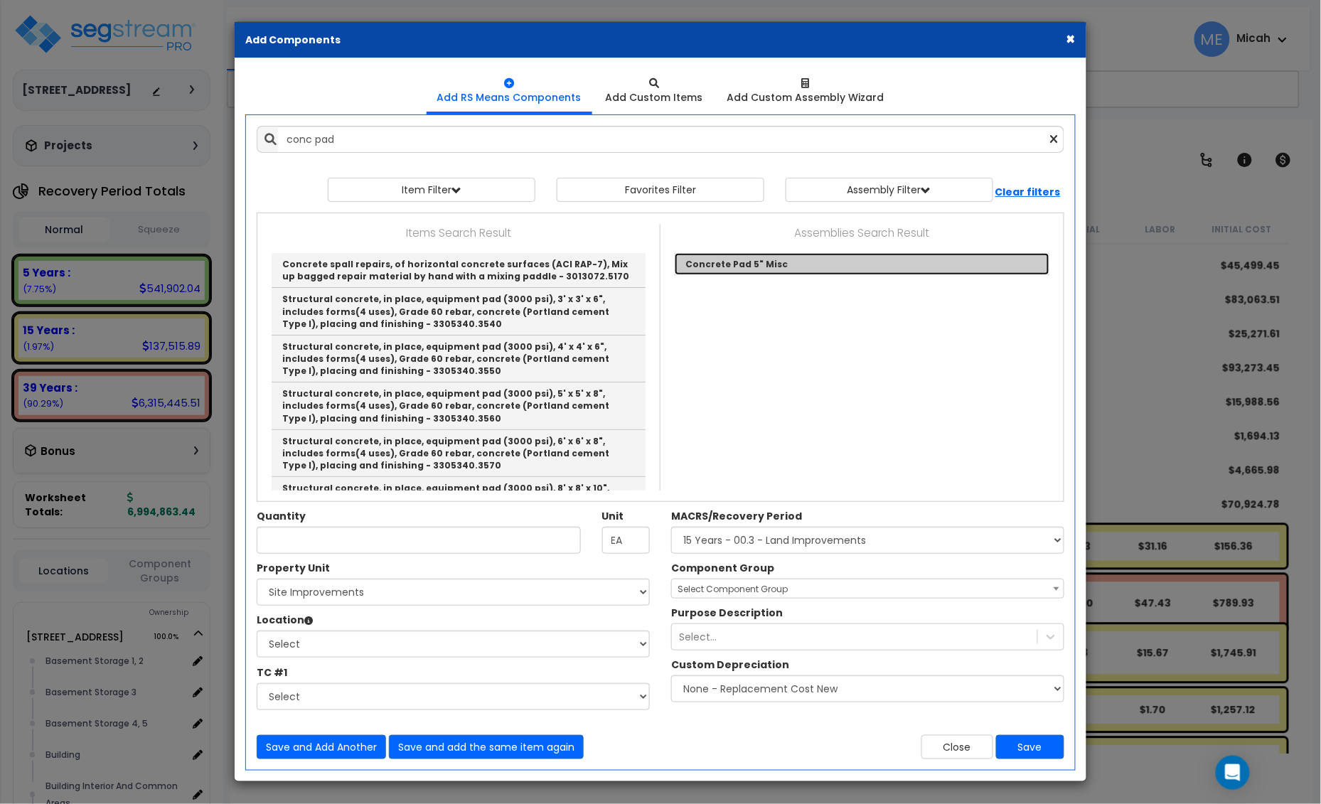
click at [751, 263] on link "Concrete Pad 5" Misc" at bounding box center [862, 264] width 375 height 22
type input "Concrete Pad 5" Misc"
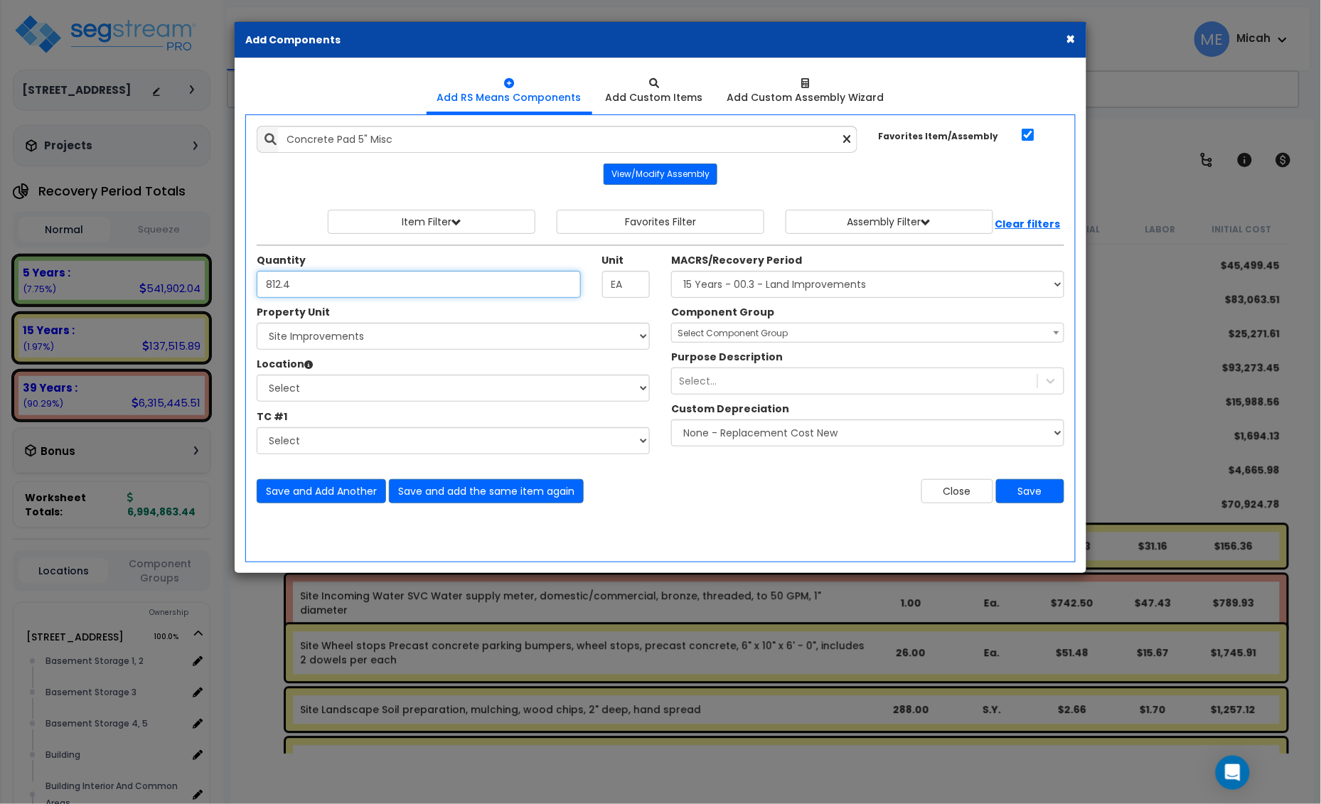
type input "812.4"
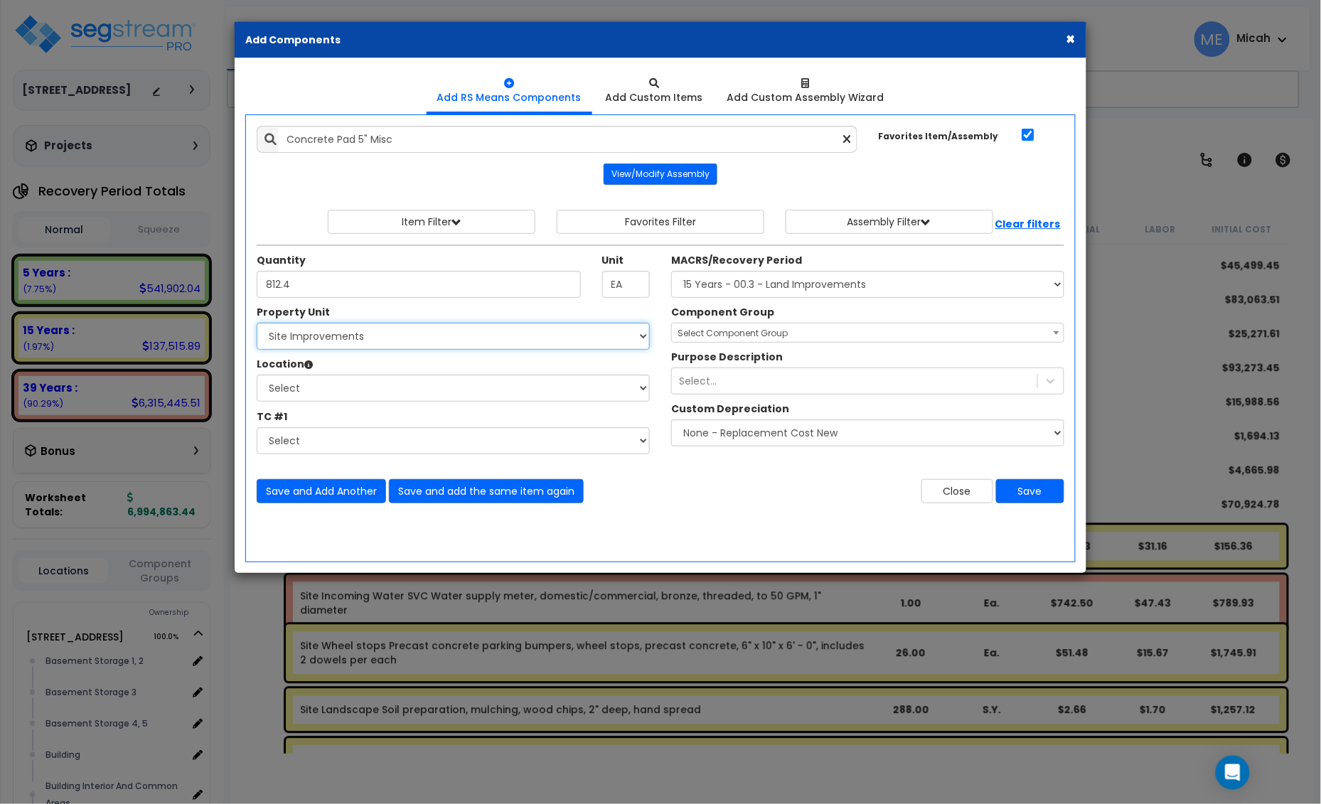
click at [436, 339] on select "Select 25 Penncraft Ave Site Improvements" at bounding box center [453, 336] width 393 height 27
select select "170924"
click at [257, 323] on select "Select 25 Penncraft Ave Site Improvements" at bounding box center [453, 336] width 393 height 27
click at [399, 391] on select "Select Site 2 Site 3 Site 4 Site Exterior Site Exterior 1 Add Additional Locati…" at bounding box center [453, 388] width 393 height 27
select select "31990"
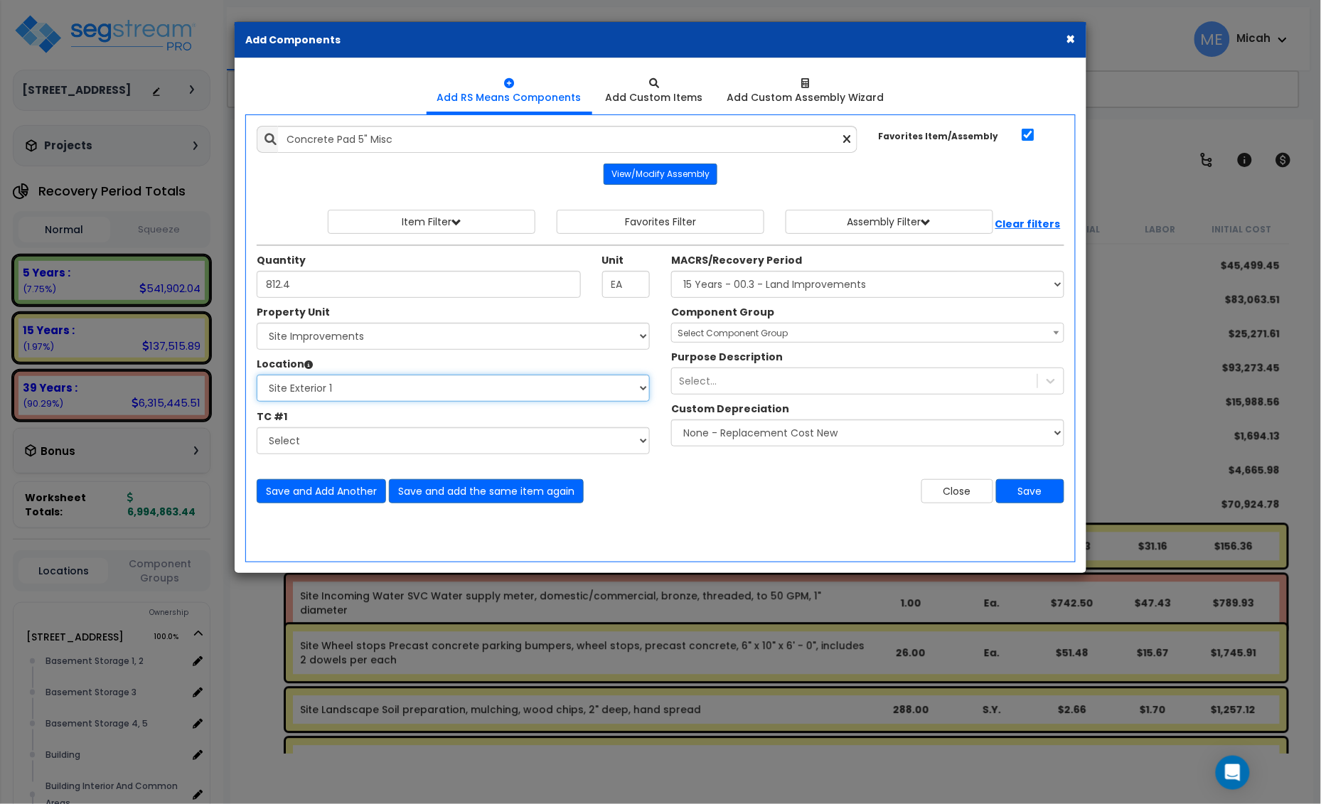
click at [257, 375] on select "Select Site 2 Site 3 Site 4 Site Exterior Site Exterior 1 Add Additional Locati…" at bounding box center [453, 388] width 393 height 27
click at [903, 281] on select "Select MACRS/Recovery Period 5 Years - 57.0 - Distributive Trades & Services 5 …" at bounding box center [867, 284] width 393 height 27
select select "3666"
click at [671, 272] on select "Select MACRS/Recovery Period 5 Years - 57.0 - Distributive Trades & Services 5 …" at bounding box center [867, 284] width 393 height 27
click at [712, 336] on span "Select Component Group" at bounding box center [732, 333] width 110 height 12
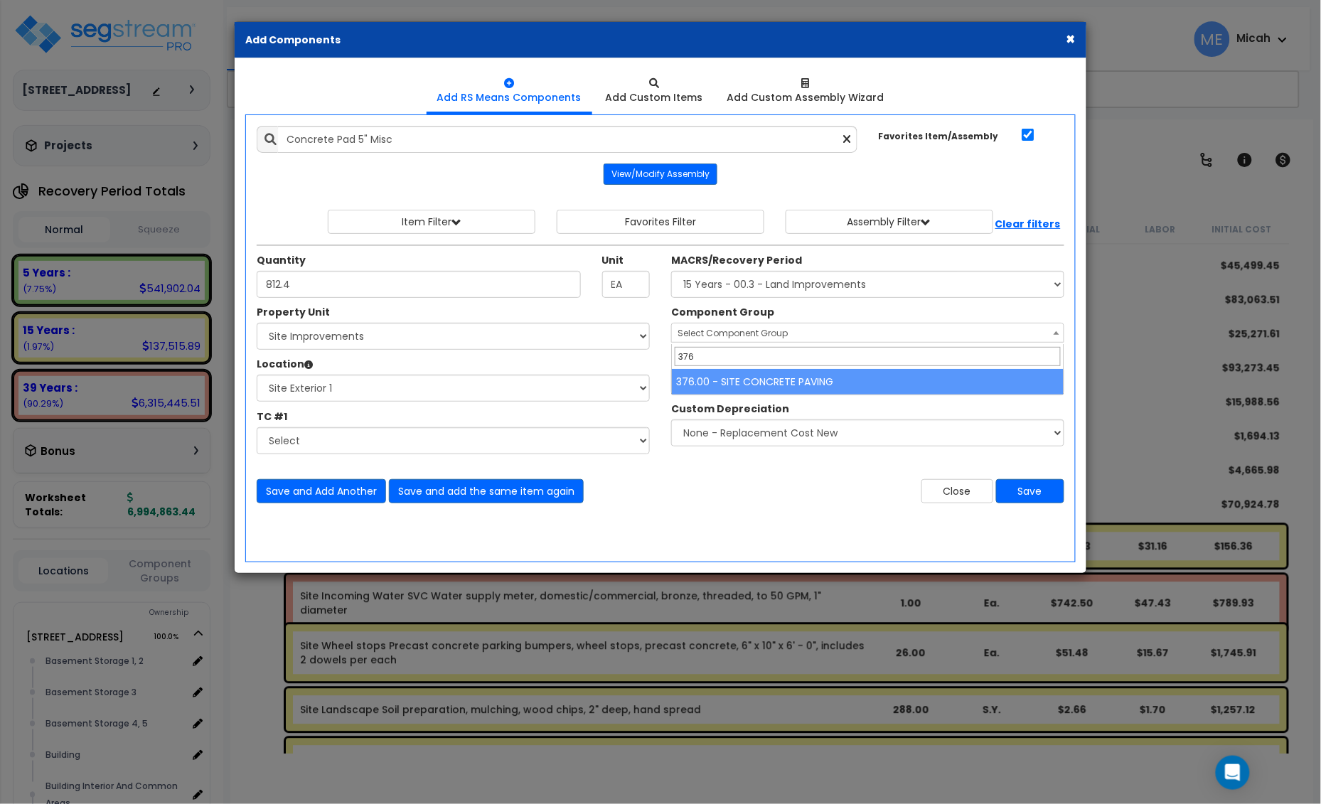
type input "376"
select select "57163"
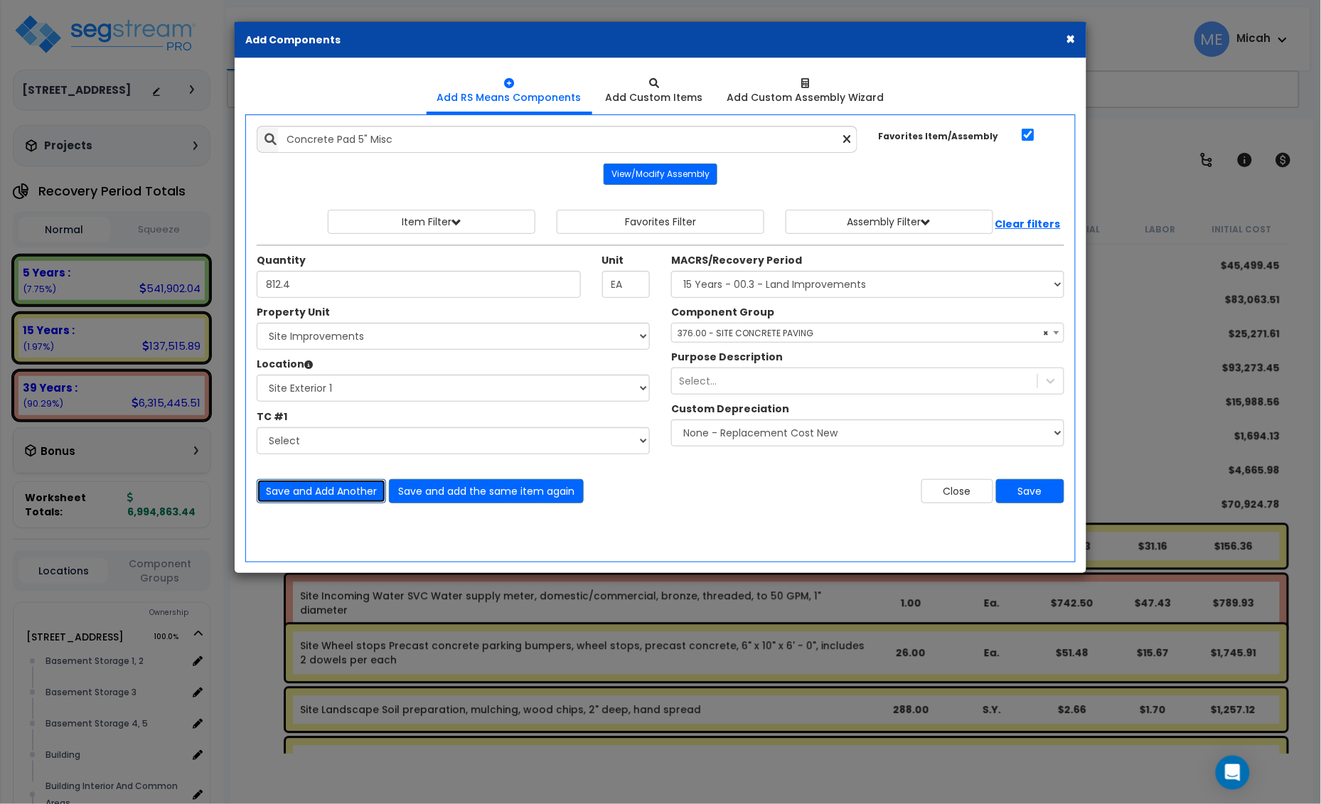
click at [333, 498] on button "Save and Add Another" at bounding box center [321, 491] width 129 height 24
